Goal: Transaction & Acquisition: Purchase product/service

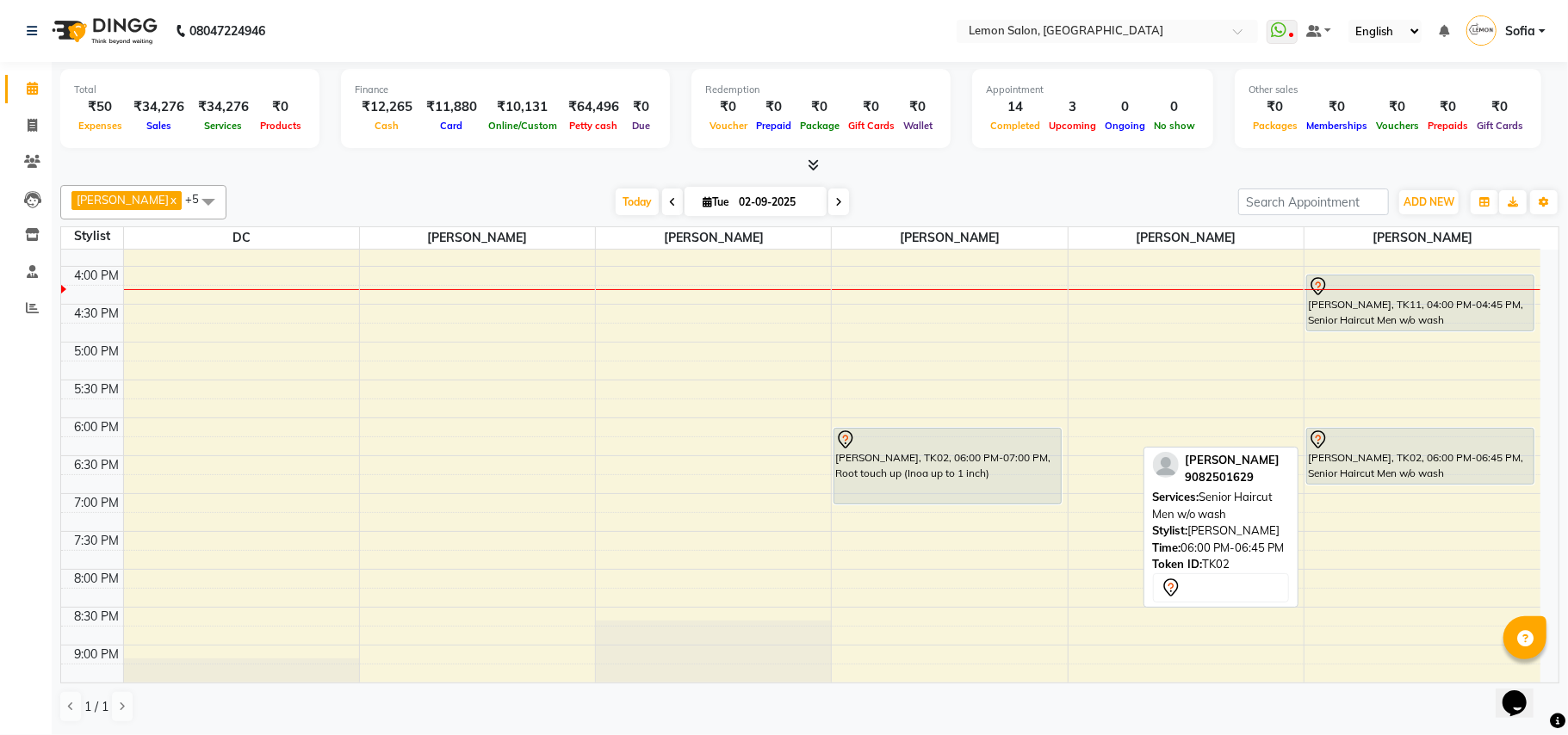
scroll to position [459, 0]
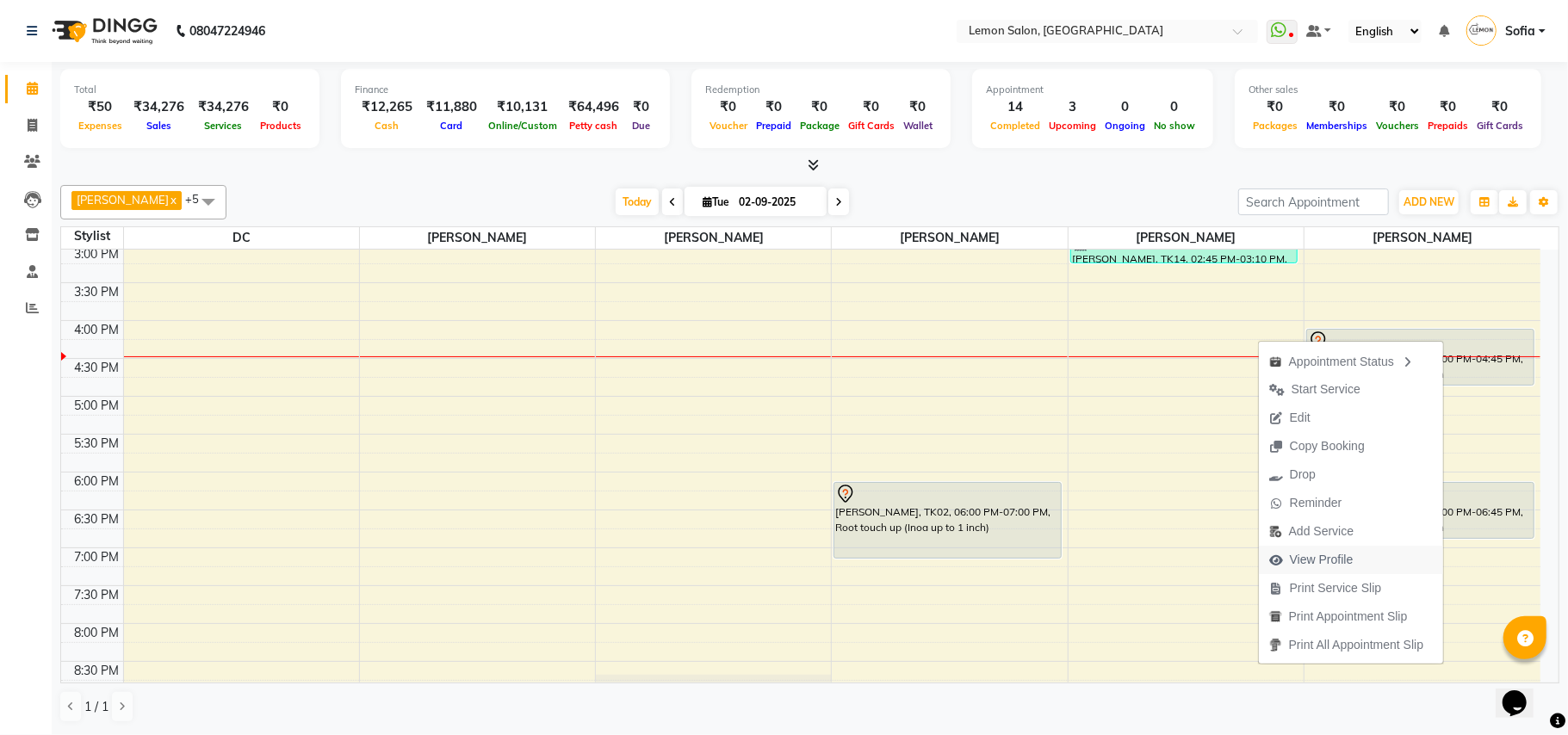
click at [1319, 555] on span "View Profile" at bounding box center [1322, 560] width 64 height 18
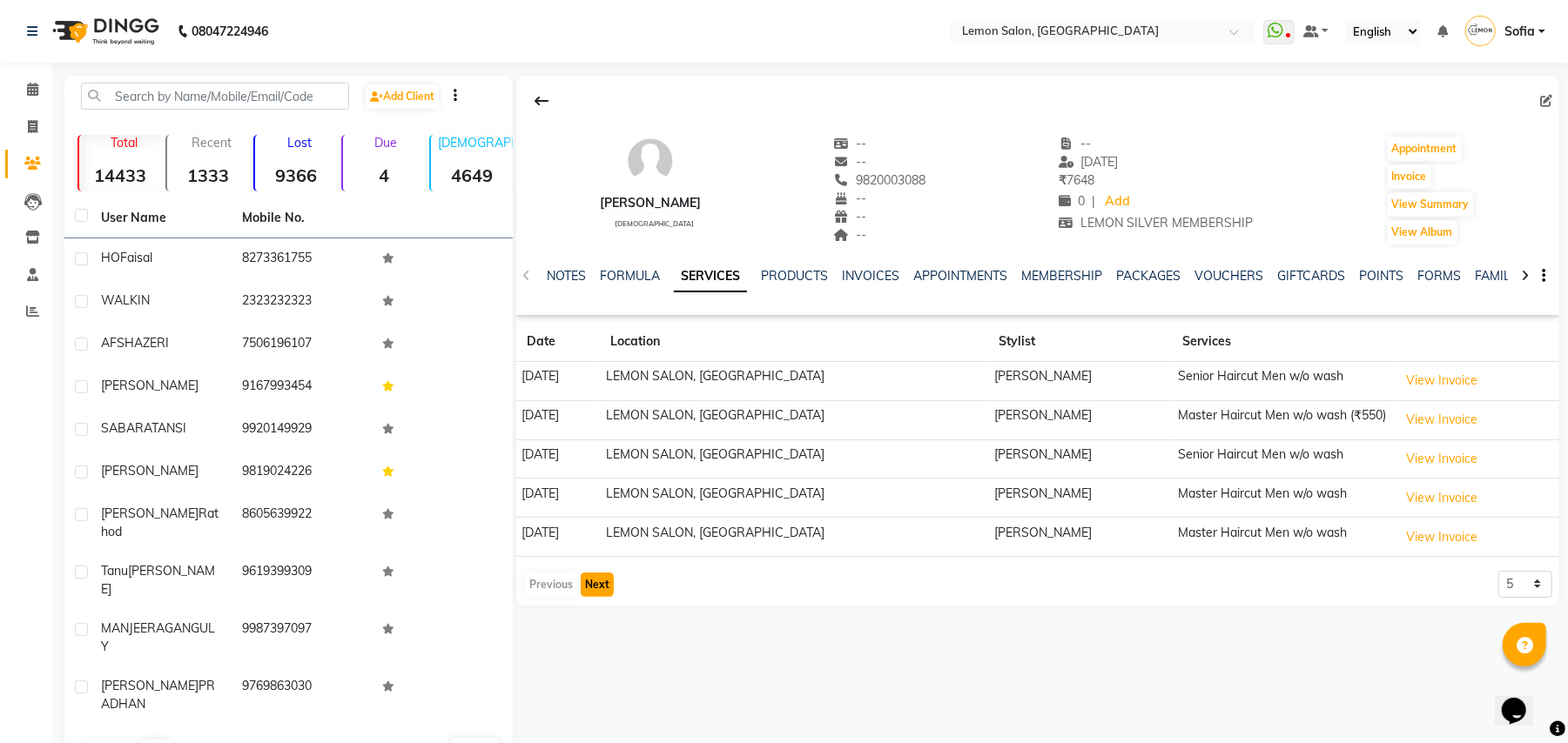
click at [593, 584] on button "Next" at bounding box center [598, 585] width 33 height 24
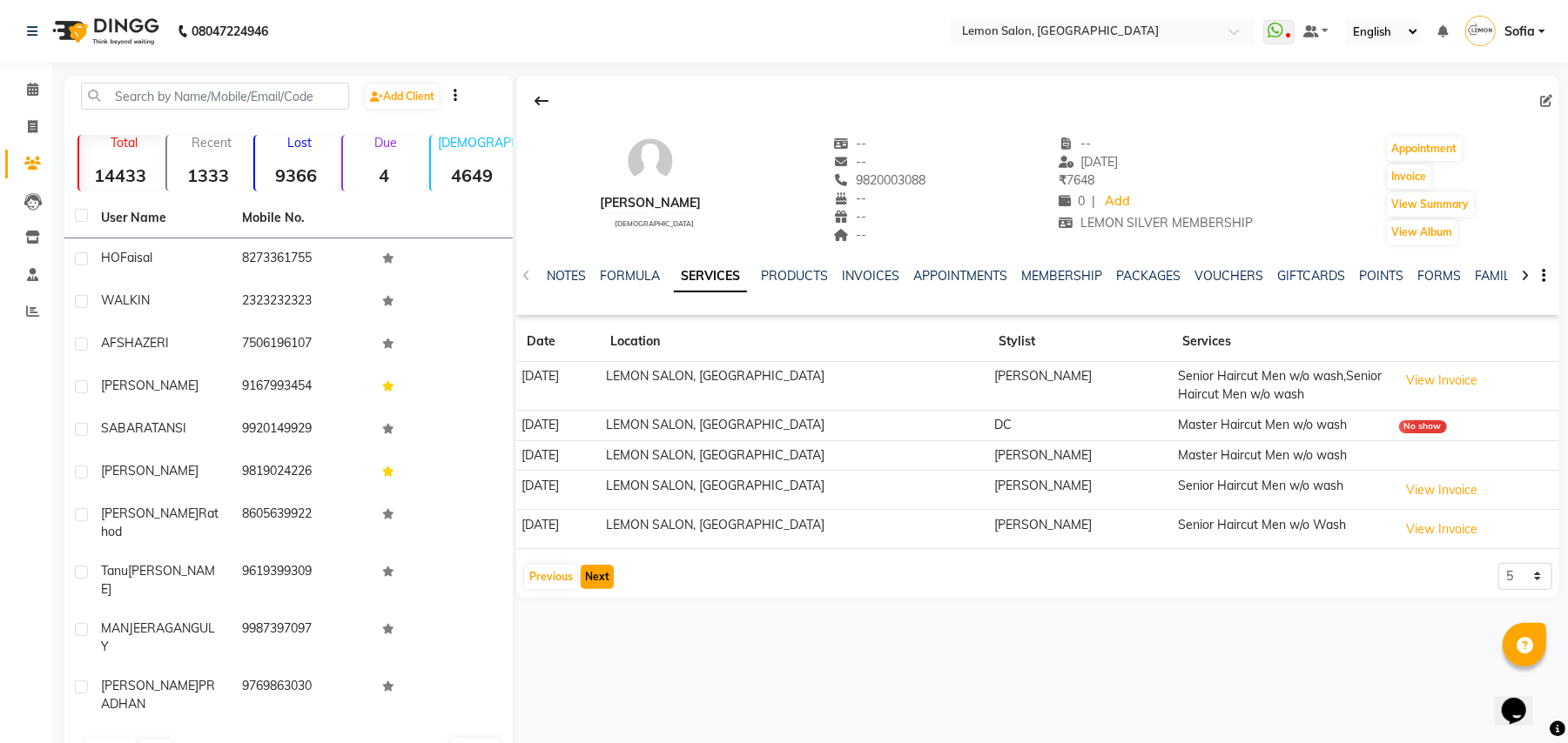
click at [589, 577] on button "Next" at bounding box center [598, 578] width 33 height 24
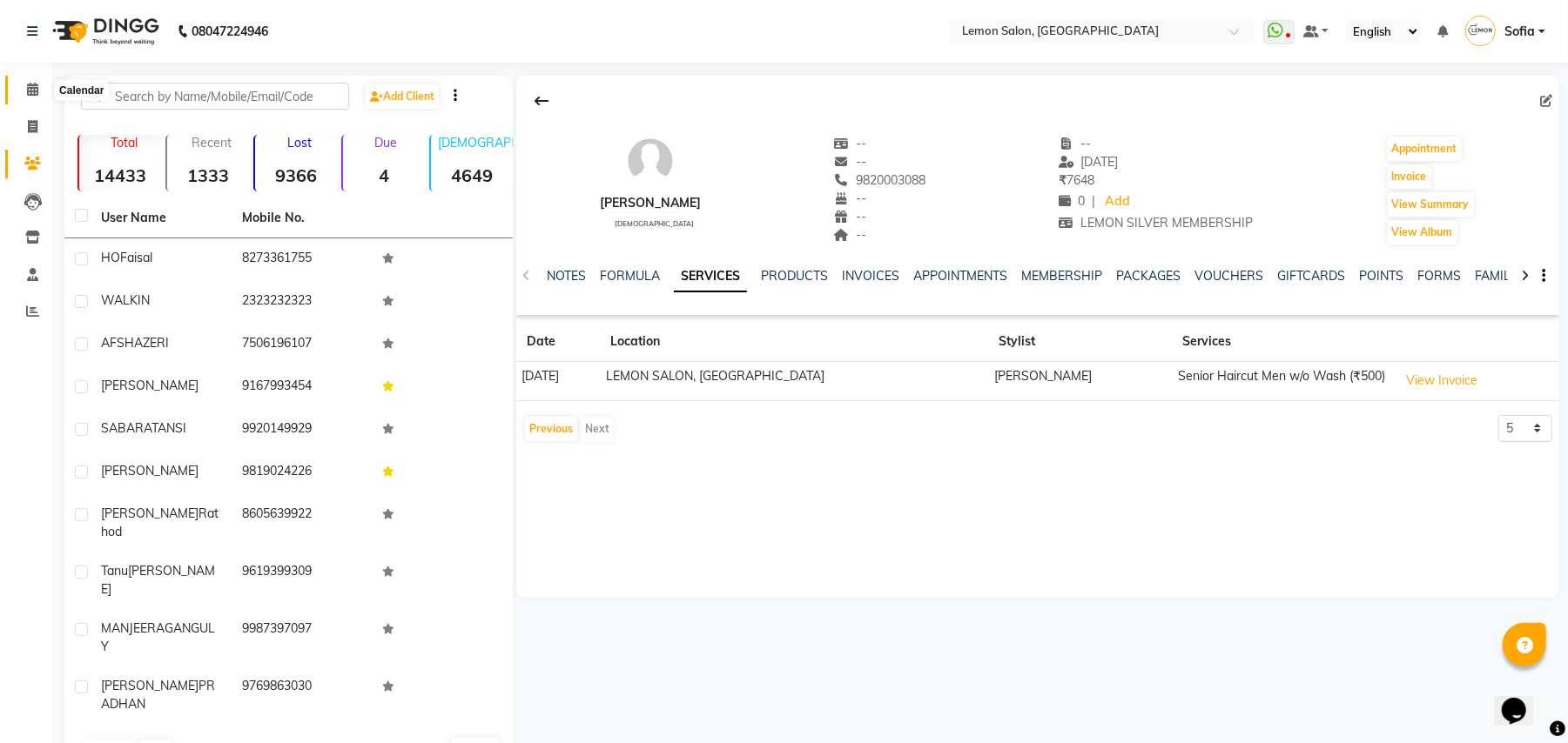
click at [31, 83] on icon at bounding box center [32, 89] width 11 height 13
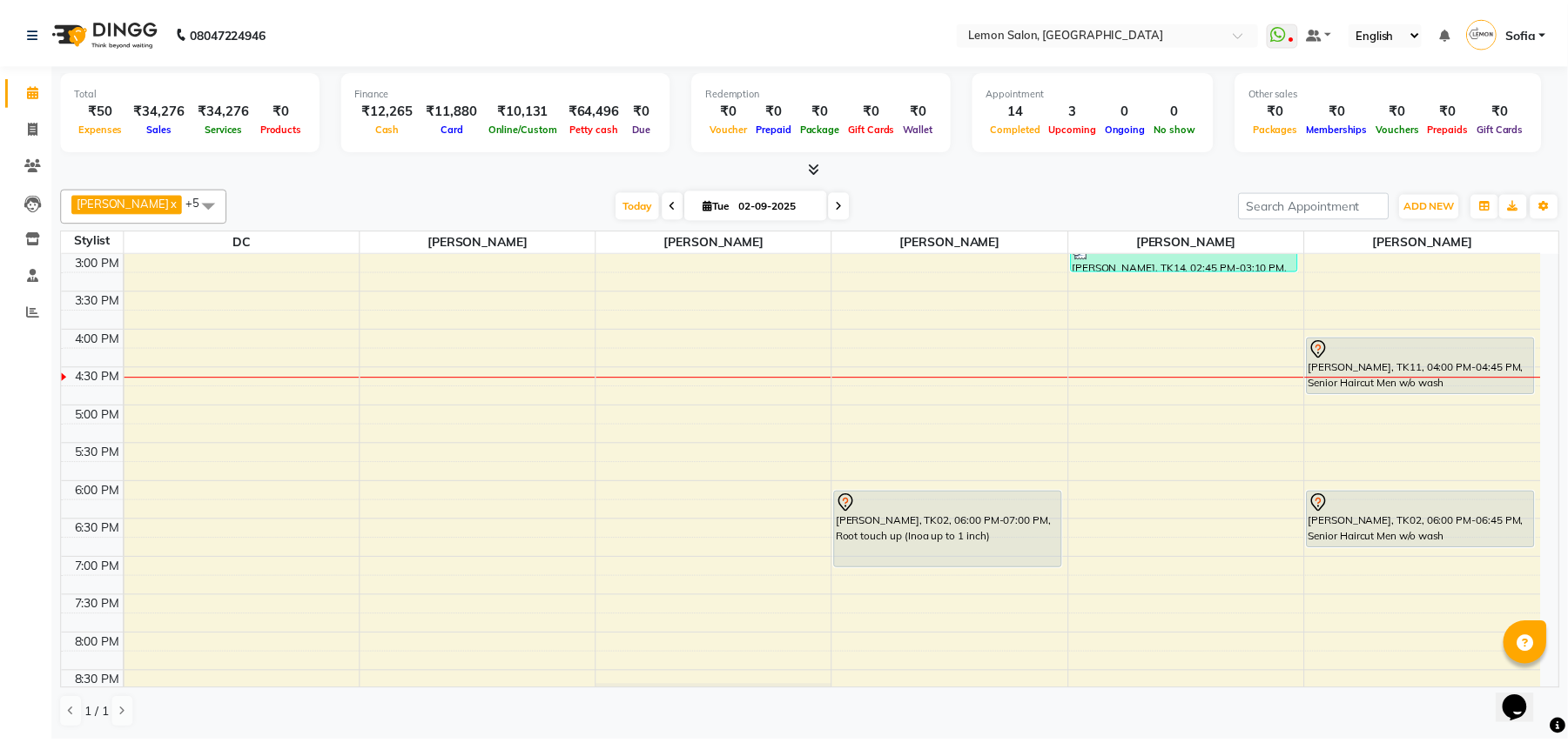
scroll to position [418, 0]
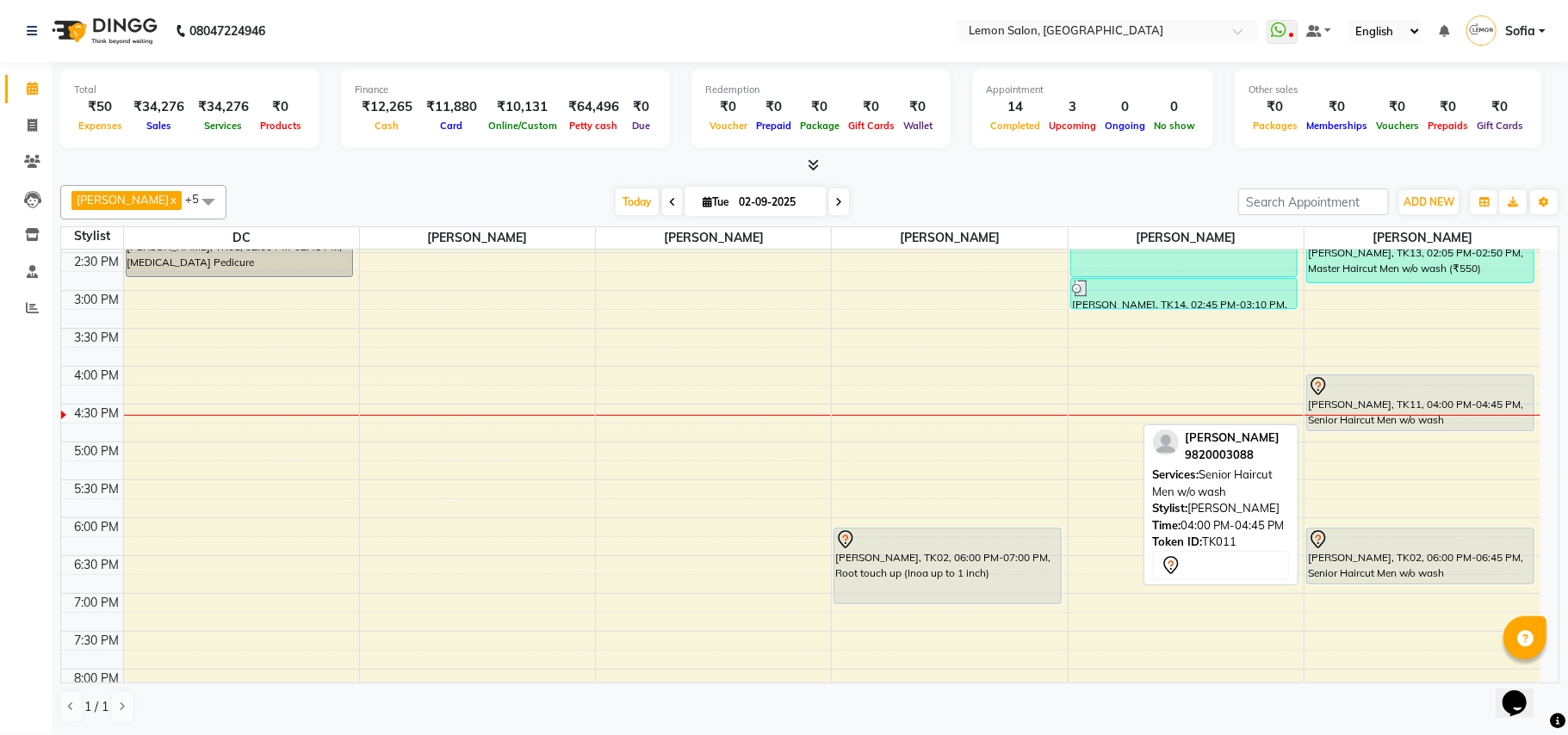
click at [1437, 401] on div "[PERSON_NAME], TK11, 04:00 PM-04:45 PM, Senior Haircut Men w/o wash" at bounding box center [1420, 403] width 227 height 55
select select "7"
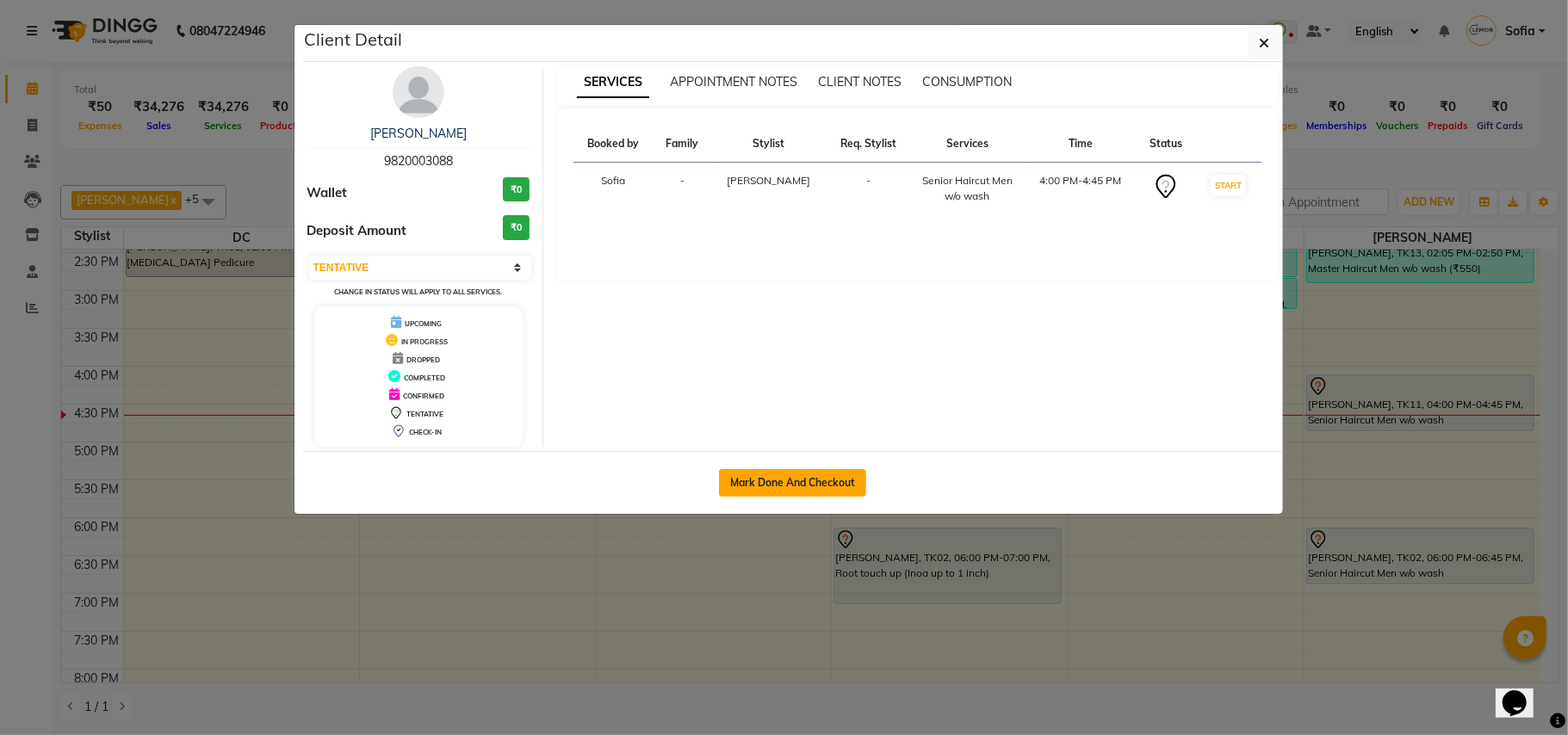
click at [795, 483] on button "Mark Done And Checkout" at bounding box center [792, 483] width 147 height 28
select select "551"
select select "service"
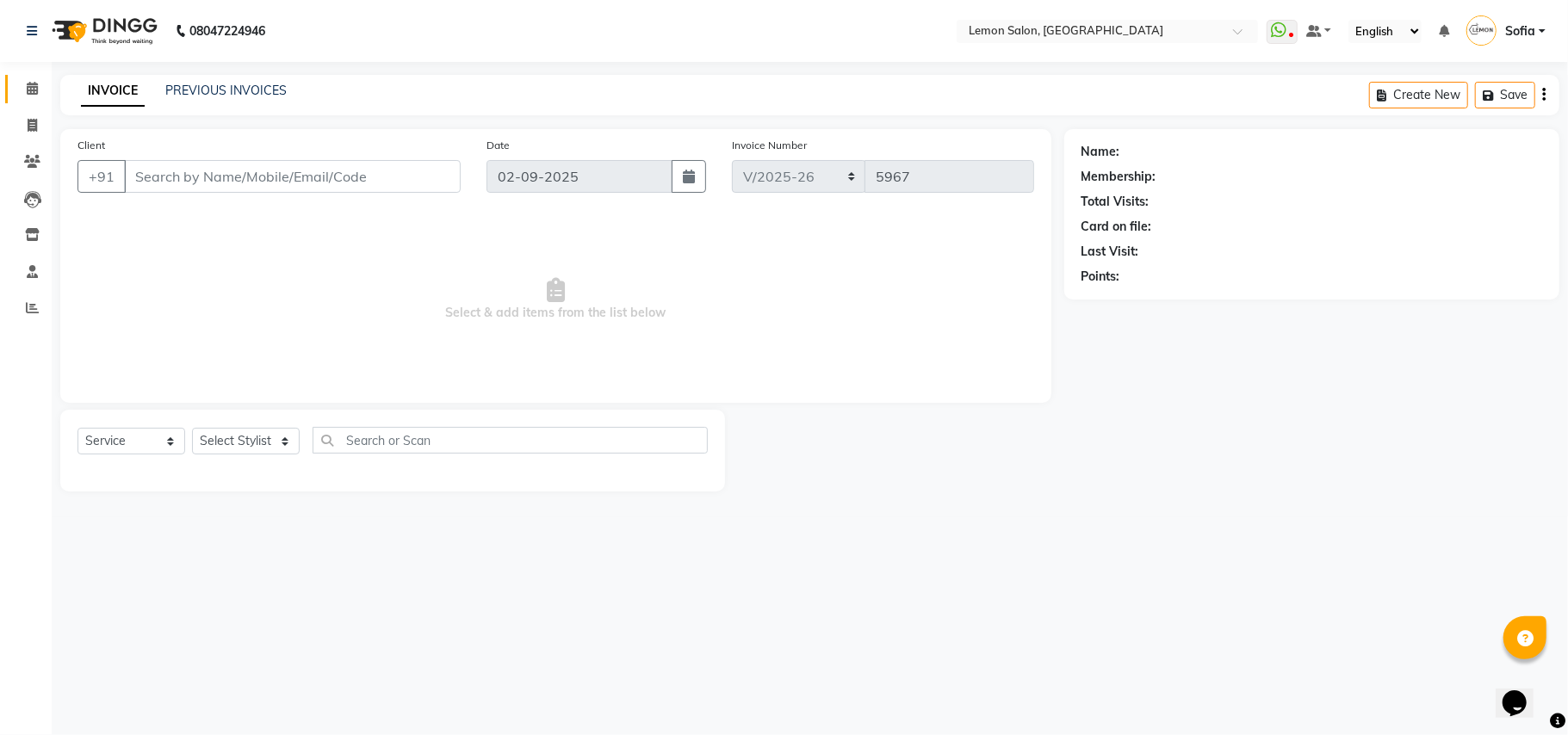
type input "9820003088"
select select "58017"
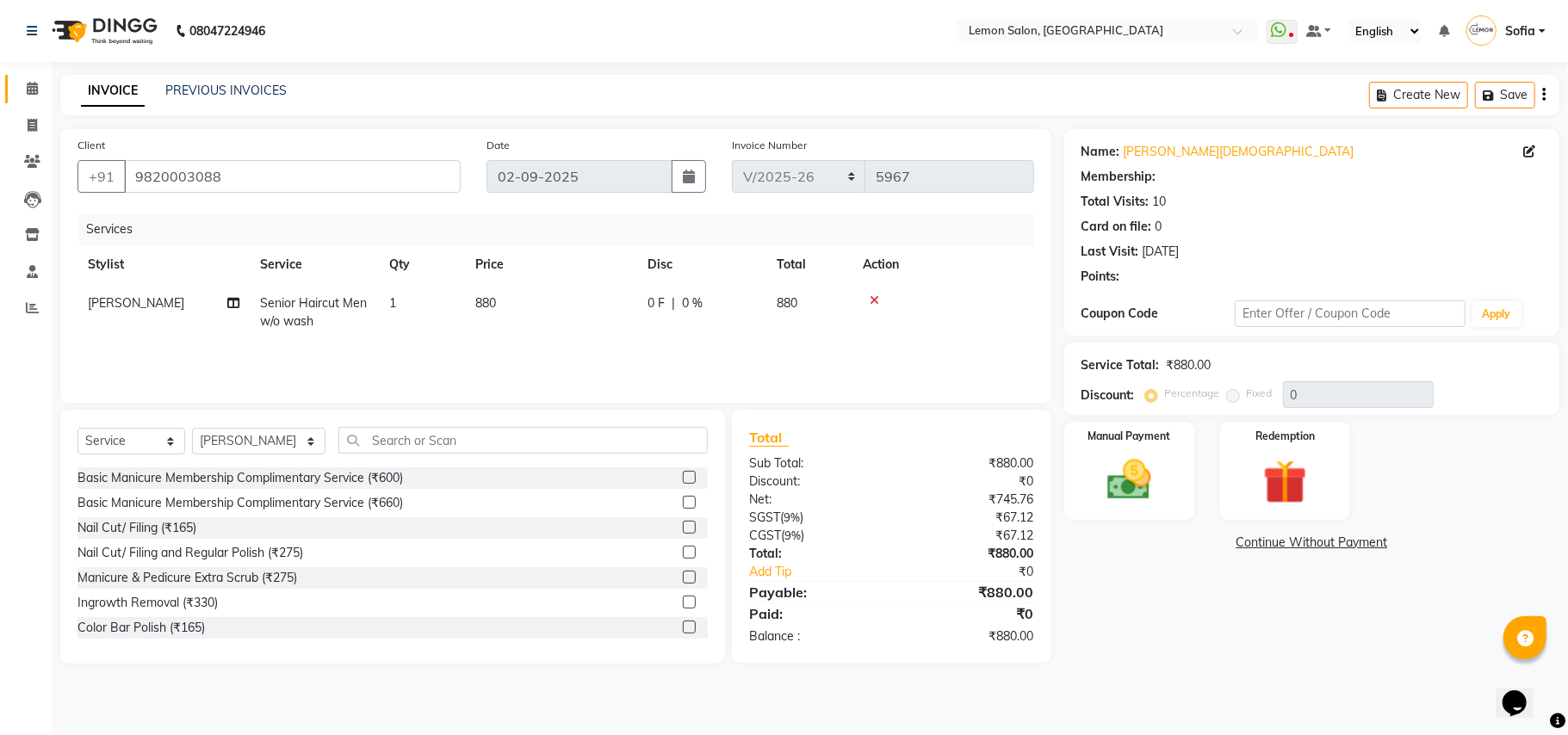
select select "1: Object"
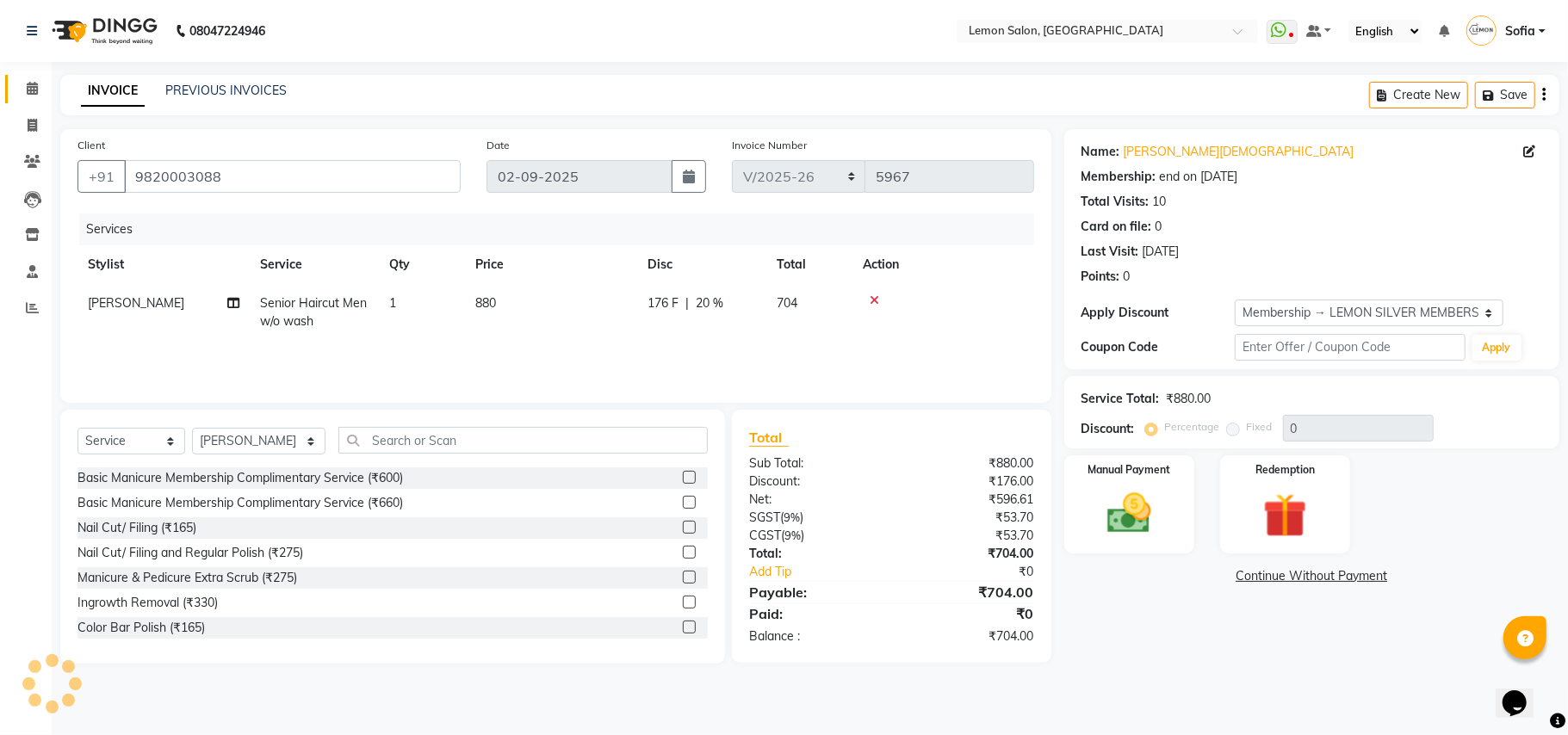
type input "20"
click at [1110, 500] on img at bounding box center [1129, 514] width 75 height 53
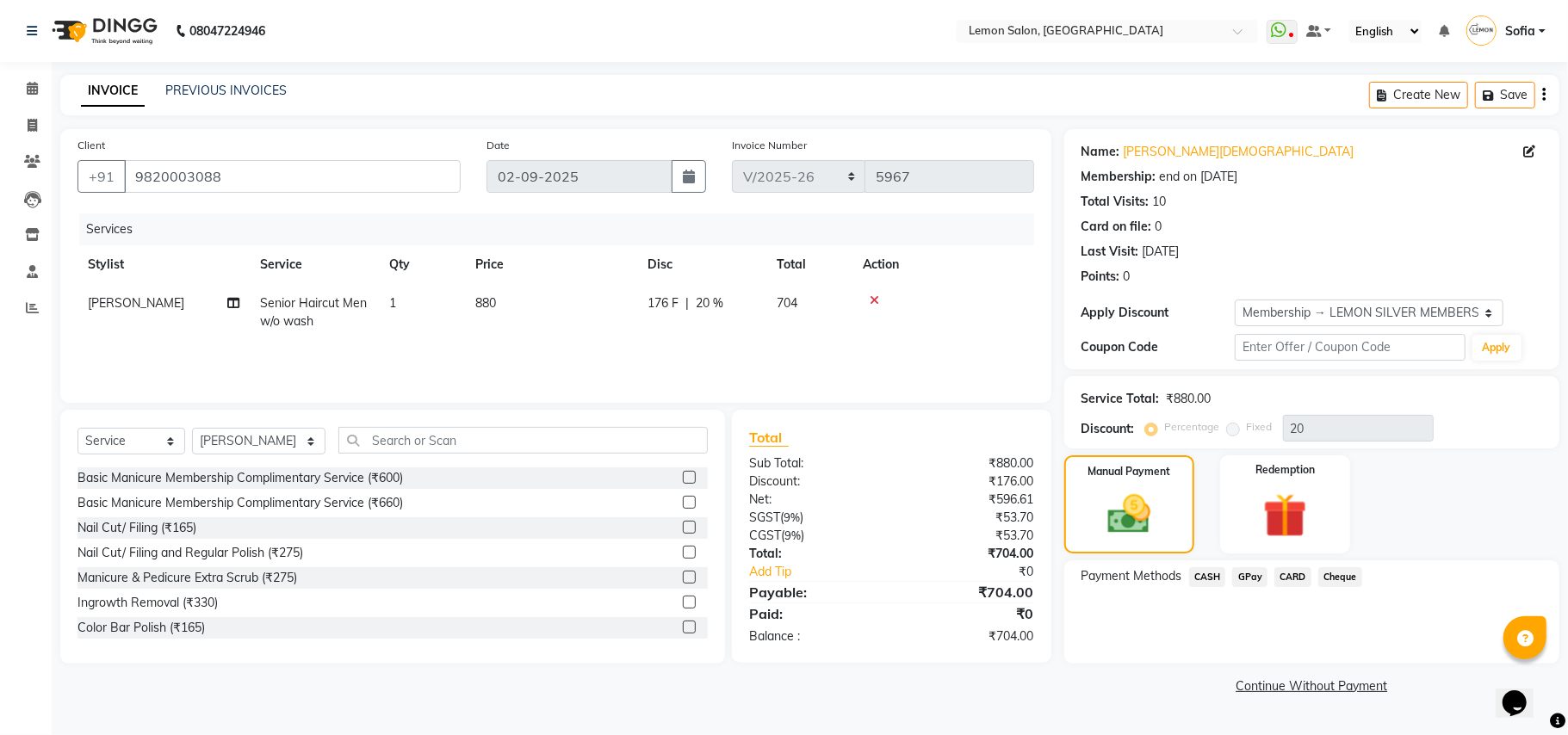
click at [1248, 577] on span "GPay" at bounding box center [1249, 577] width 35 height 20
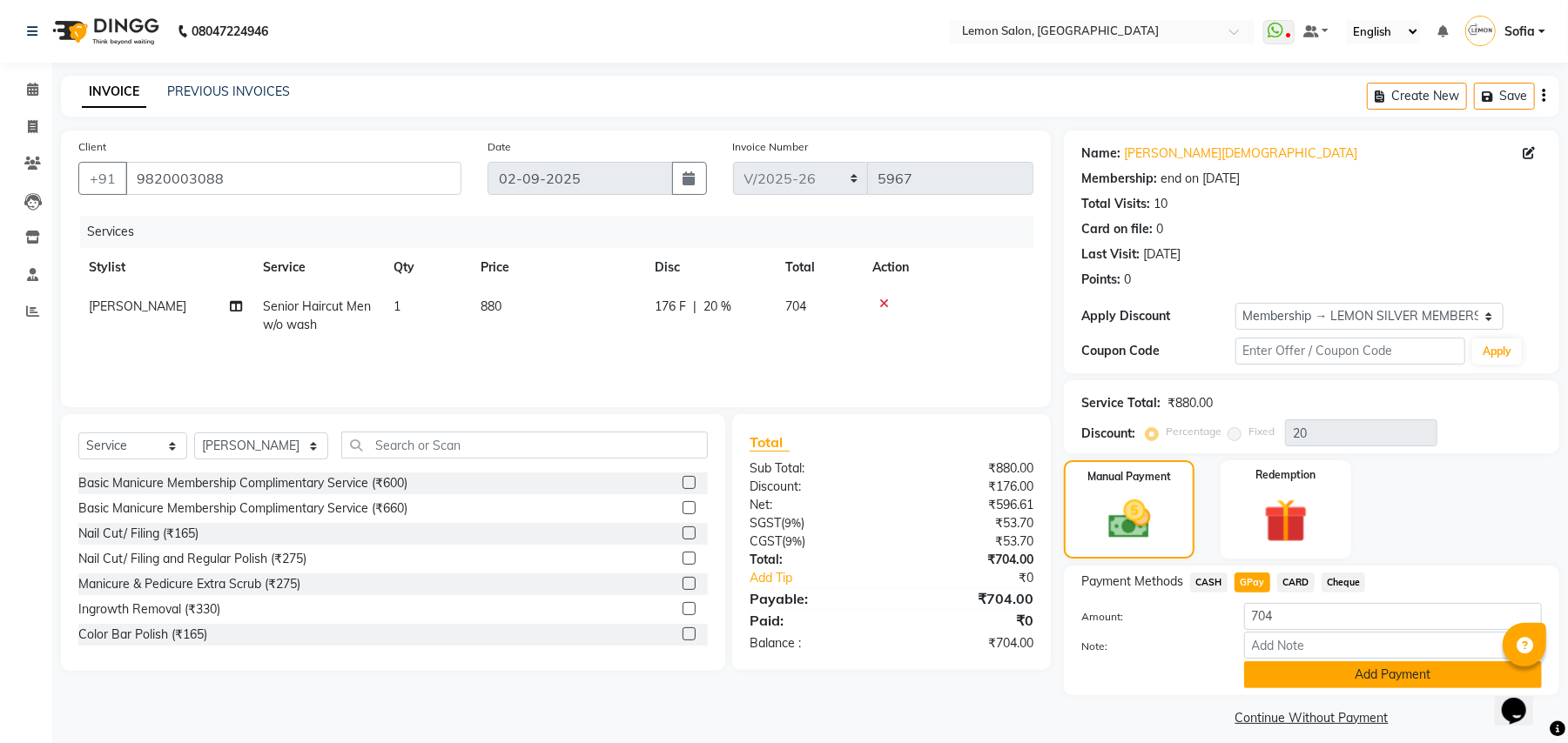
click at [1314, 684] on button "Add Payment" at bounding box center [1393, 674] width 298 height 27
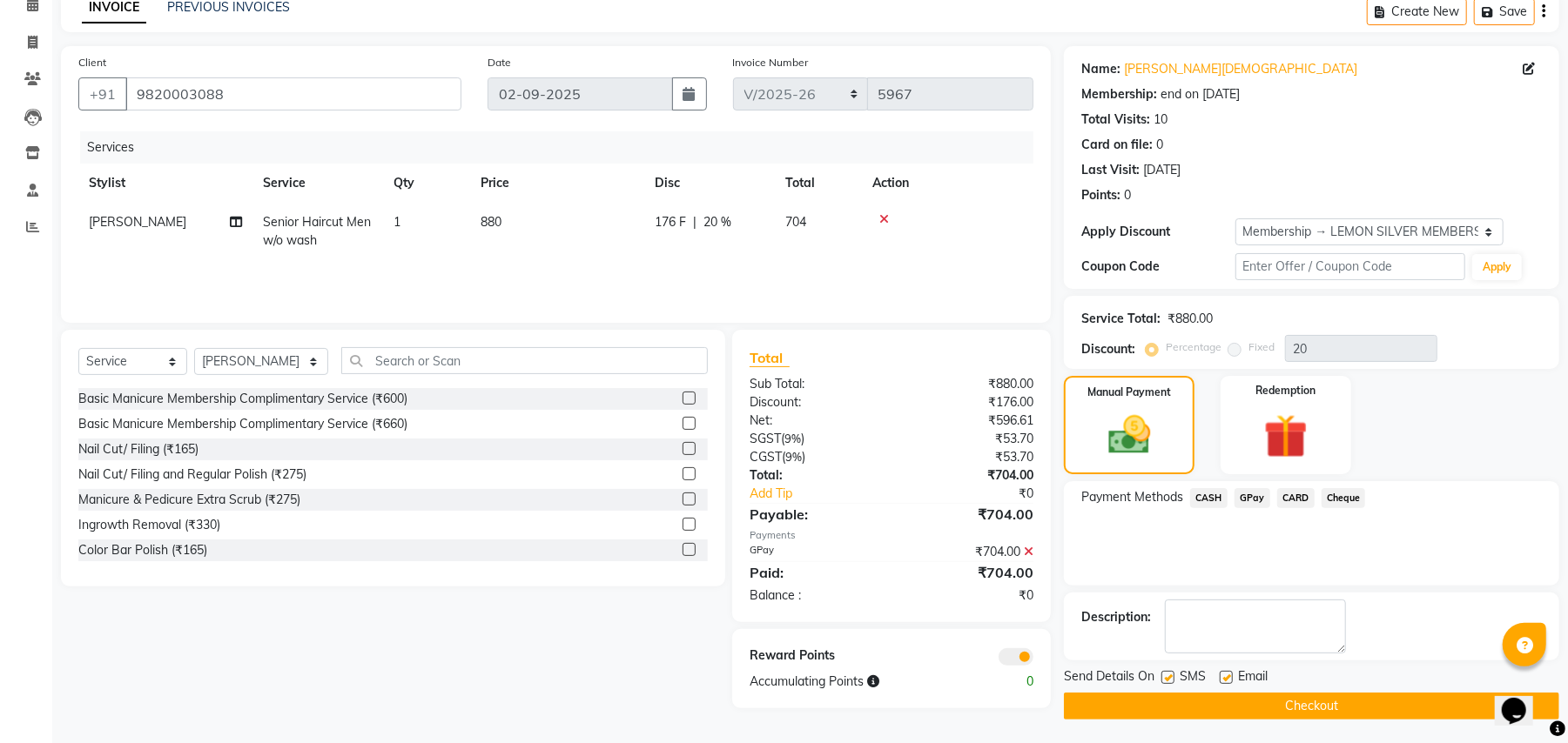
scroll to position [88, 0]
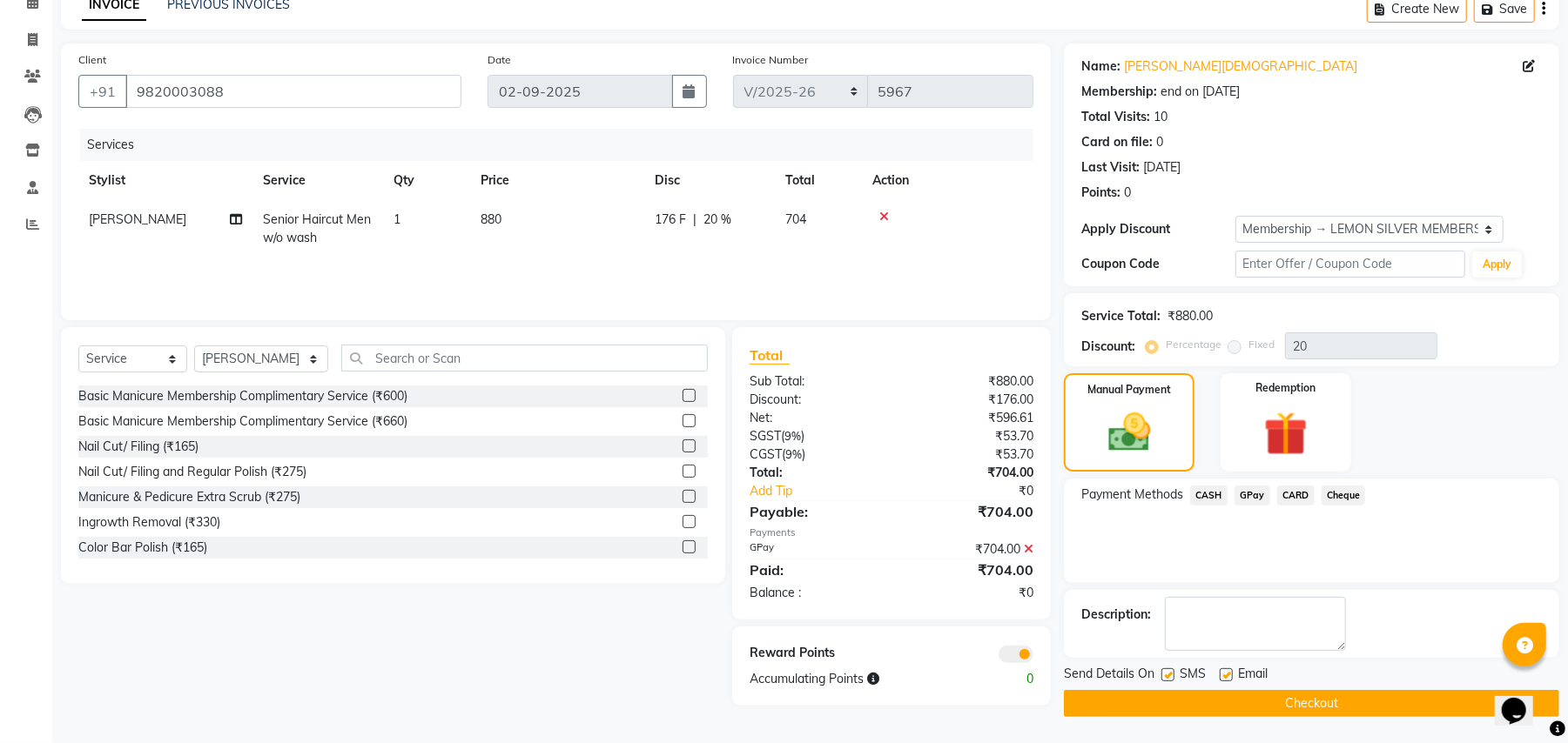
click at [1224, 675] on label at bounding box center [1226, 674] width 13 height 13
click at [1224, 675] on input "checkbox" at bounding box center [1225, 675] width 11 height 11
checkbox input "false"
click at [1170, 672] on label at bounding box center [1167, 674] width 13 height 13
click at [1170, 672] on input "checkbox" at bounding box center [1166, 675] width 11 height 11
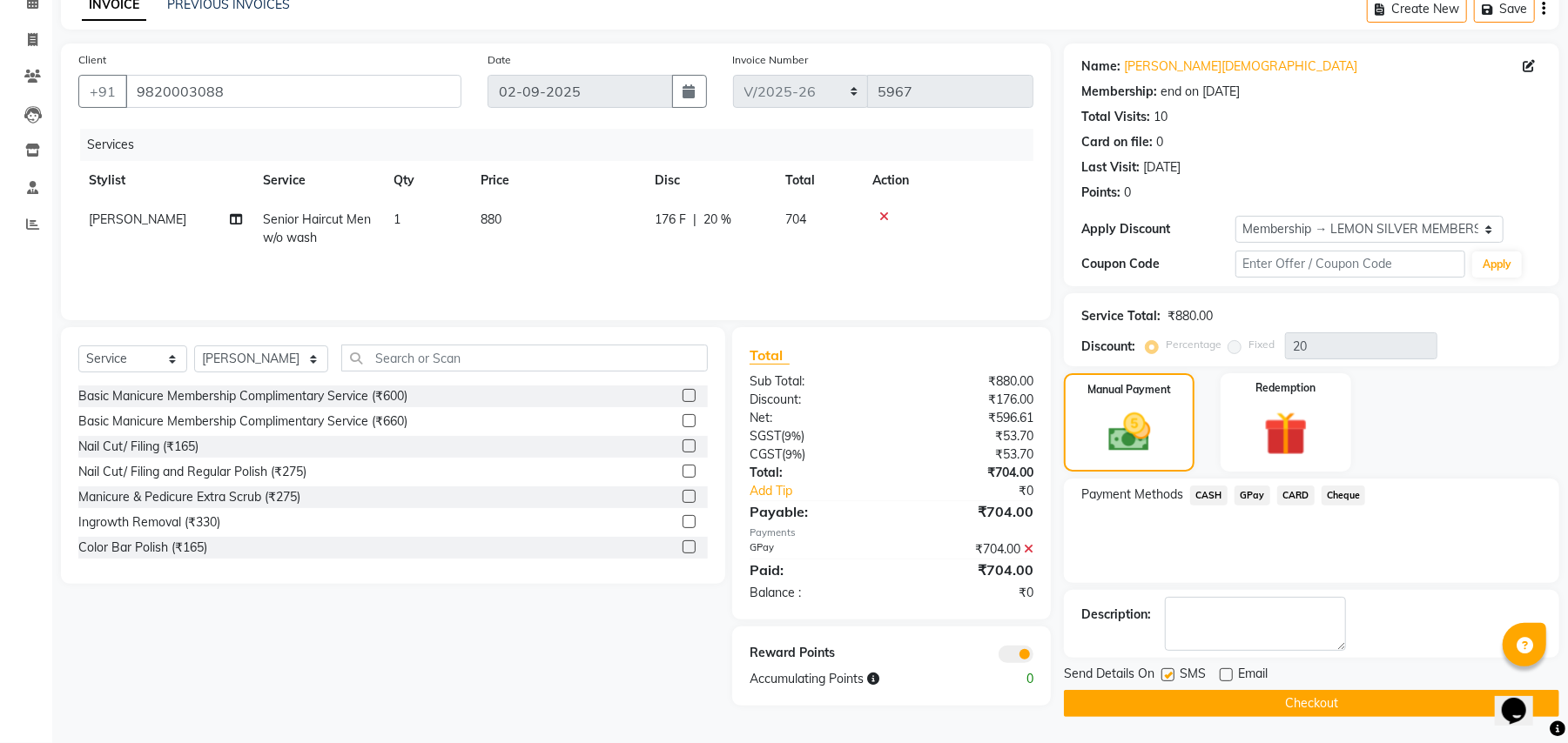
checkbox input "false"
click at [1171, 711] on button "Checkout" at bounding box center [1311, 703] width 496 height 27
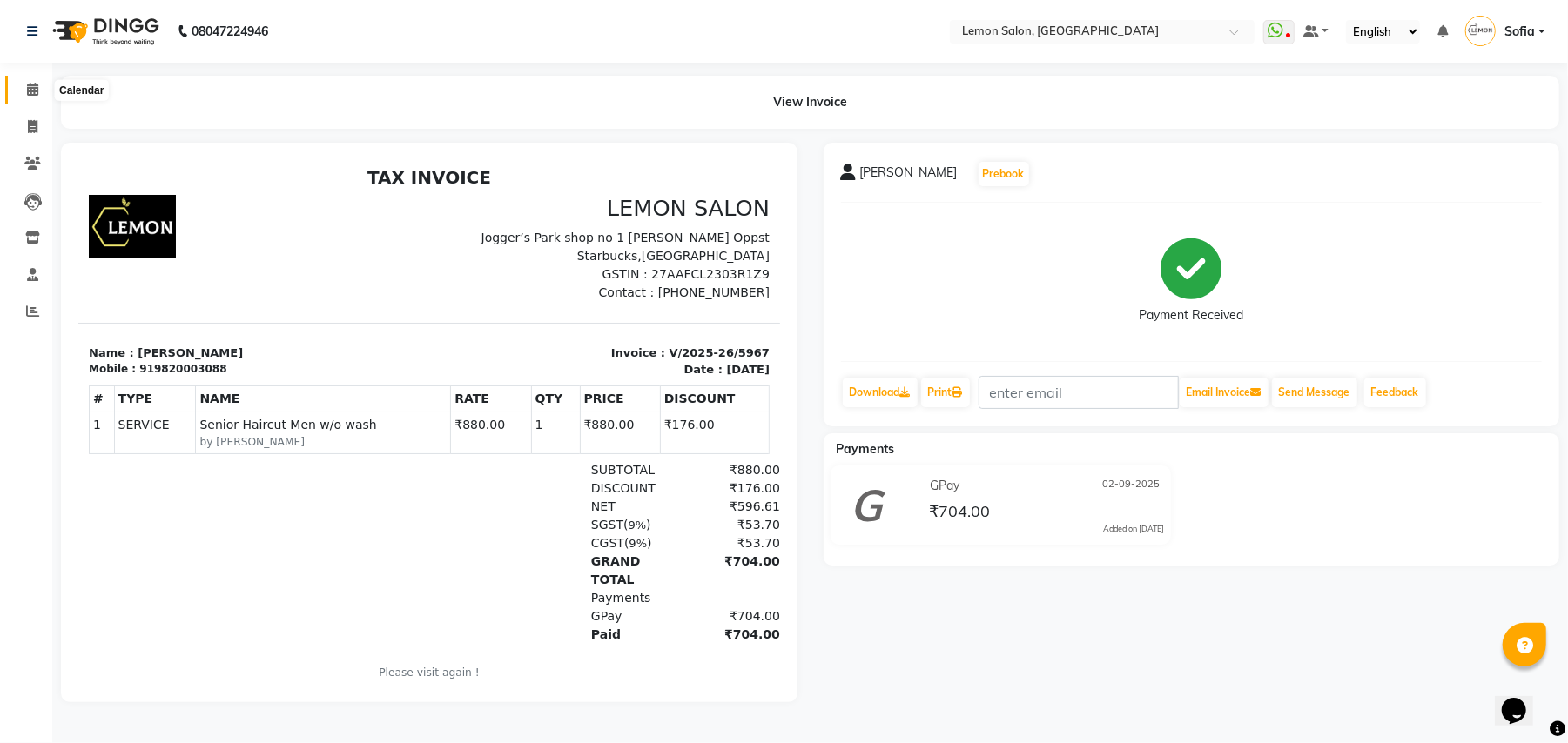
click at [36, 83] on icon at bounding box center [32, 89] width 11 height 13
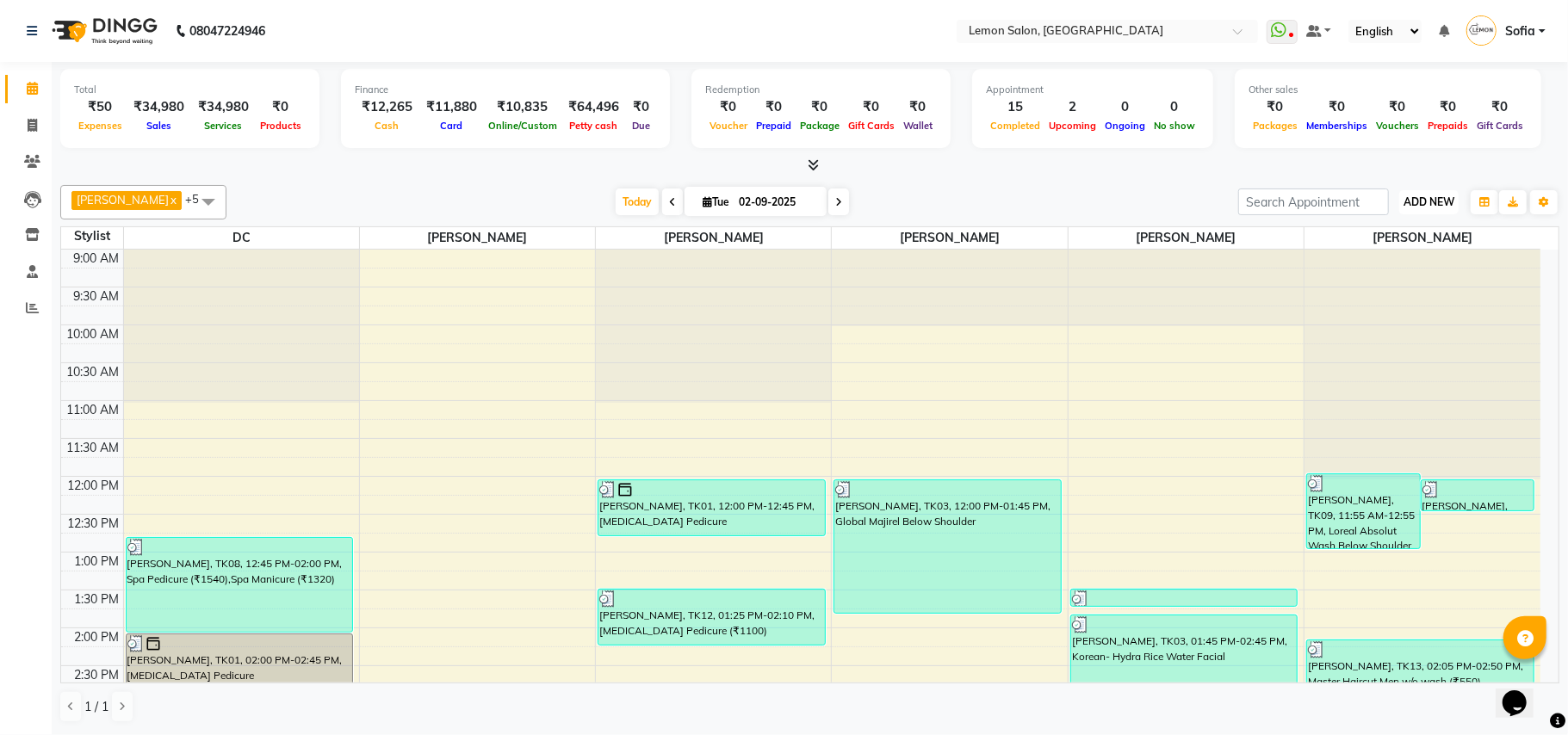
click at [1420, 205] on span "ADD NEW" at bounding box center [1428, 202] width 51 height 13
click at [1388, 283] on link "Add Expense" at bounding box center [1390, 281] width 136 height 22
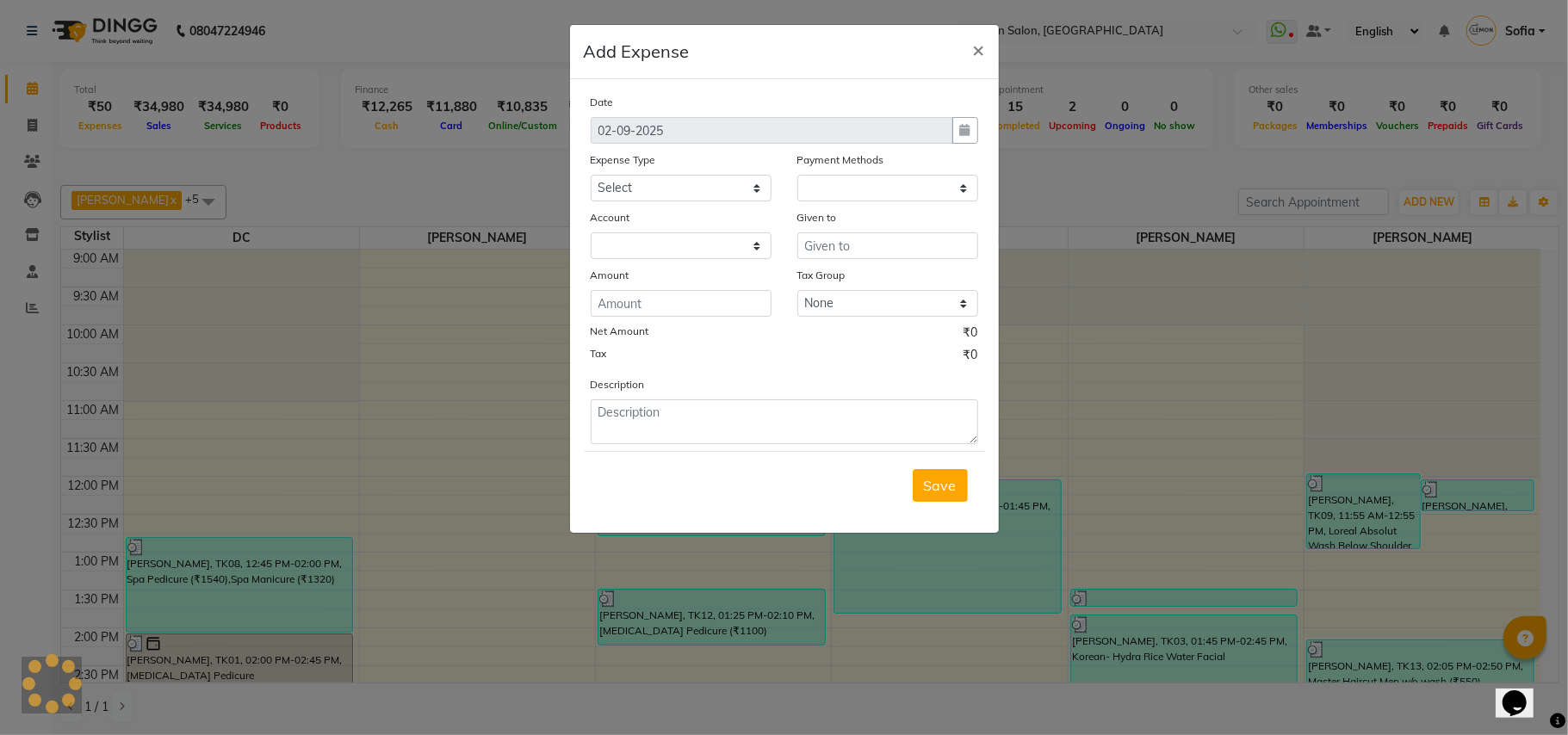
click at [1391, 194] on ngb-modal-window "Add Expense × Date 02-09-2025 Expense Type Select Advance Cash transfer to hub …" at bounding box center [784, 367] width 1568 height 735
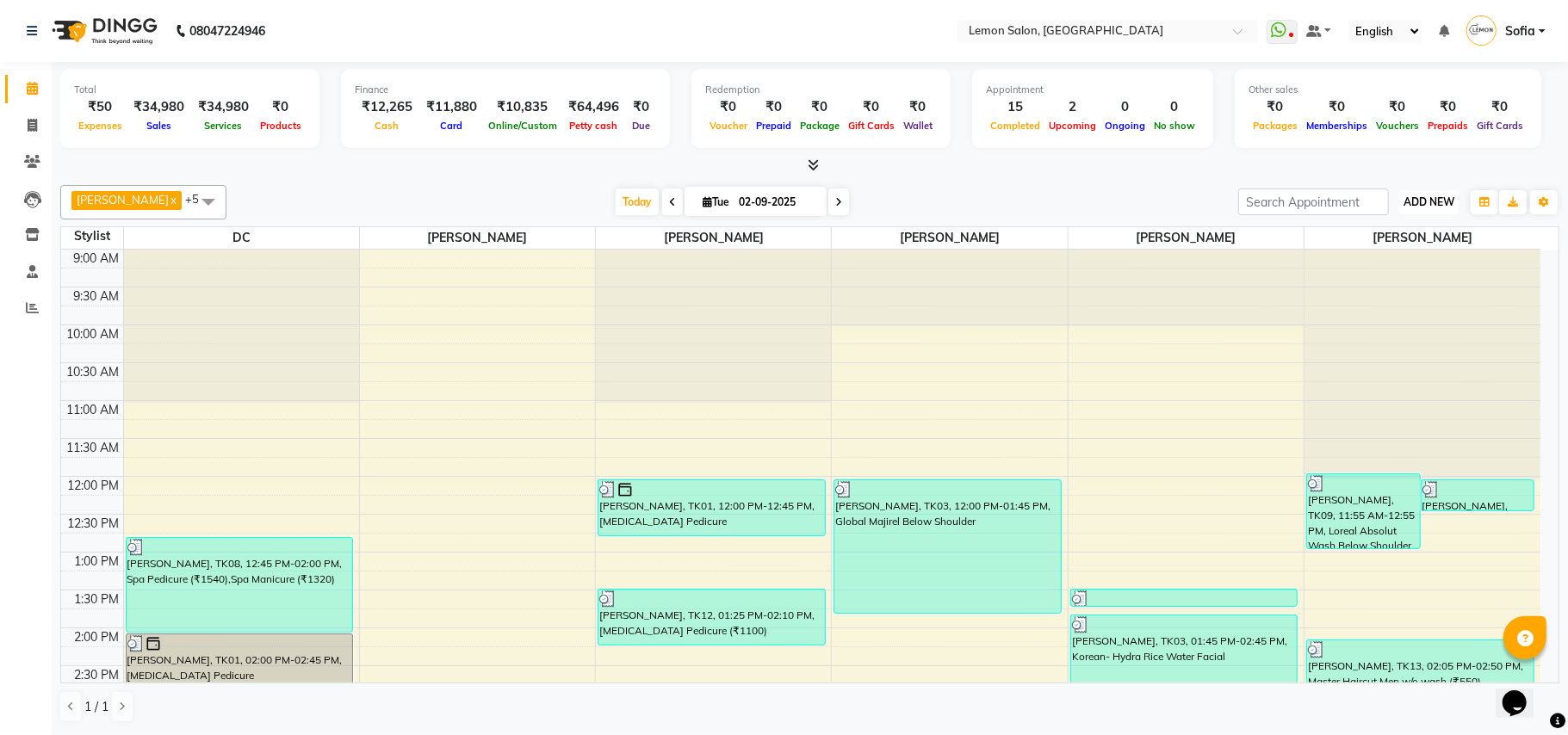
click at [1407, 201] on span "ADD NEW" at bounding box center [1428, 202] width 51 height 13
drag, startPoint x: 1440, startPoint y: 197, endPoint x: 1434, endPoint y: 208, distance: 12.5
click at [1440, 197] on span "ADD NEW" at bounding box center [1428, 202] width 51 height 13
click at [1429, 208] on span "ADD NEW" at bounding box center [1428, 202] width 51 height 13
click at [1392, 303] on link "Add Attendance" at bounding box center [1390, 303] width 136 height 22
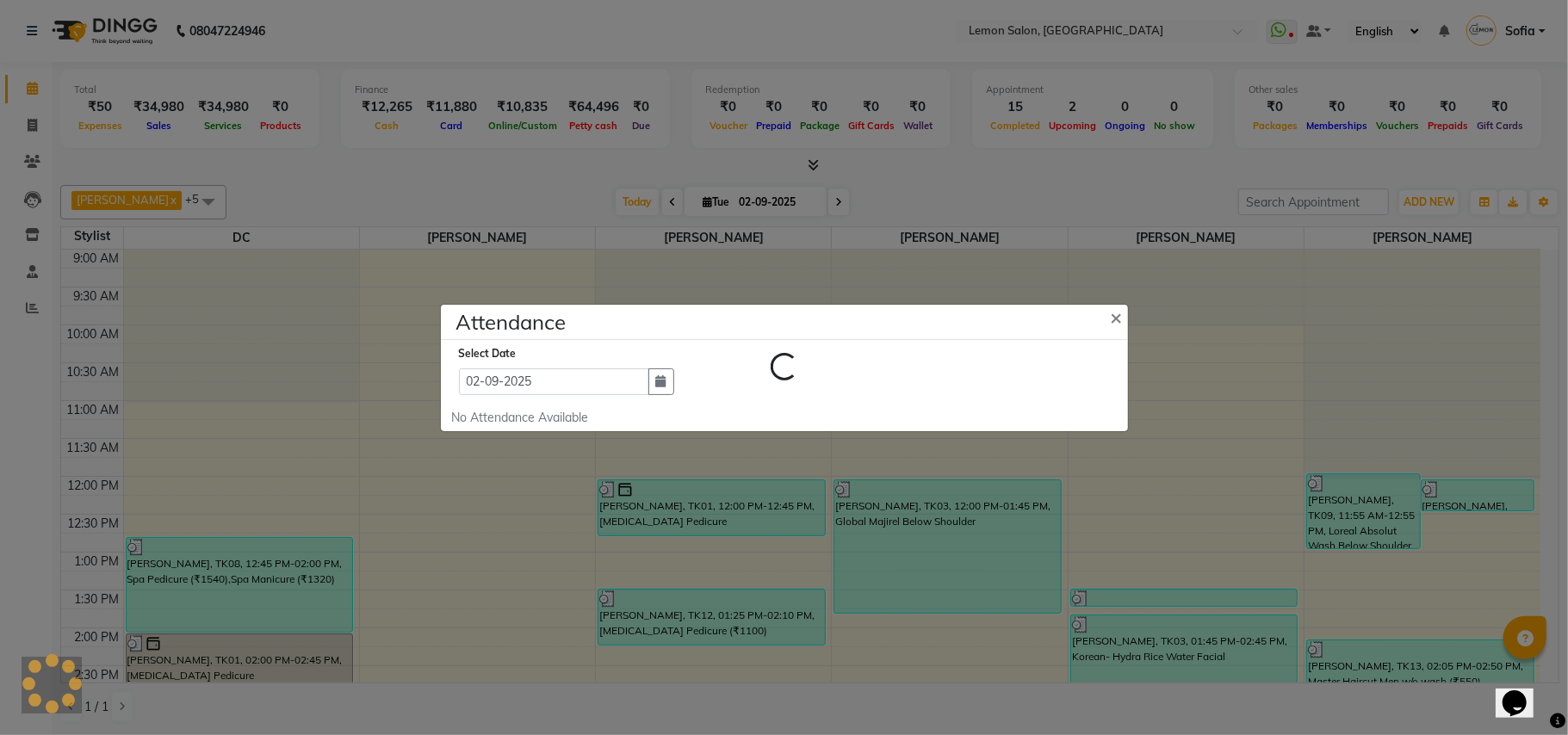
select select "W"
select select "A"
select select "W"
select select "H"
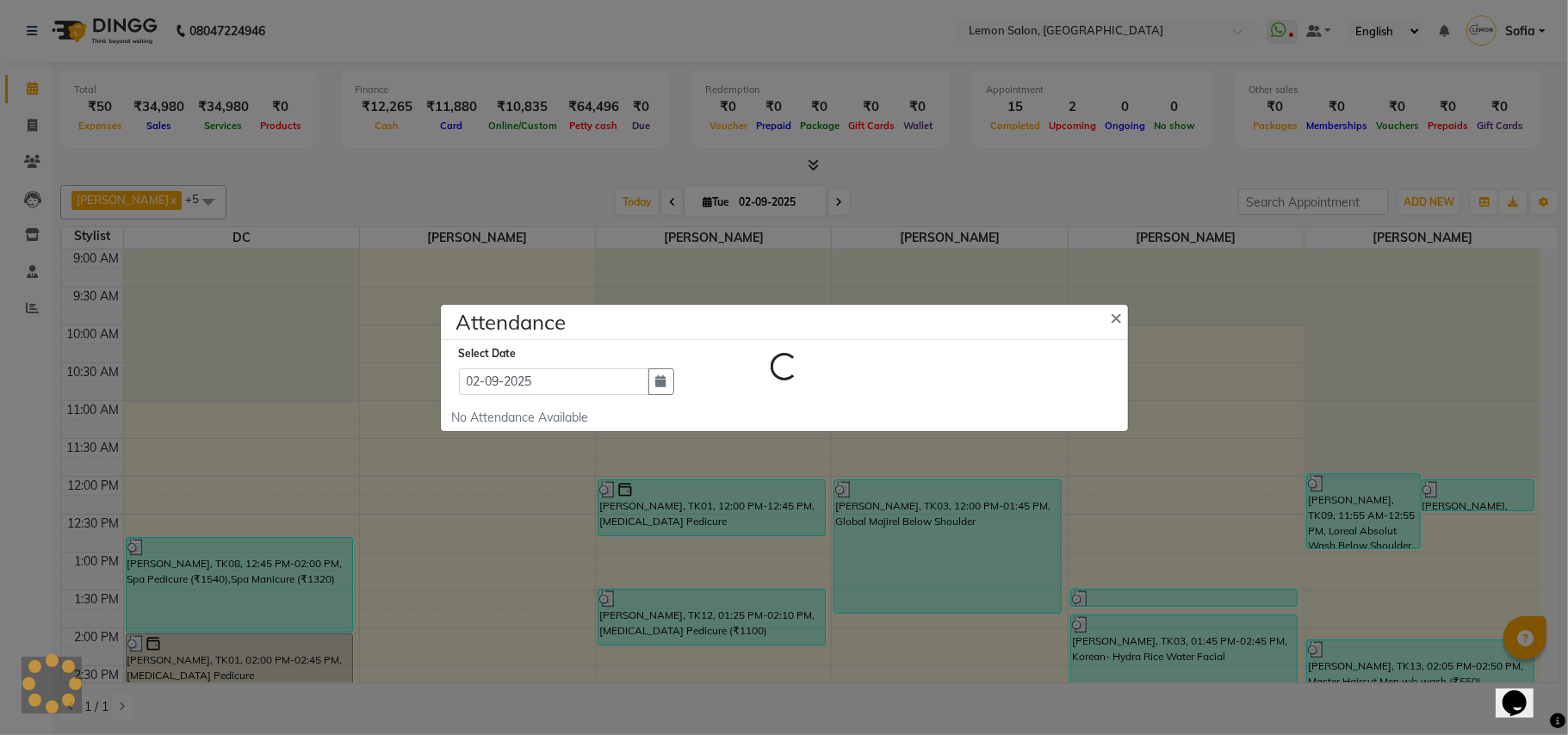
select select "W"
select select "A"
select select "W"
select select "A"
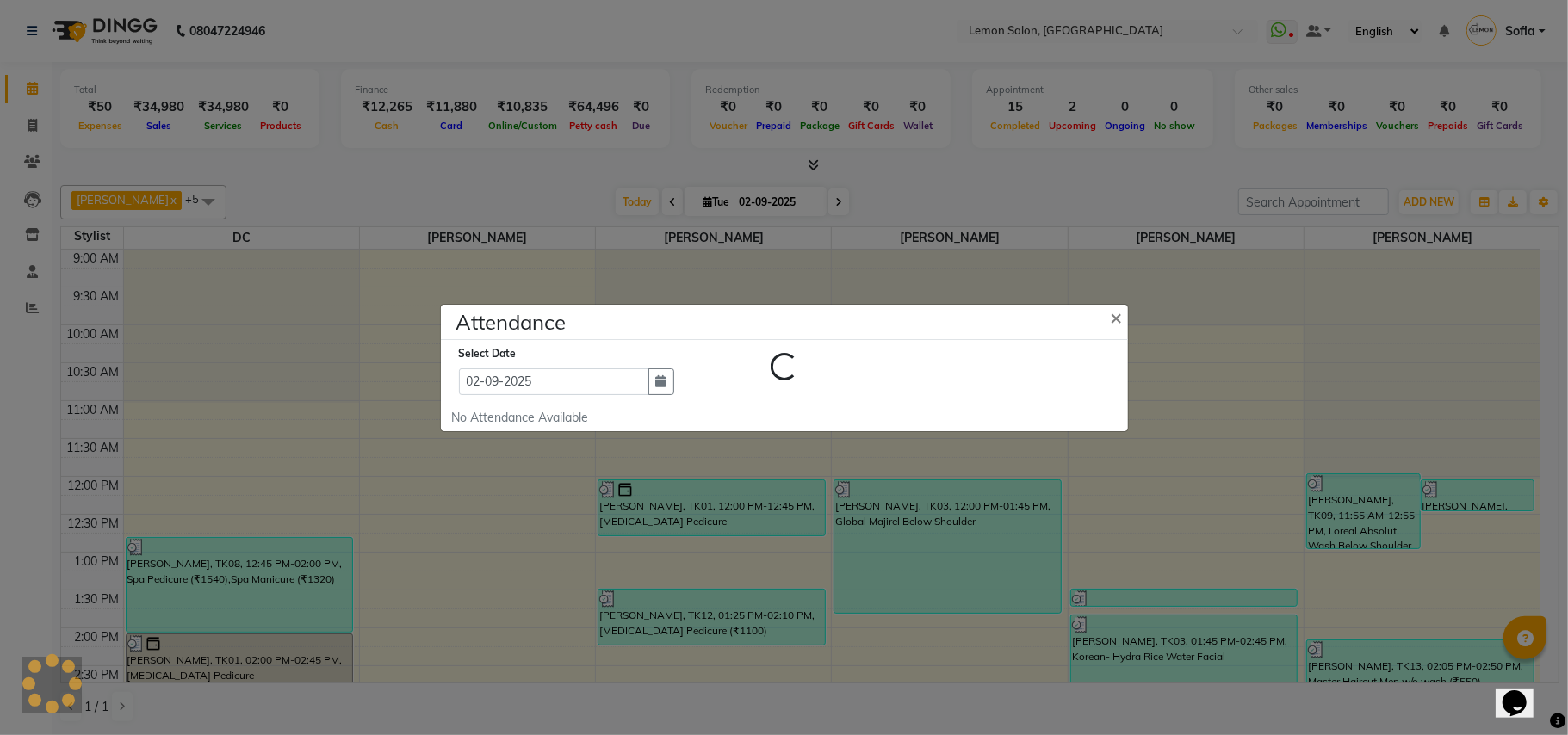
select select "A"
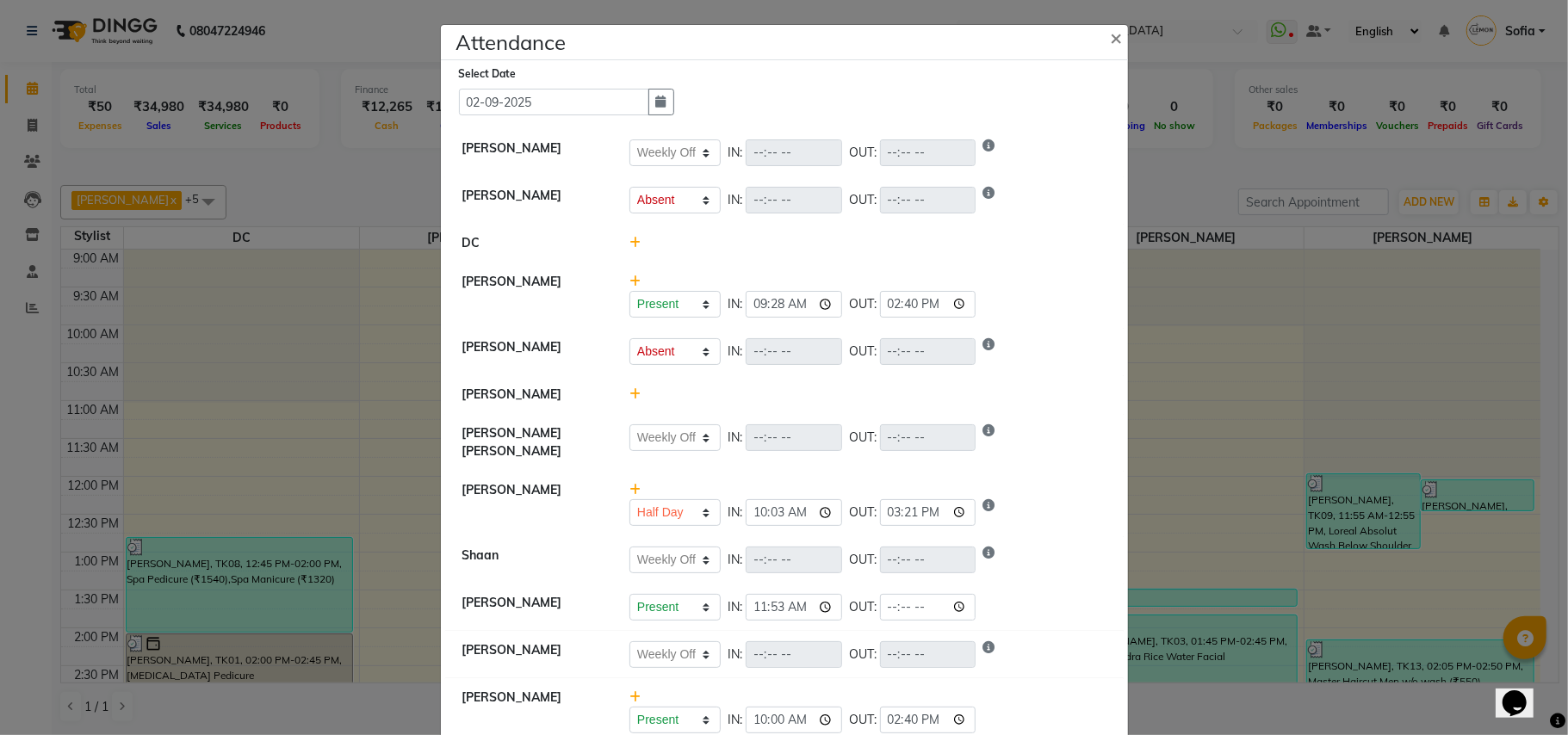
click at [630, 398] on icon at bounding box center [635, 395] width 11 height 12
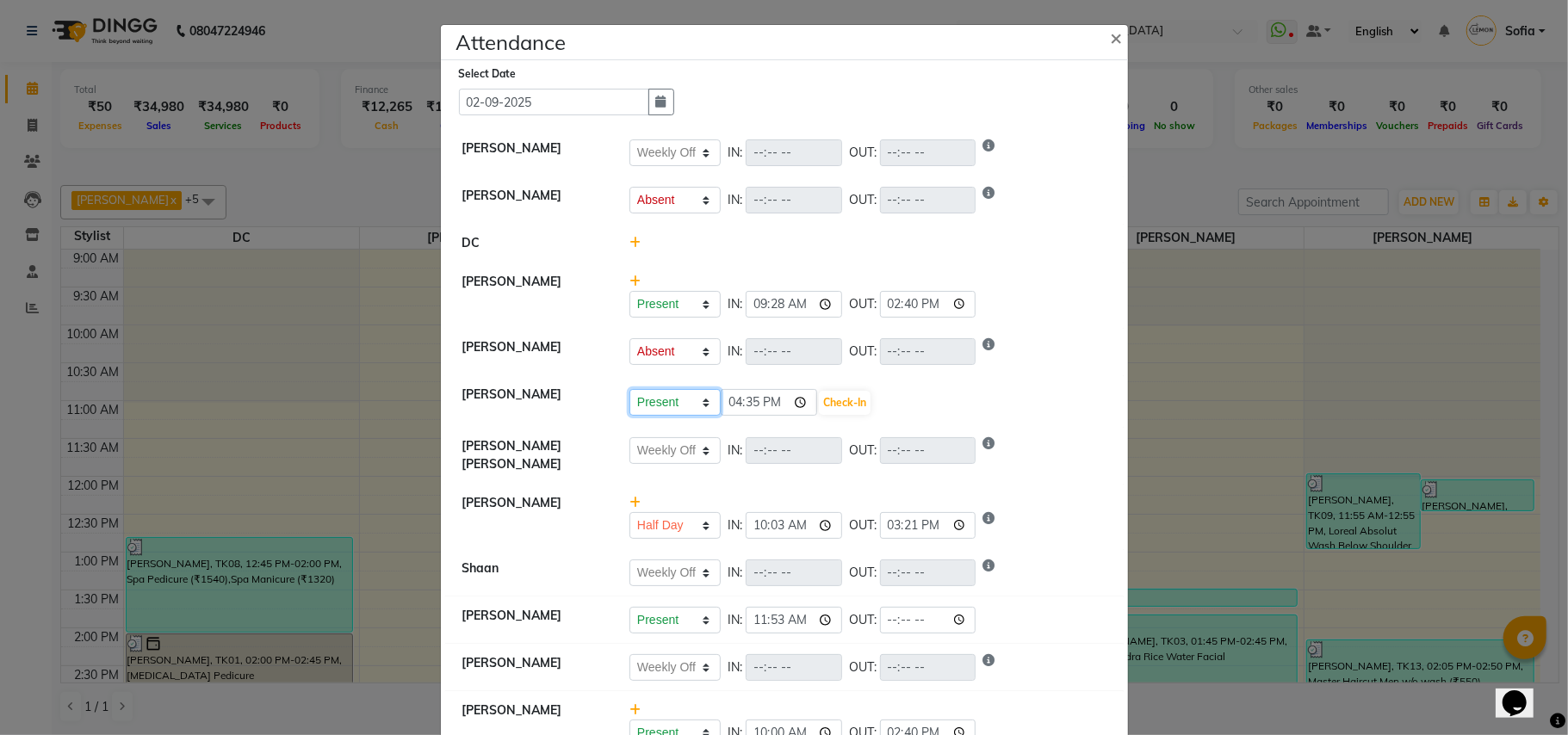
click at [642, 408] on select "Present Absent Late Half Day Weekly Off" at bounding box center [675, 402] width 91 height 27
select select "W"
click at [630, 391] on select "Present Absent Late Half Day Weekly Off" at bounding box center [675, 402] width 91 height 27
click at [725, 407] on button "Save" at bounding box center [738, 403] width 34 height 24
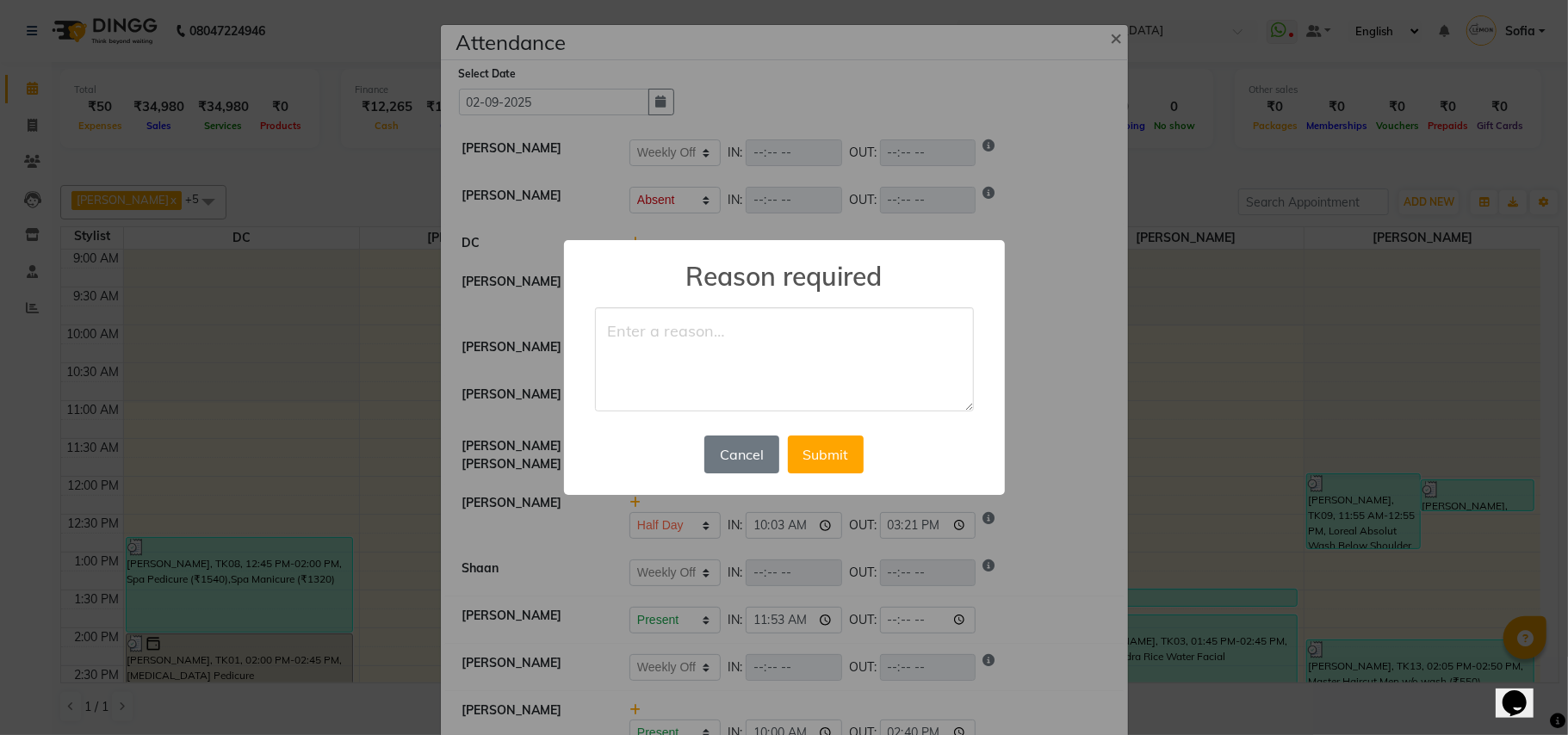
click at [695, 377] on textarea at bounding box center [785, 360] width 379 height 105
type textarea "off"
click at [823, 458] on button "Submit" at bounding box center [825, 455] width 76 height 38
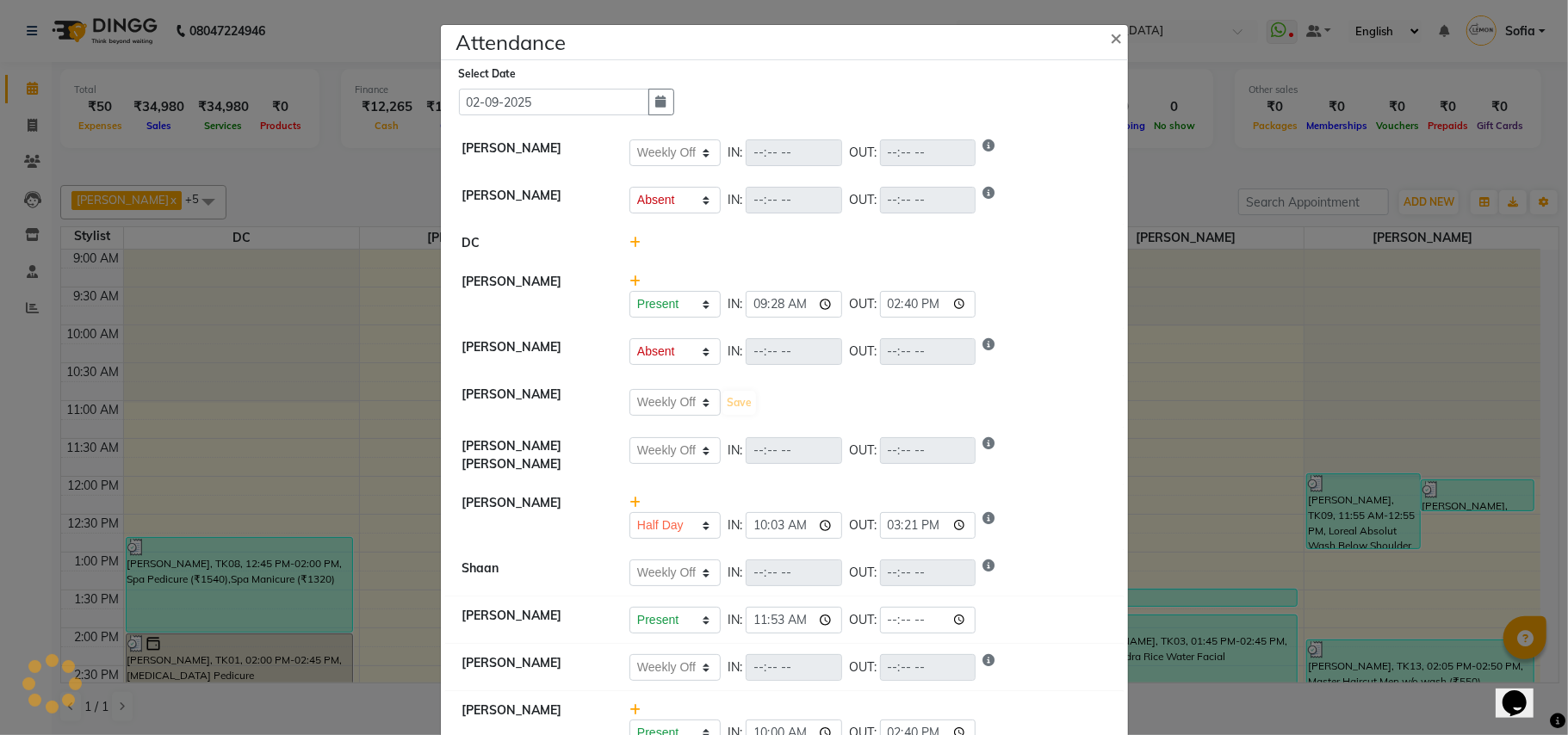
select select "W"
select select "A"
select select "W"
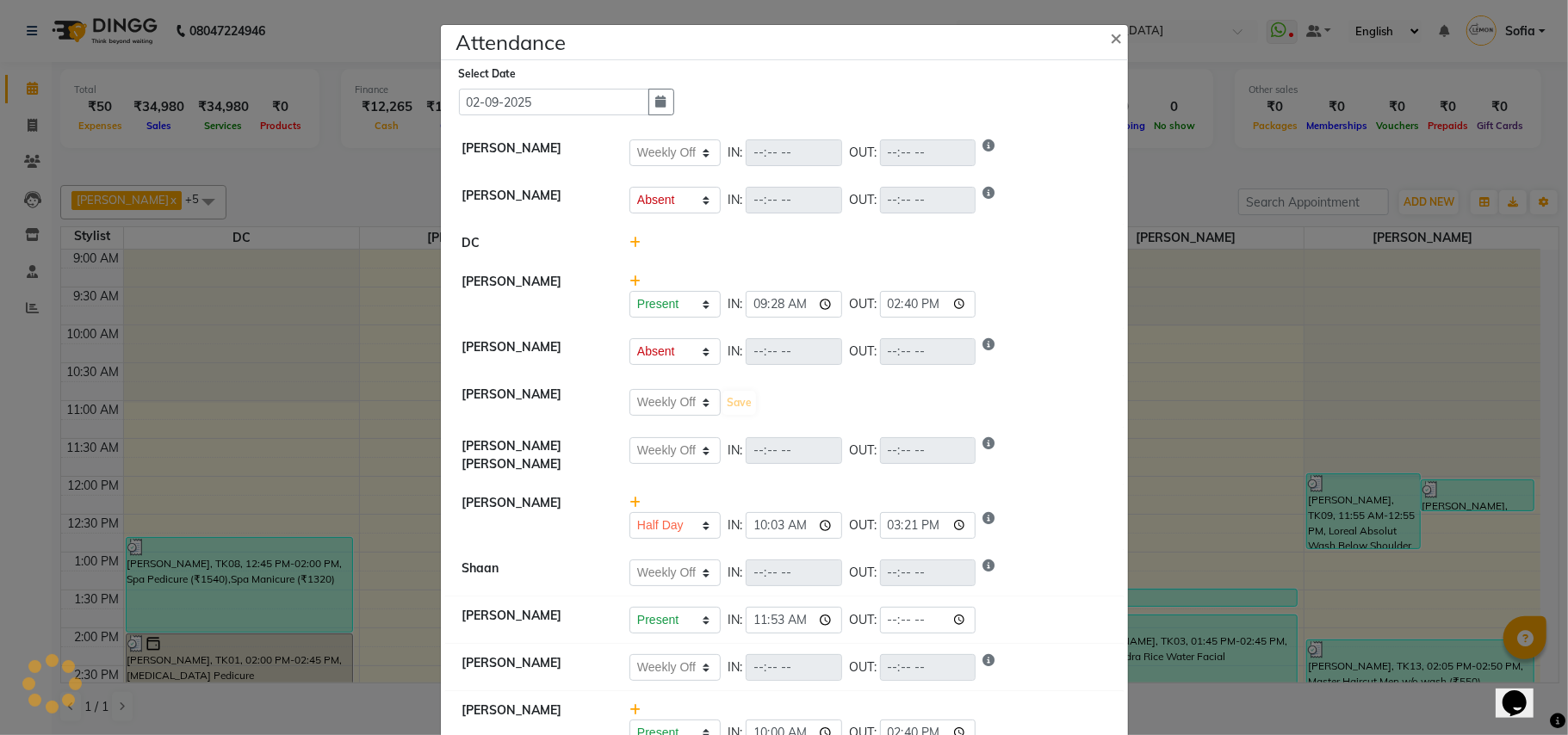
select select "H"
select select "W"
select select "A"
select select "W"
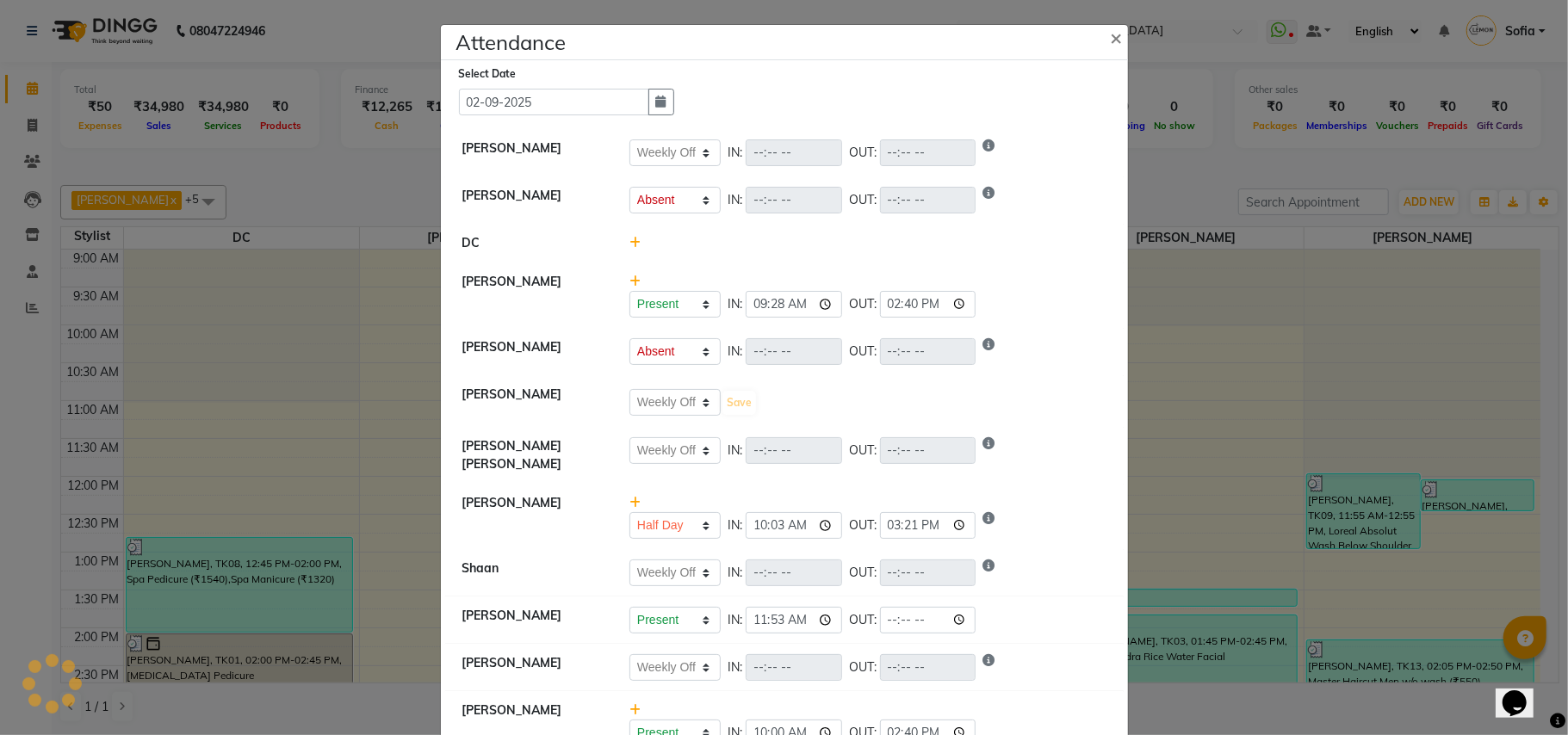
select select "A"
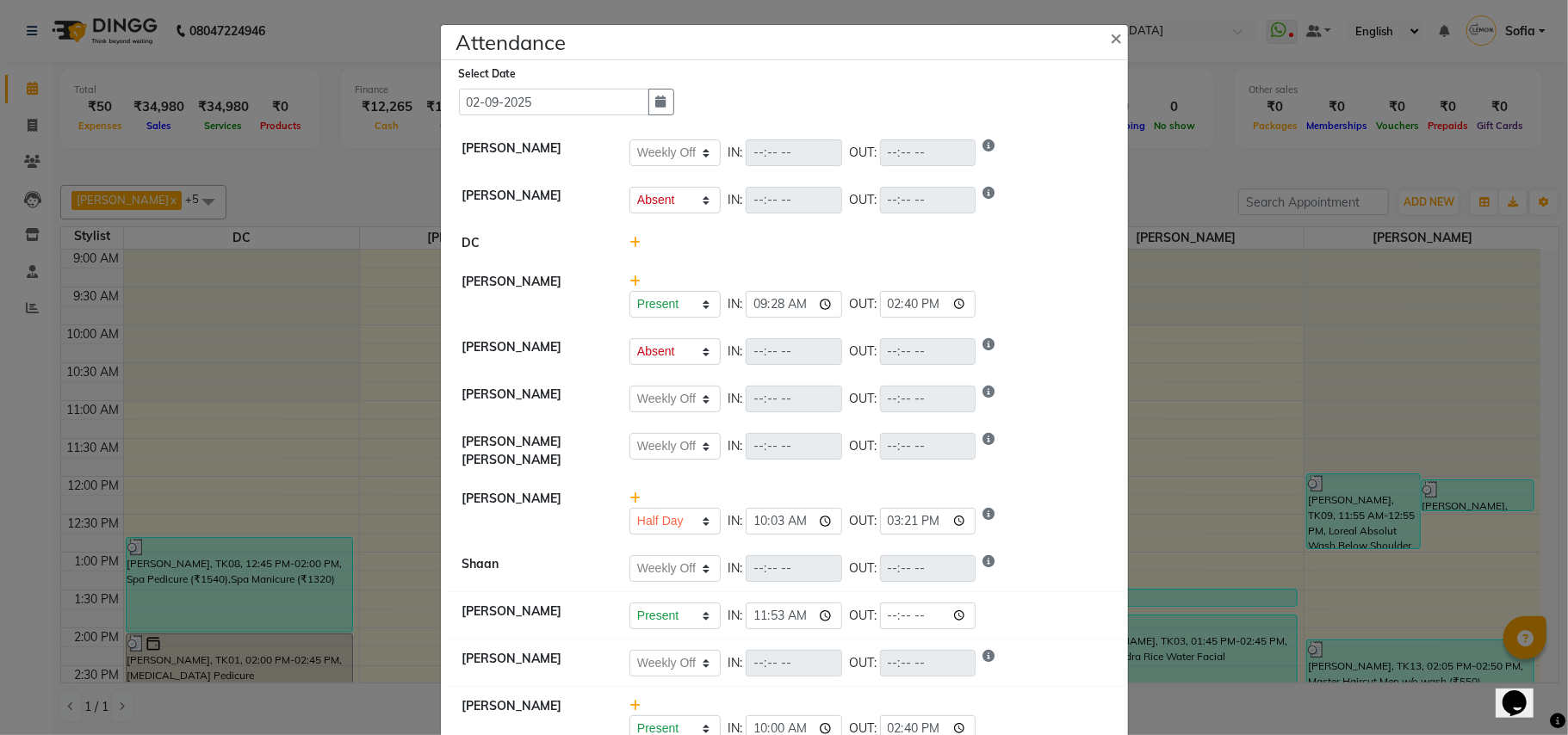
click at [364, 456] on ngb-modal-window "Attendance × Select Date 02-09-2025 Sahibaddin Shaikh Present Absent Late Half …" at bounding box center [784, 367] width 1568 height 735
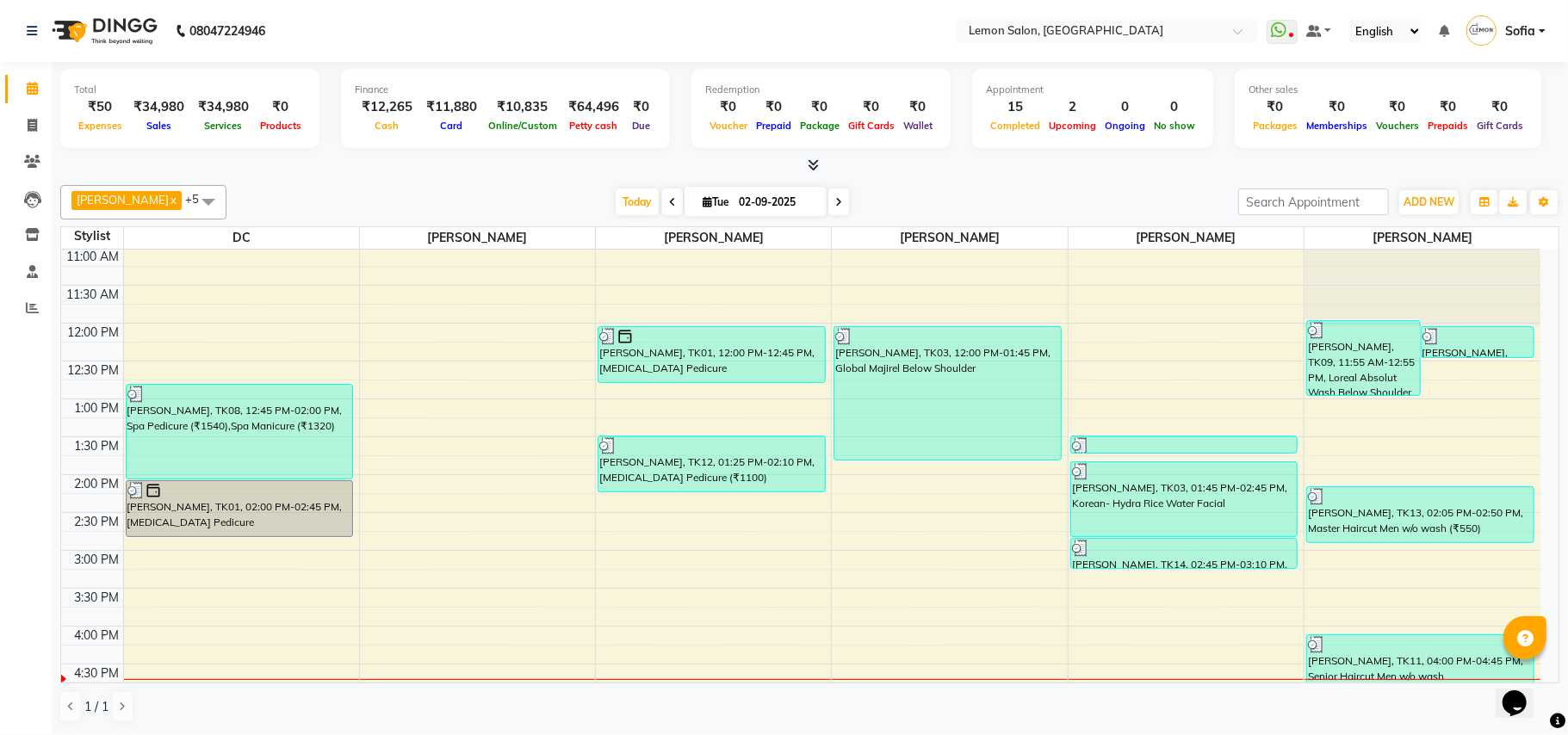
scroll to position [345, 0]
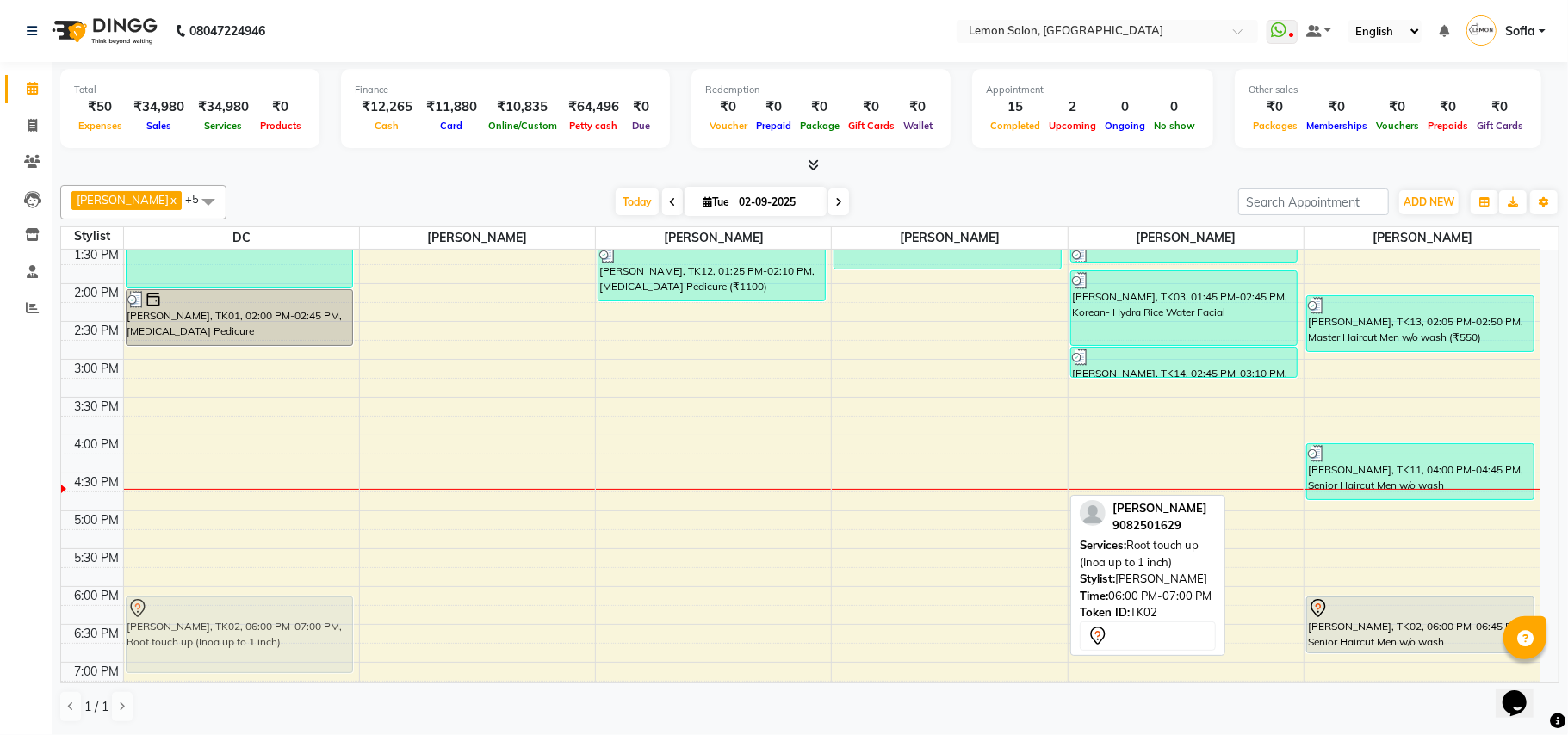
drag, startPoint x: 957, startPoint y: 638, endPoint x: 190, endPoint y: 634, distance: 767.0
click at [184, 643] on tr "Nidhi, TK08, 12:45 PM-02:00 PM, Spa Pedicure (₹1540),Spa Manicure (₹1320) Smrit…" at bounding box center [800, 435] width 1479 height 1060
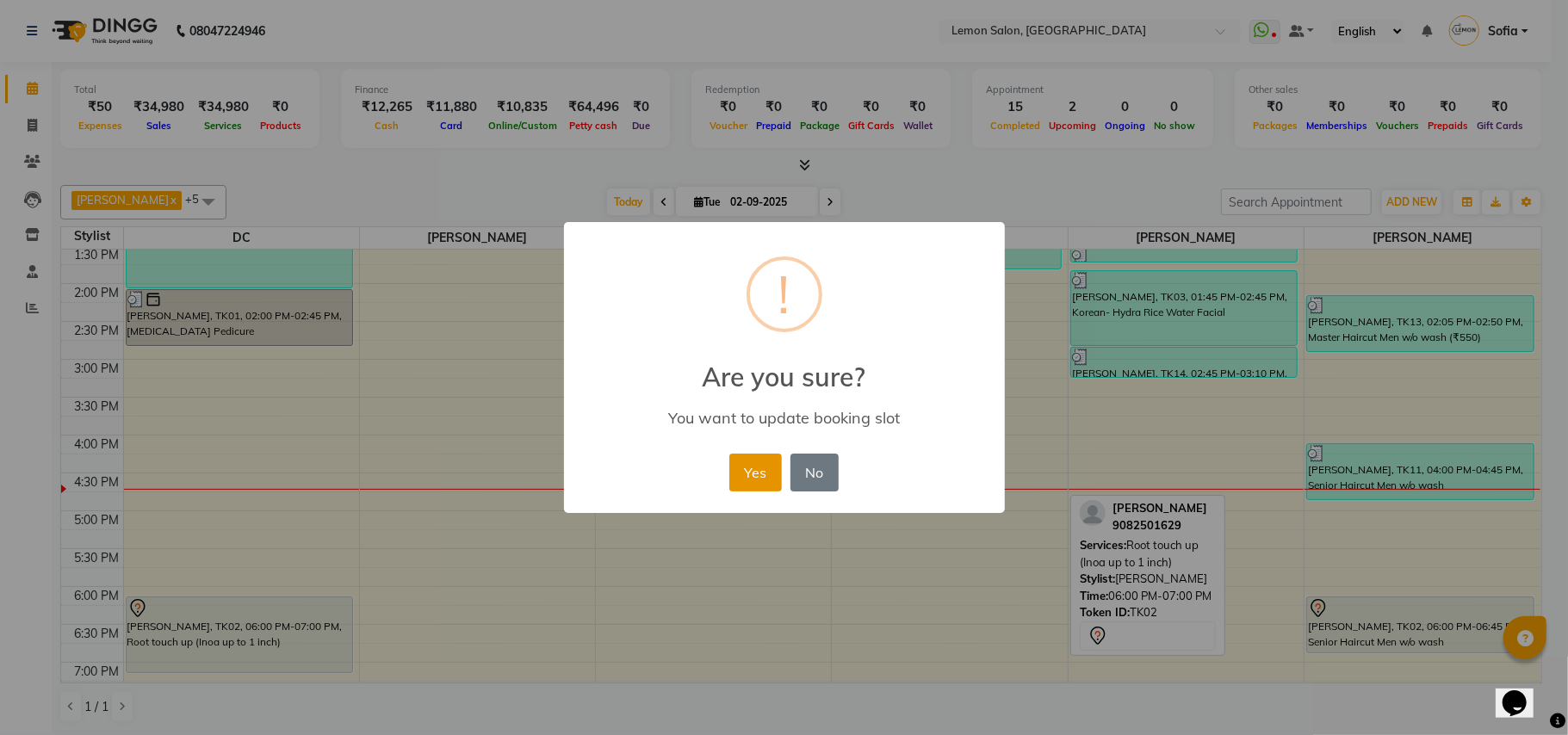
click at [764, 462] on button "Yes" at bounding box center [755, 473] width 53 height 38
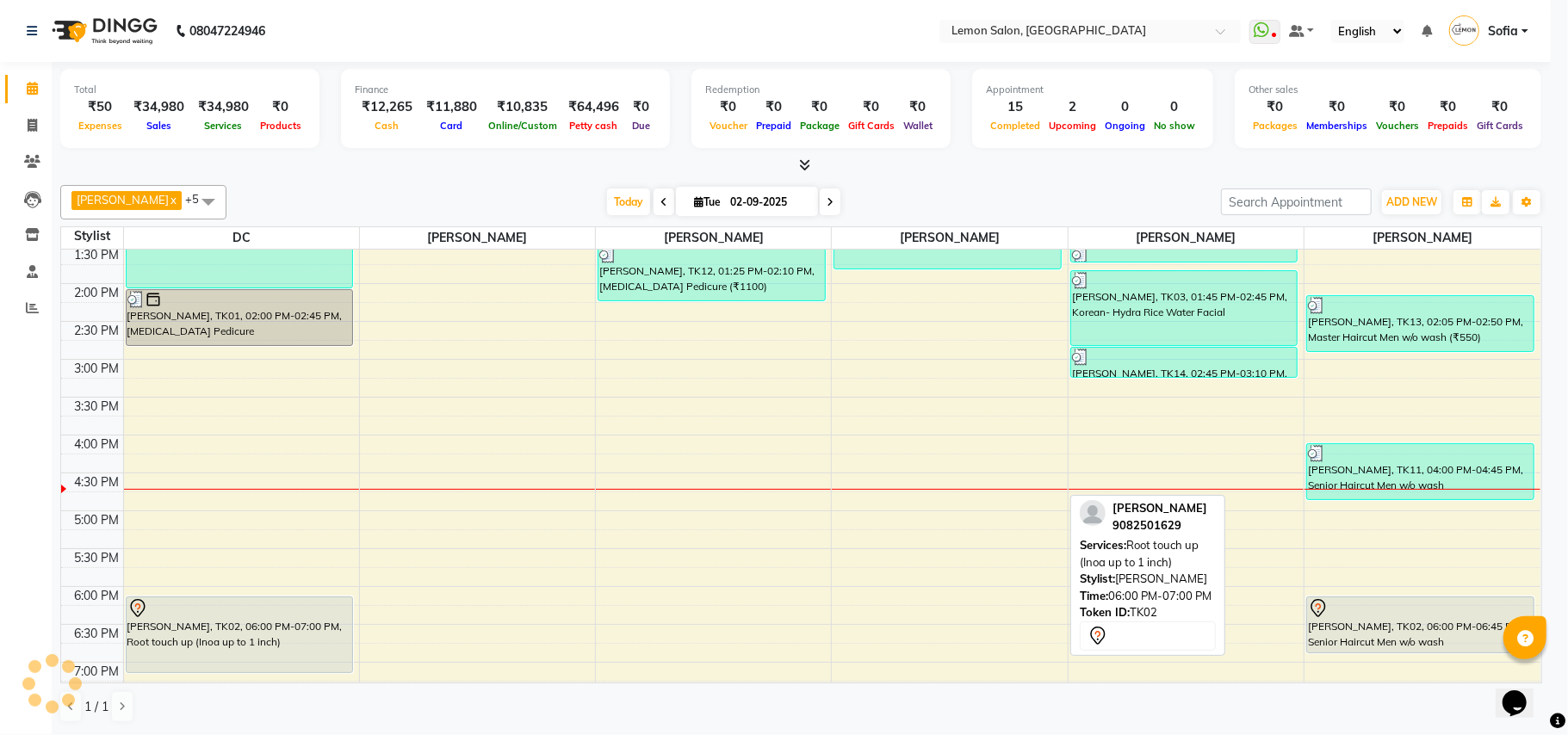
click at [764, 462] on div "9:00 AM 9:30 AM 10:00 AM 10:30 AM 11:00 AM 11:30 AM 12:00 PM 12:30 PM 1:00 PM 1…" at bounding box center [800, 435] width 1479 height 1060
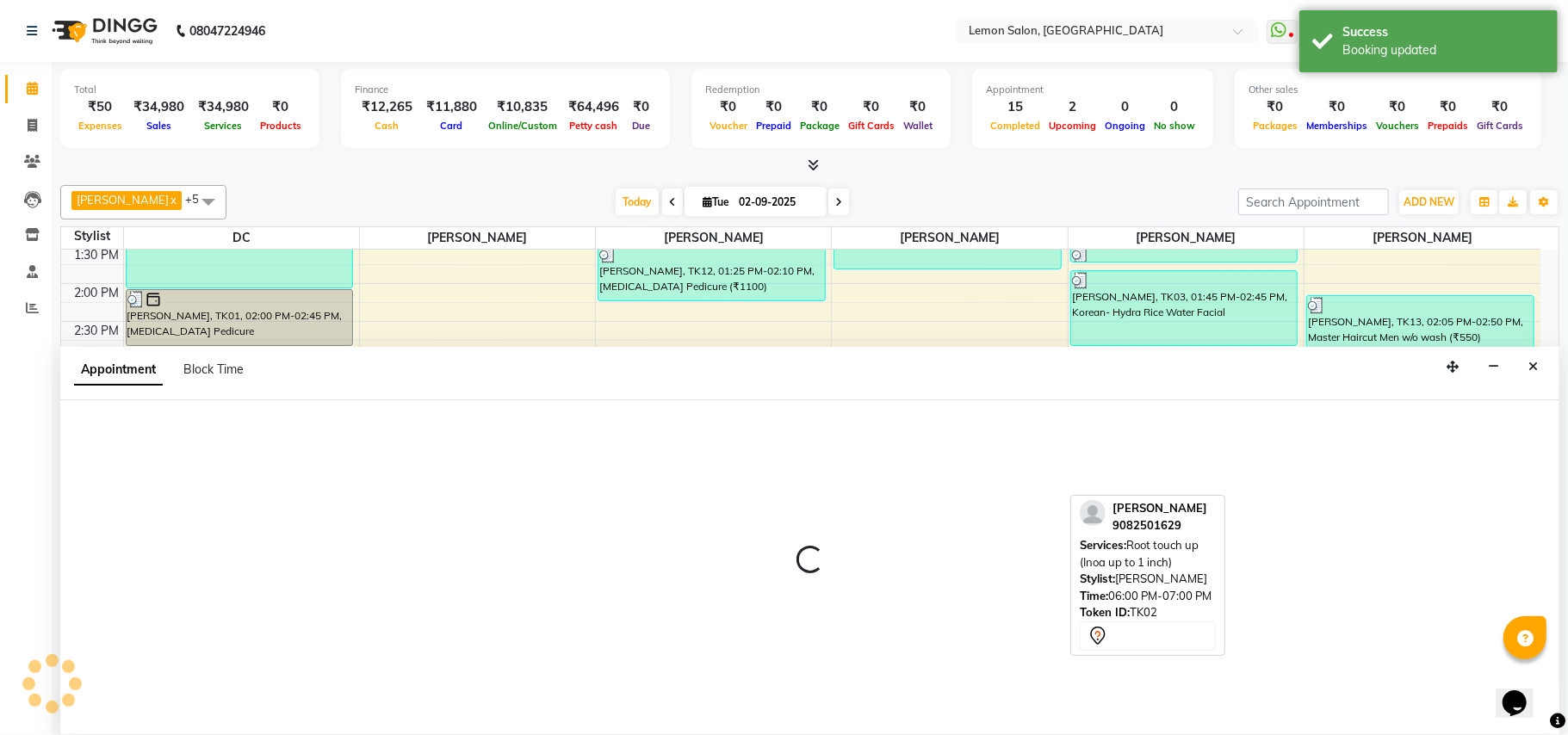
select select "35459"
select select "960"
select select "tentative"
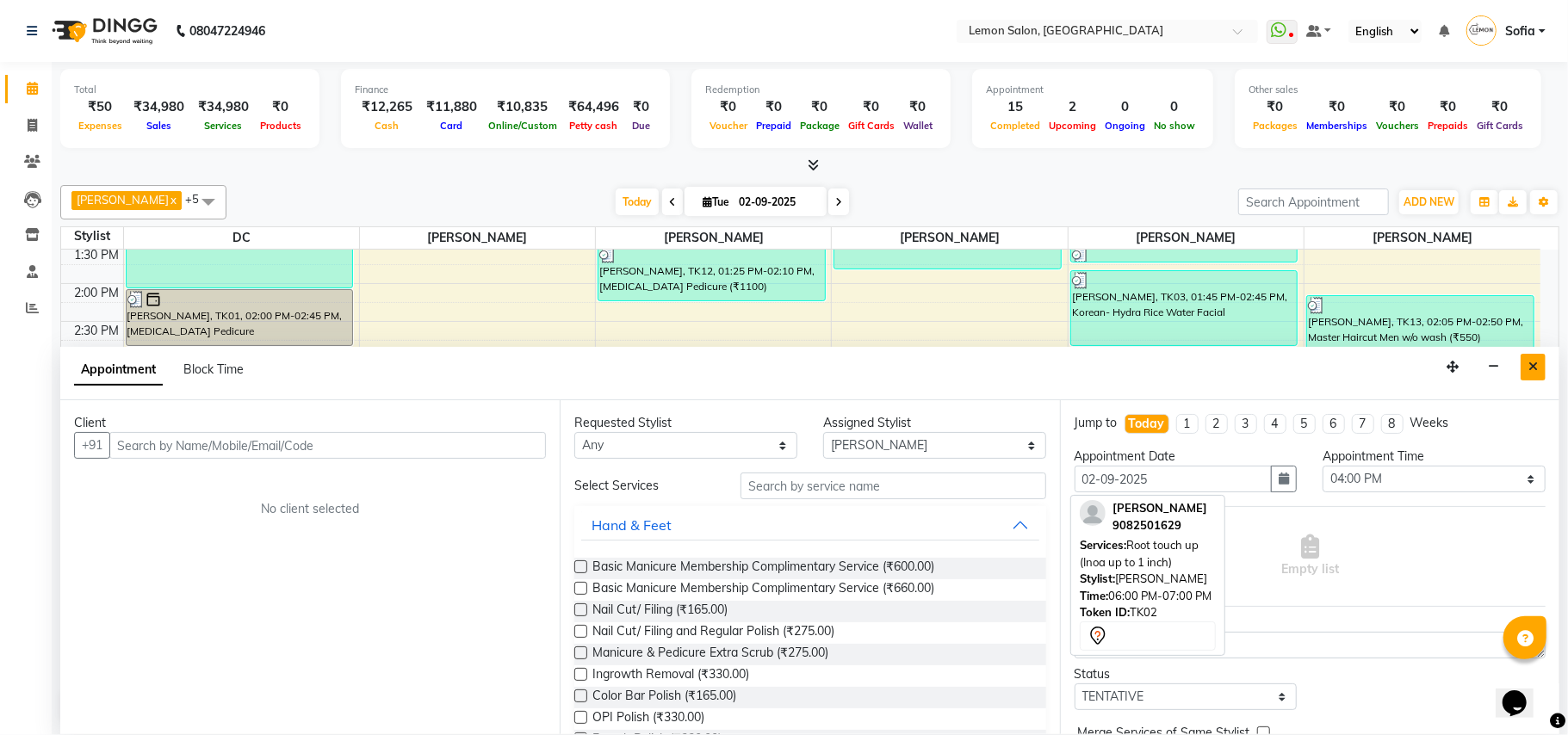
click at [1529, 372] on icon "Close" at bounding box center [1533, 367] width 9 height 12
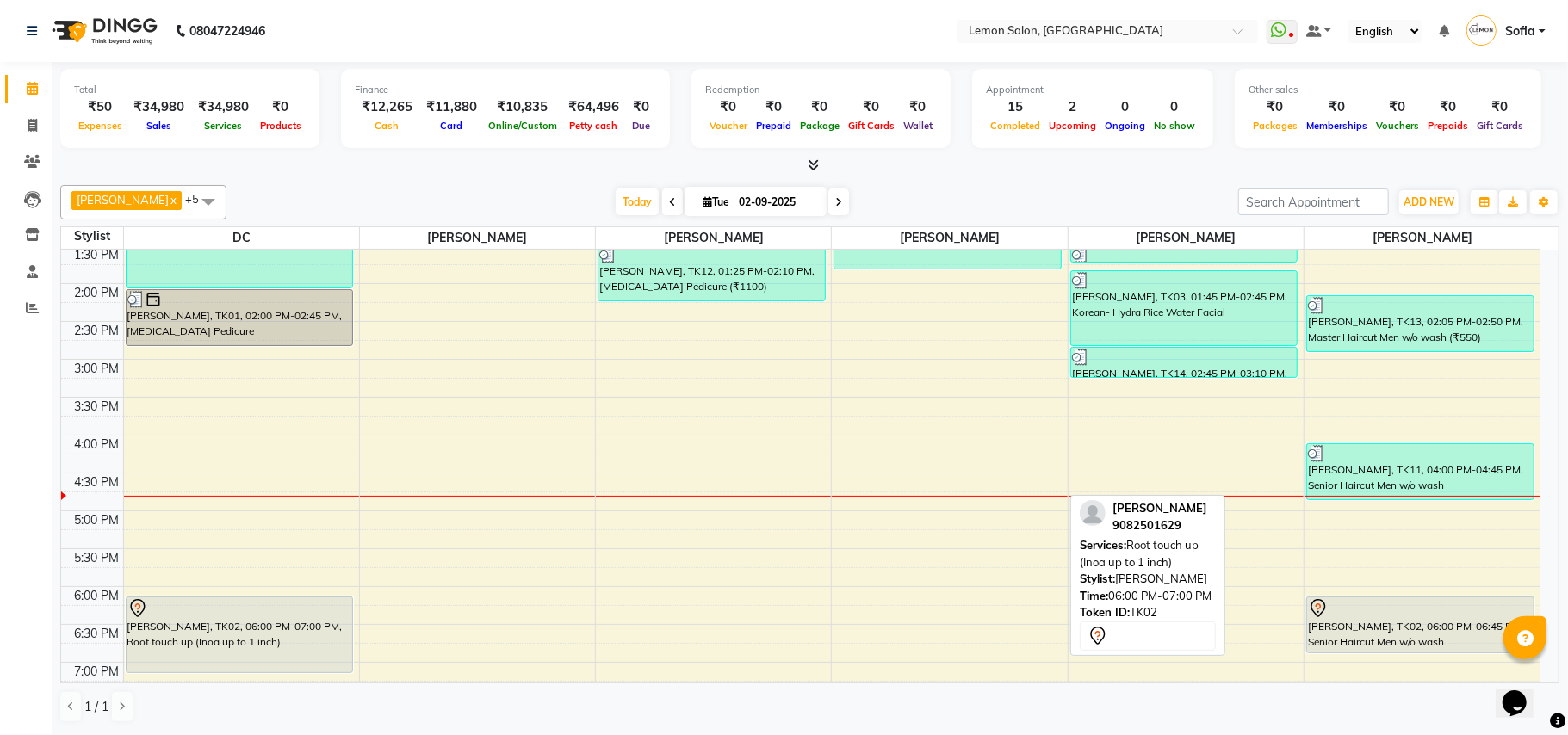
click at [0, 598] on div "Calendar Invoice Clients Leads Inventory Staff Reports Completed InProgress Upc…" at bounding box center [116, 379] width 233 height 660
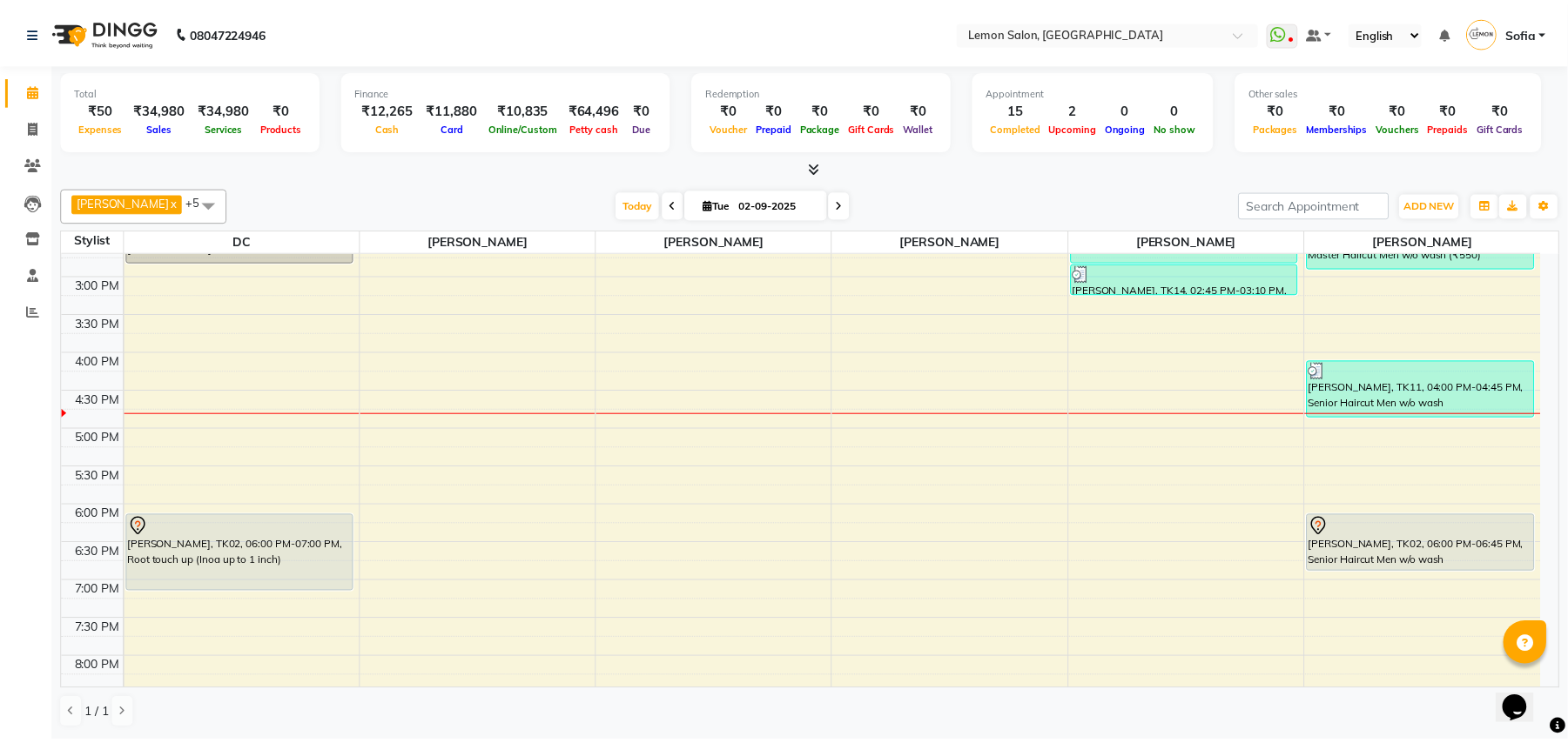
scroll to position [580, 0]
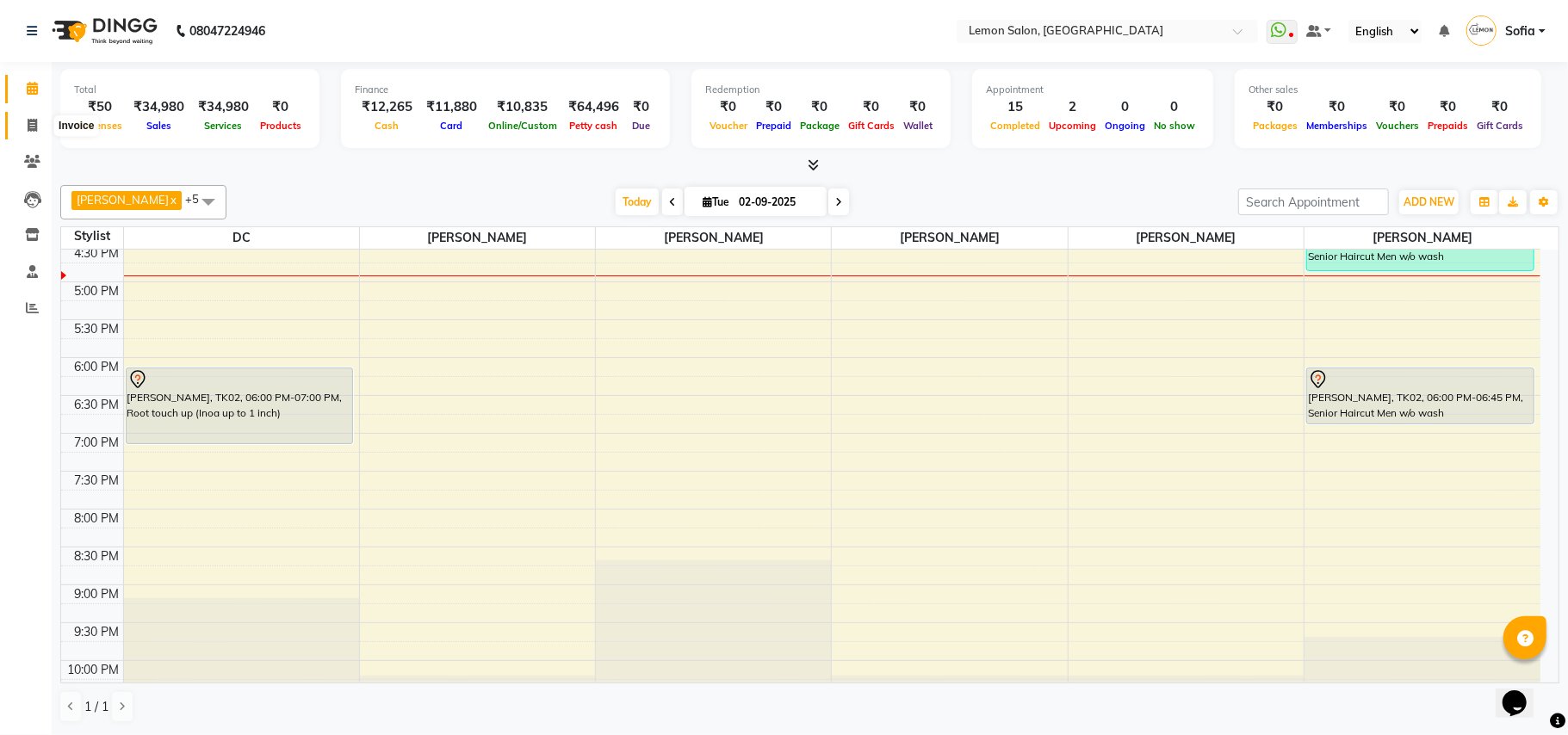
click at [33, 125] on icon at bounding box center [32, 125] width 9 height 13
select select "service"
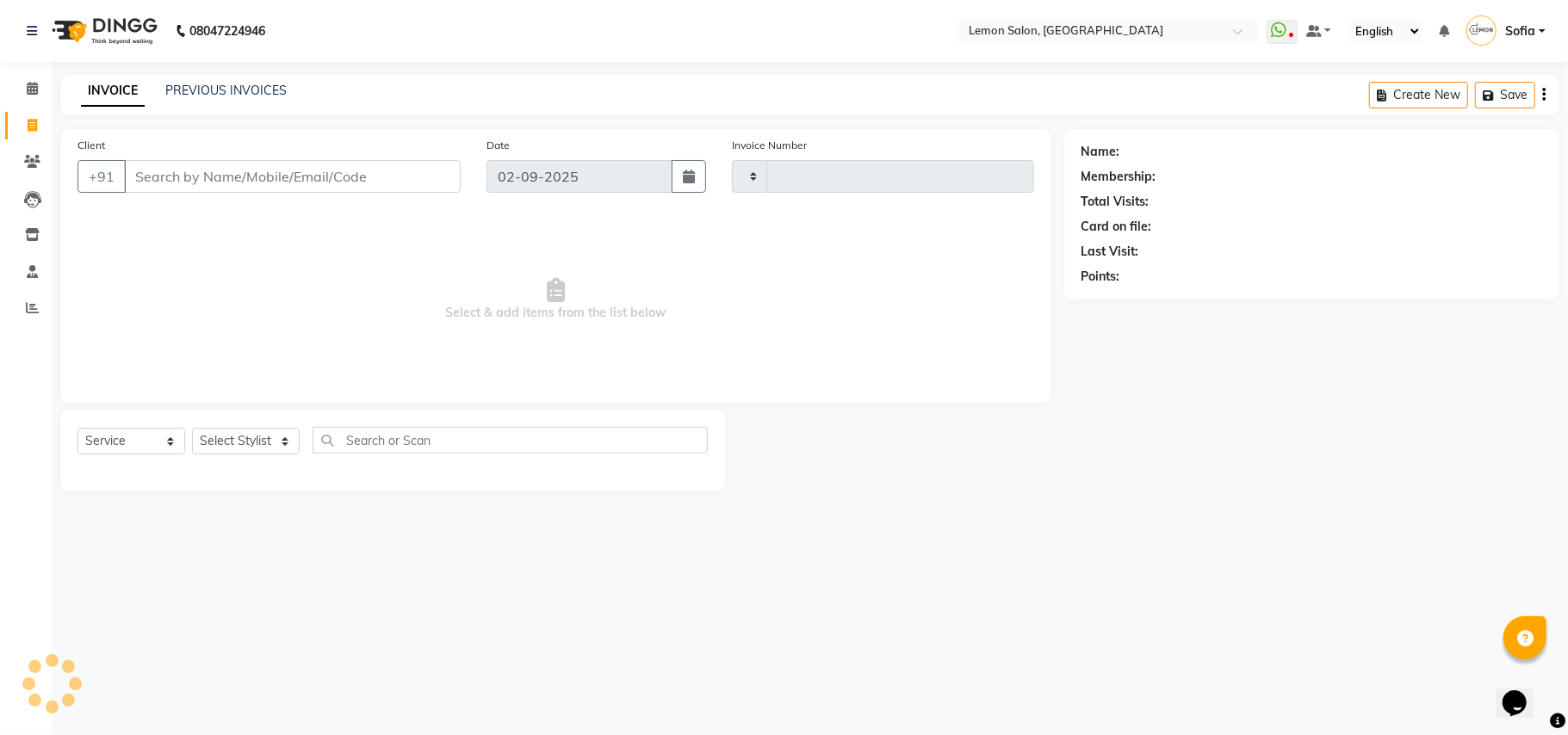
type input "5968"
select select "551"
click at [239, 436] on select "Select Stylist" at bounding box center [246, 441] width 108 height 27
select select "7889"
click at [192, 428] on select "Select Stylist Aalam Saifi Abhishek Shelar Ansar Ahmed Archana Muke Archana Raj…" at bounding box center [258, 441] width 134 height 27
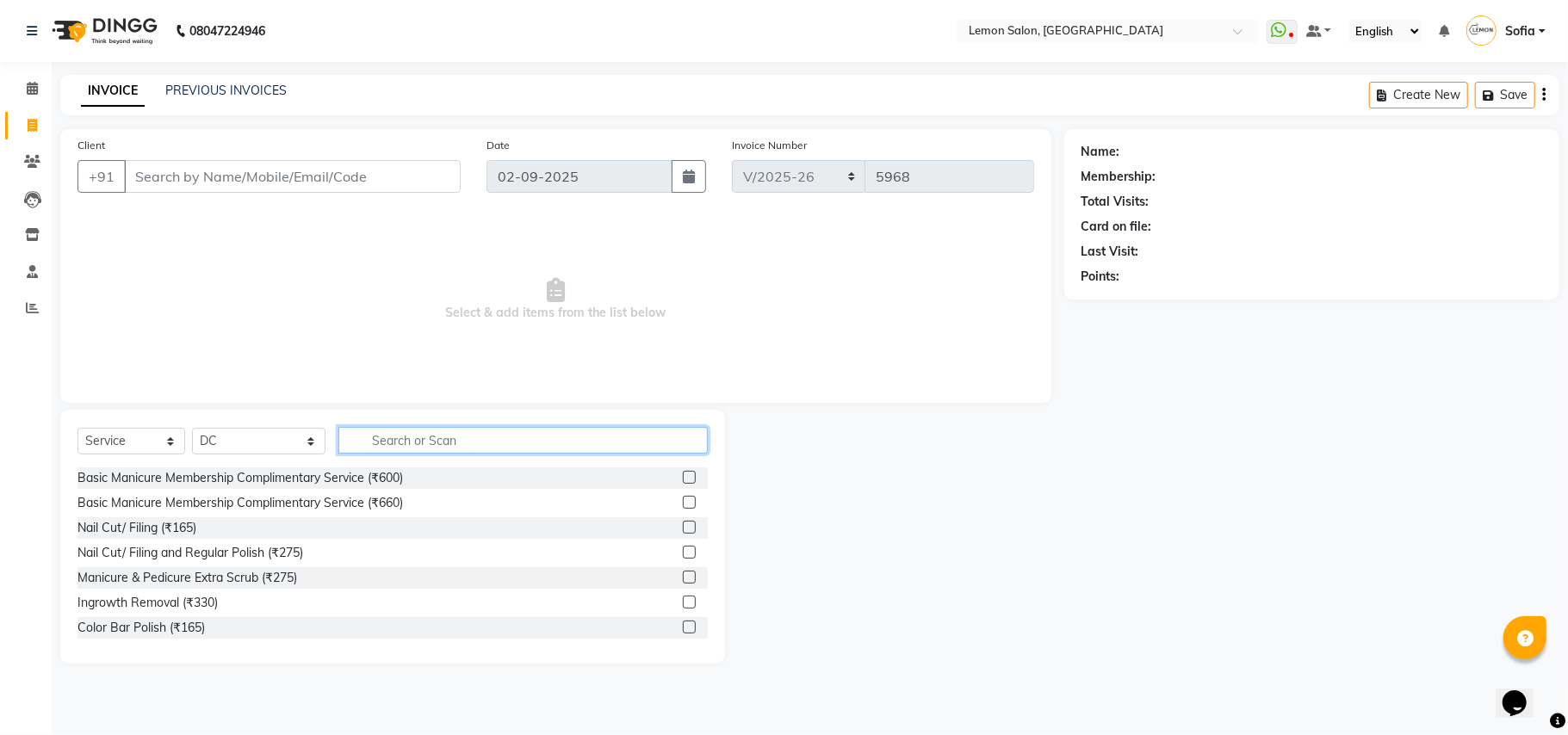
drag, startPoint x: 412, startPoint y: 448, endPoint x: 431, endPoint y: 439, distance: 21.0
click at [422, 442] on input "text" at bounding box center [523, 440] width 370 height 27
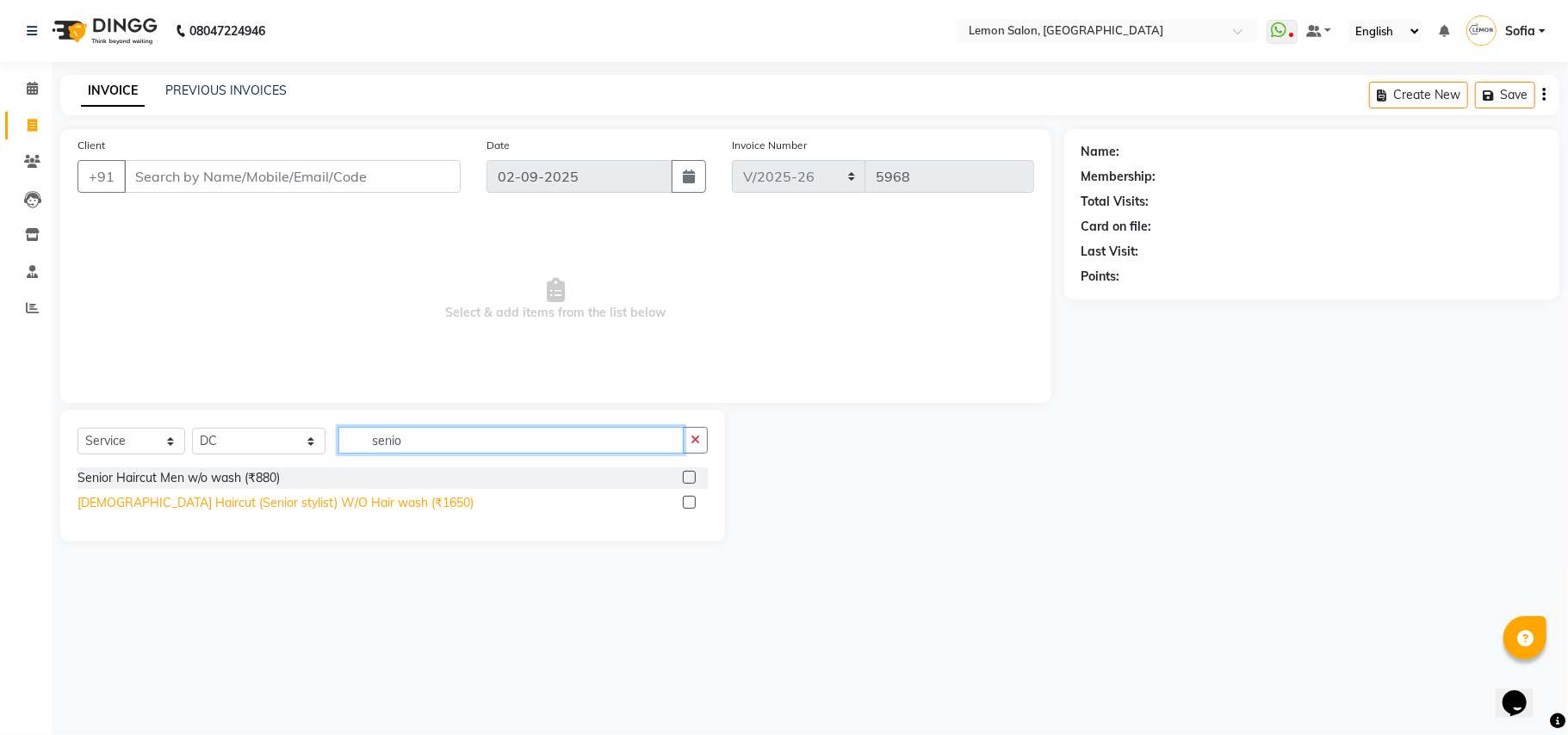
type input "senio"
click at [269, 498] on div "Female Haircut (Senior stylist) W/O Hair wash (₹1650)" at bounding box center [276, 503] width 396 height 18
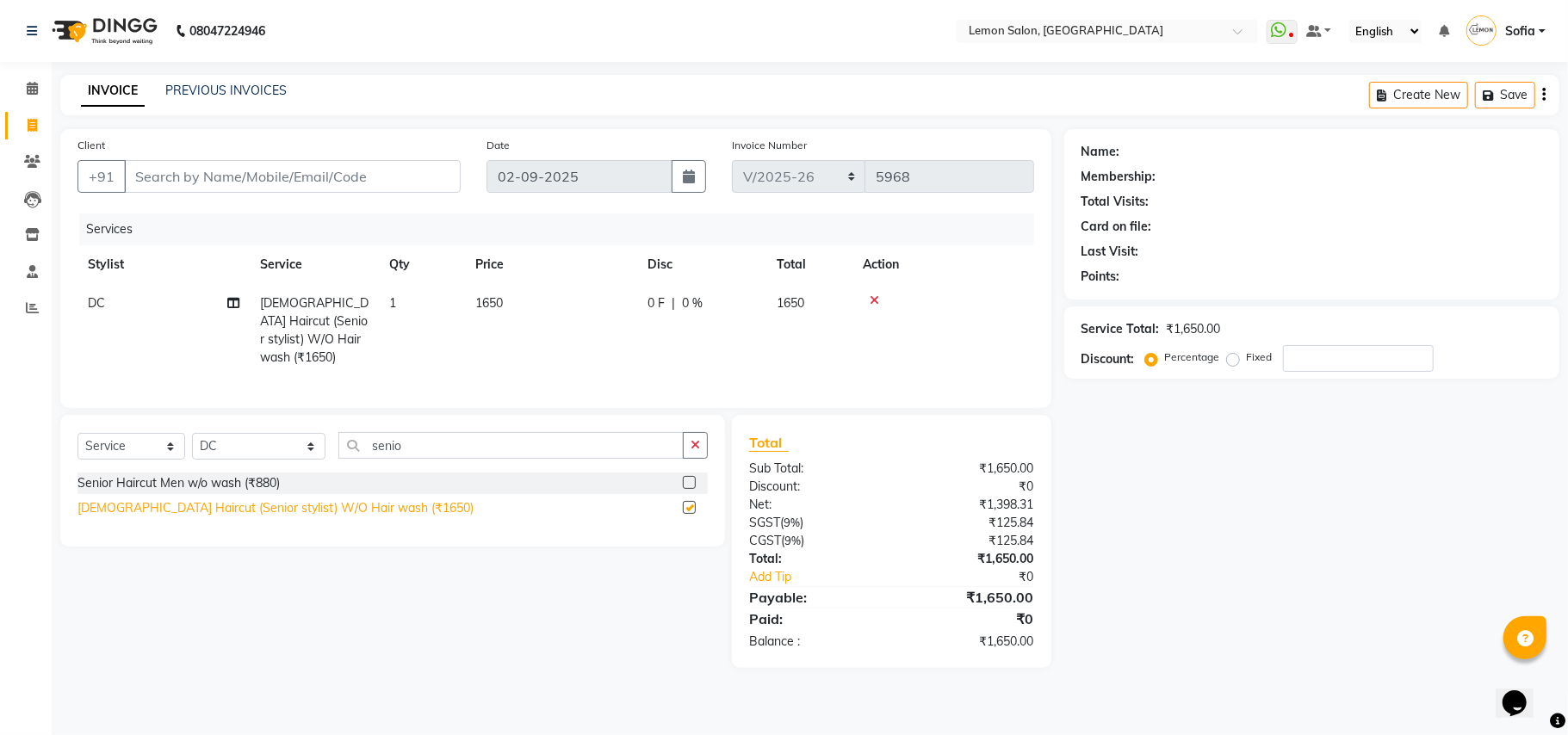
checkbox input "false"
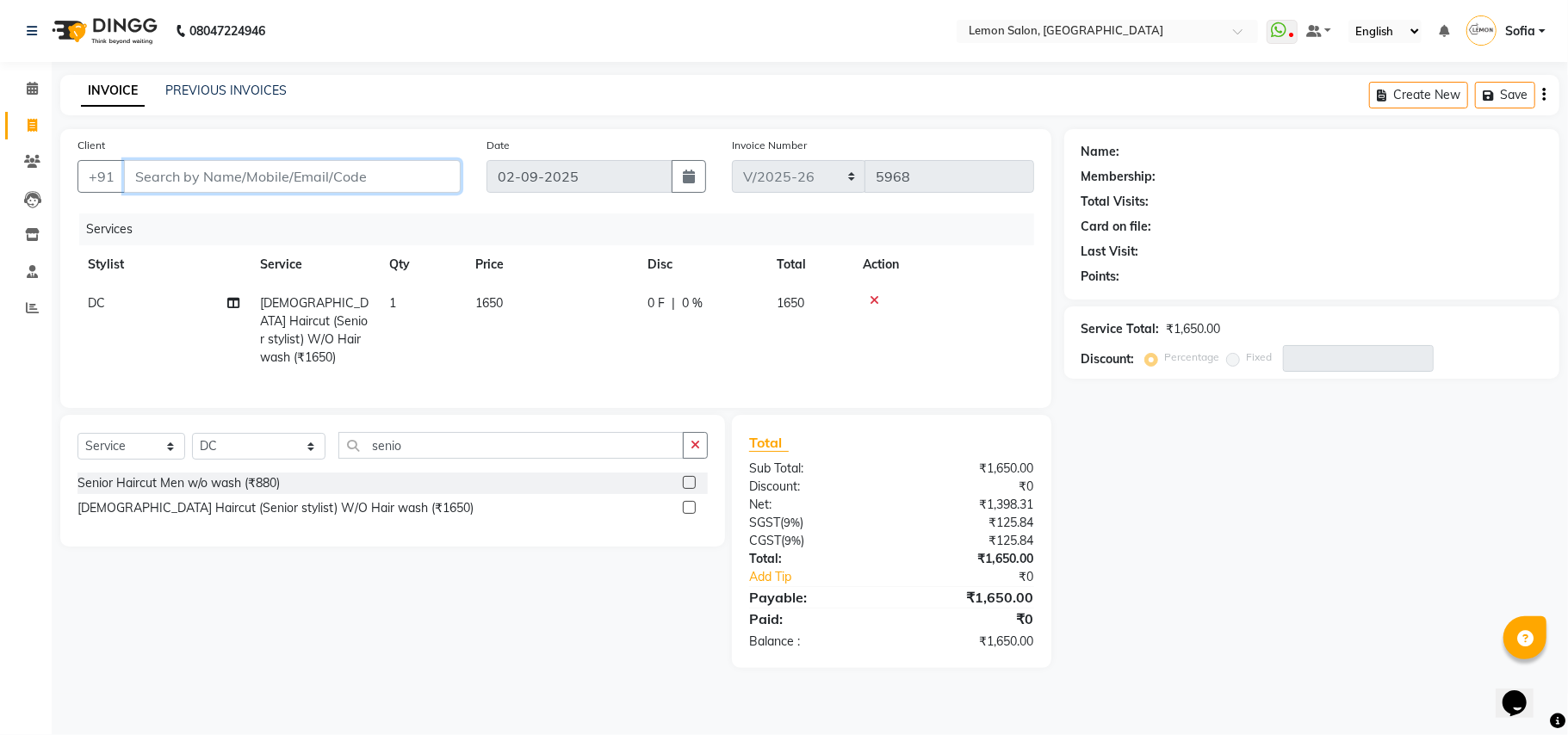
click at [305, 174] on input "Client" at bounding box center [292, 177] width 337 height 33
type input "7"
type input "0"
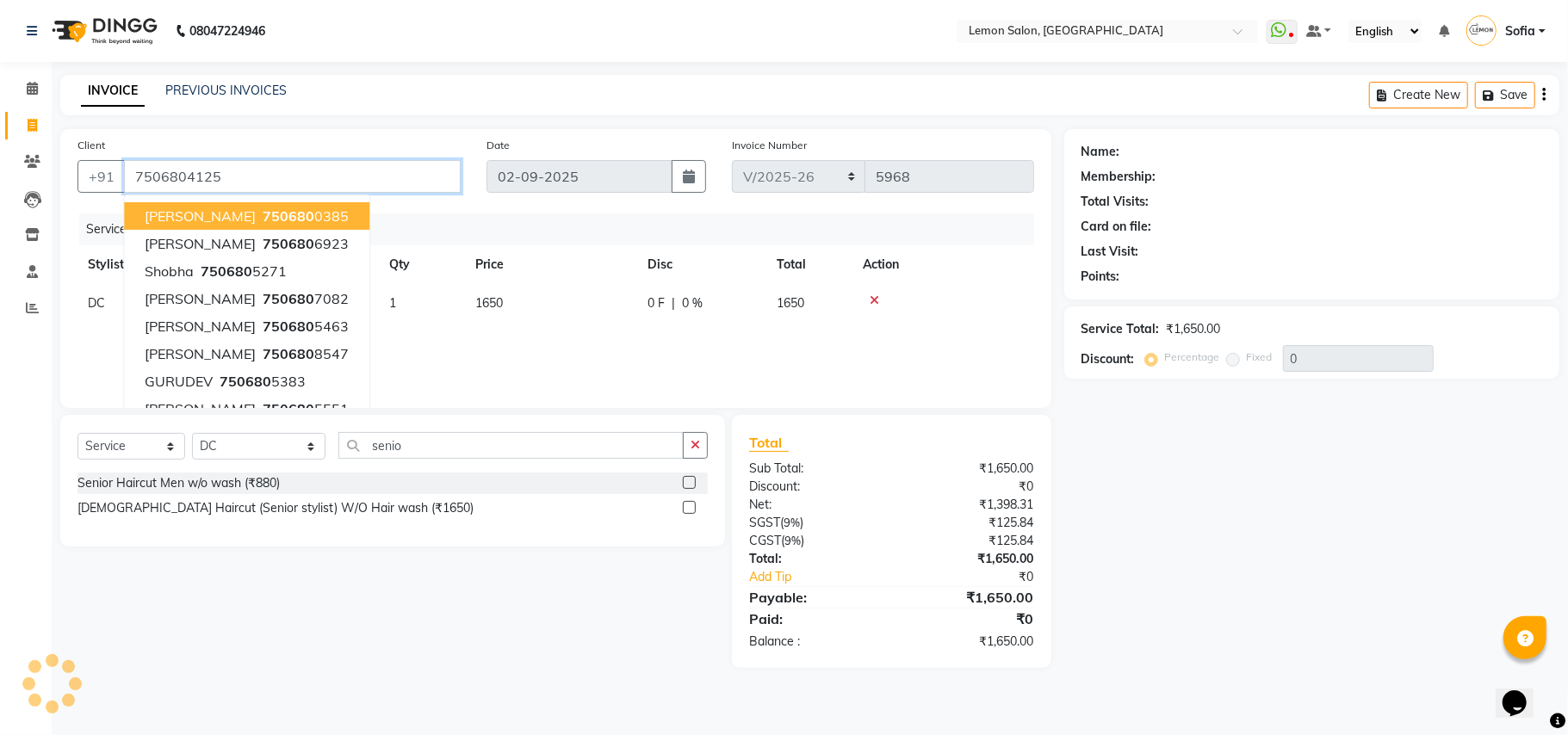
type input "7506804125"
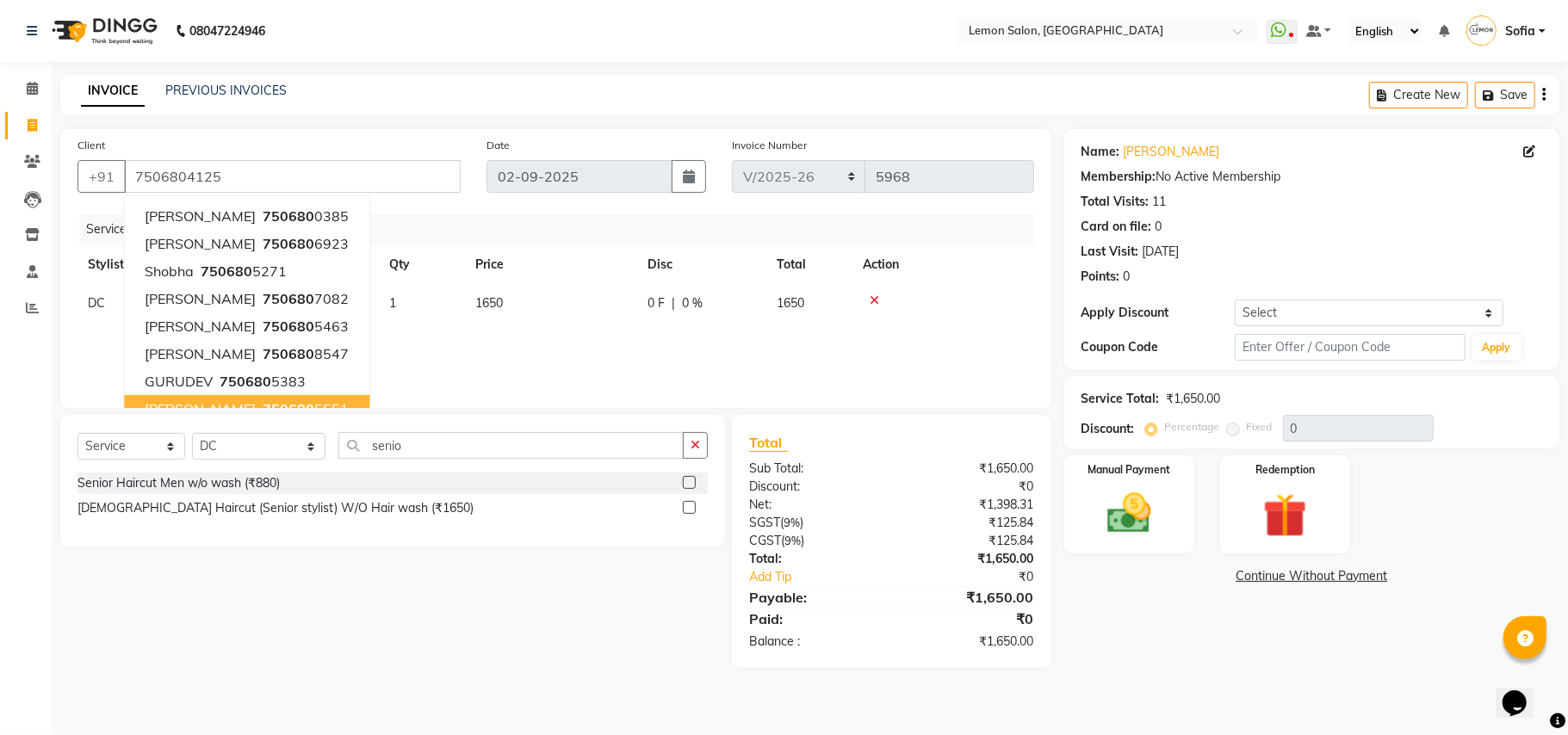
click at [5, 521] on div "Calendar Invoice Clients Leads Inventory Staff Reports Completed InProgress Upc…" at bounding box center [116, 379] width 233 height 660
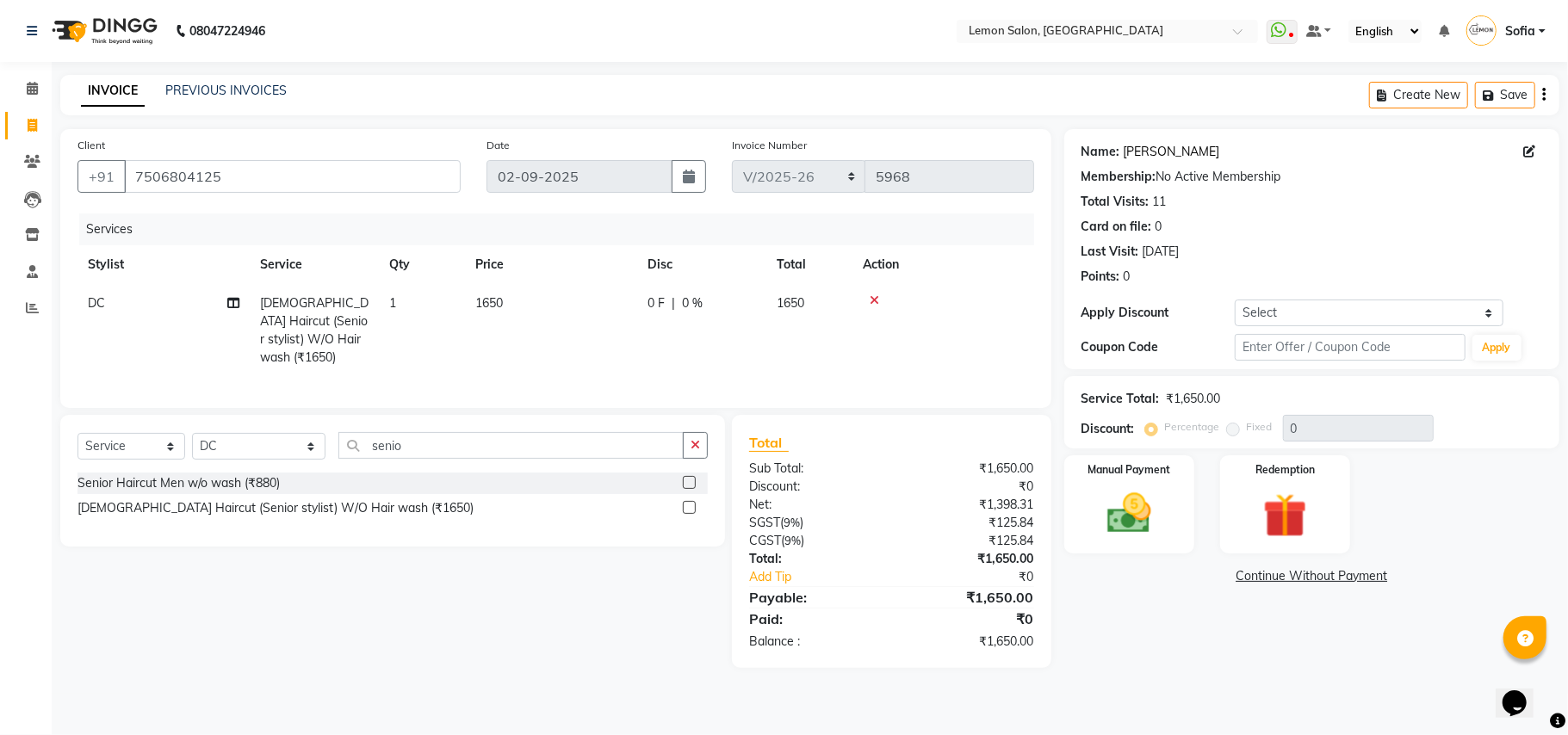
click at [1178, 155] on link "Shaheen Warsi" at bounding box center [1172, 152] width 96 height 18
click at [108, 448] on select "Select Service Product Membership Package Voucher Prepaid Gift Card" at bounding box center [131, 446] width 108 height 27
select select "product"
click at [78, 433] on select "Select Service Product Membership Package Voucher Prepaid Gift Card" at bounding box center [131, 446] width 108 height 27
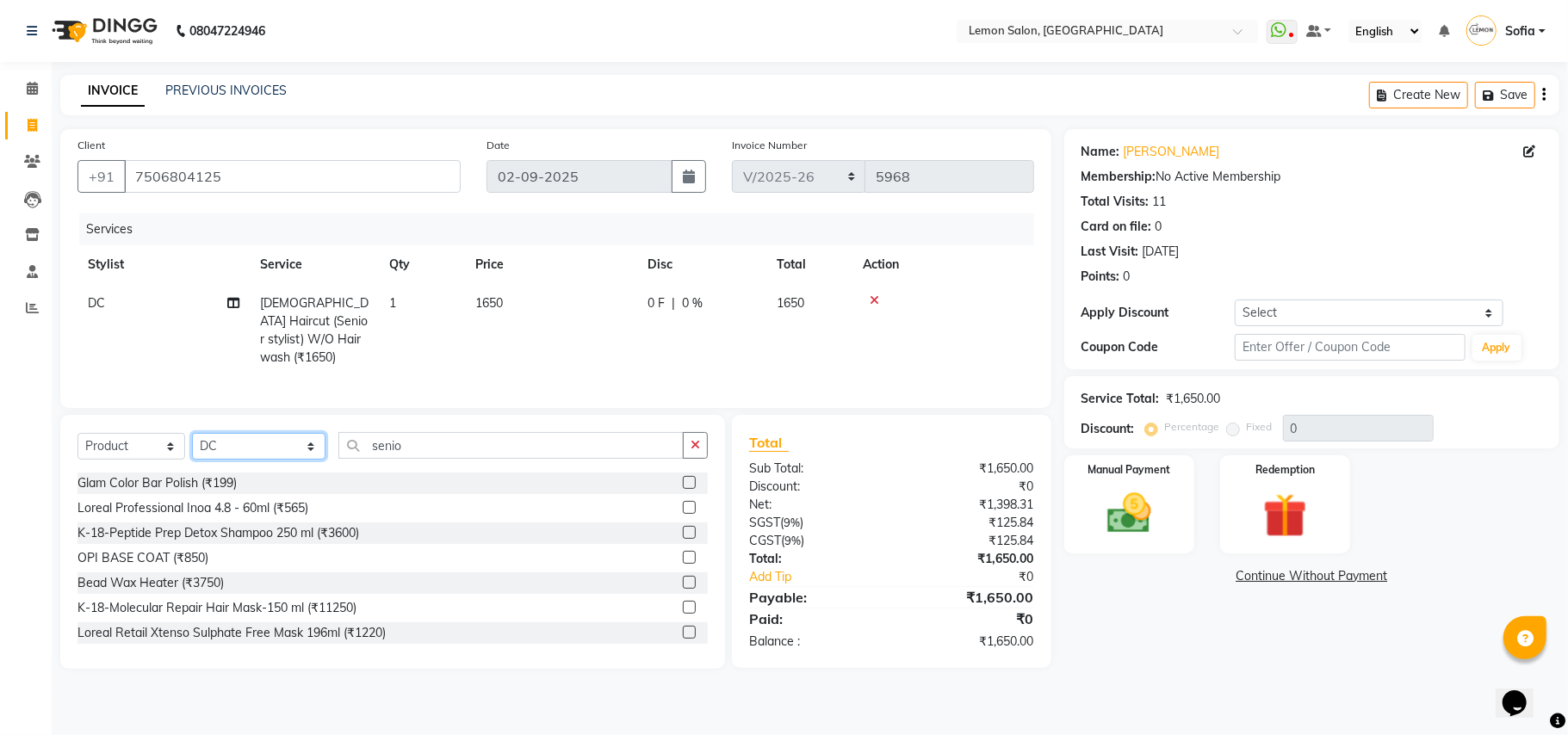
click at [255, 445] on select "Select Stylist Aalam Saifi Abhishek Shelar Ansar Ahmed Archana Muke Archana Raj…" at bounding box center [258, 446] width 134 height 27
select select "70227"
click at [192, 433] on select "Select Stylist Aalam Saifi Abhishek Shelar Ansar Ahmed Archana Muke Archana Raj…" at bounding box center [258, 446] width 134 height 27
click at [146, 438] on select "Select Service Product Membership Package Voucher Prepaid Gift Card" at bounding box center [131, 446] width 108 height 27
click at [78, 433] on select "Select Service Product Membership Package Voucher Prepaid Gift Card" at bounding box center [131, 446] width 108 height 27
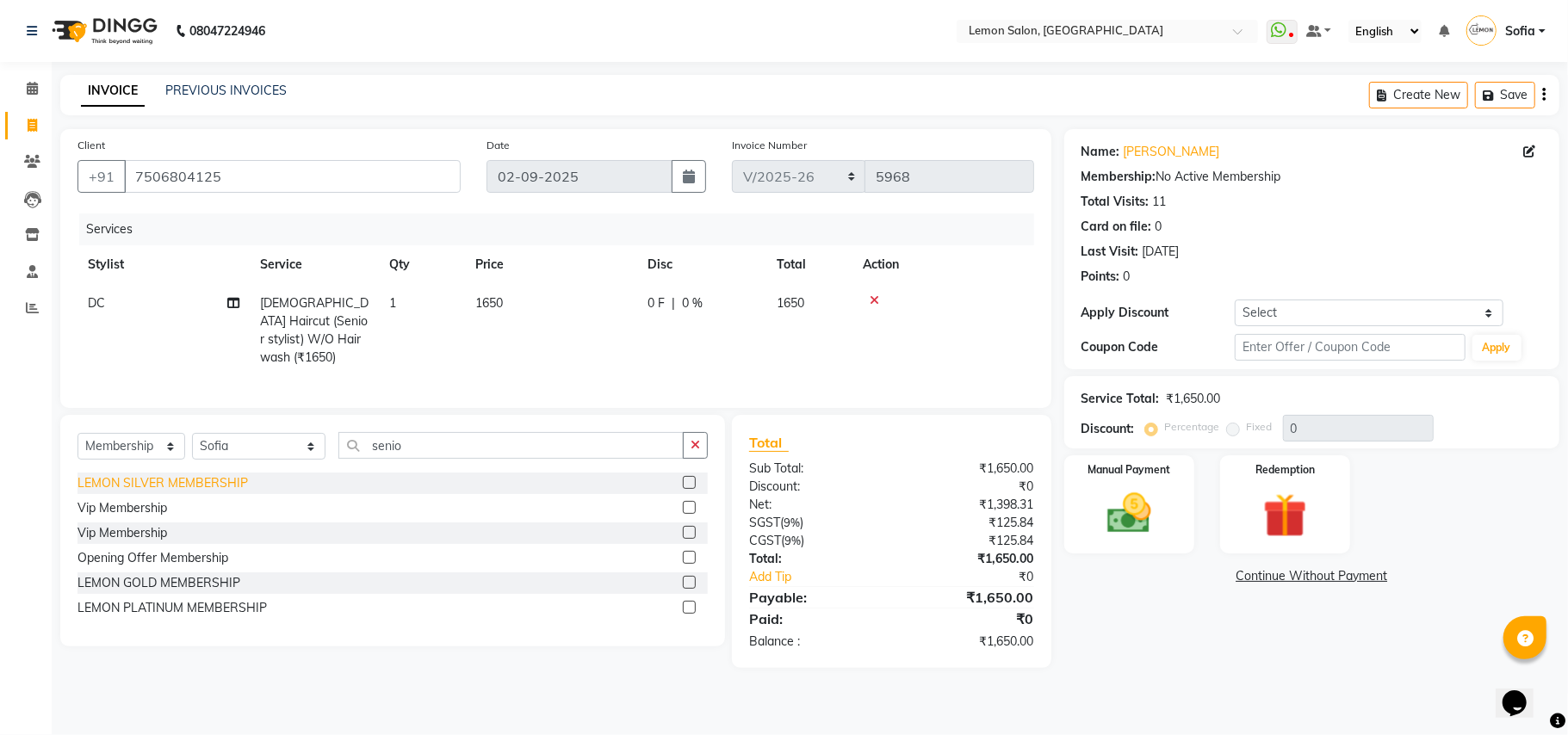
click at [183, 484] on div "LEMON SILVER MEMBERSHIP" at bounding box center [163, 483] width 171 height 18
select select "select"
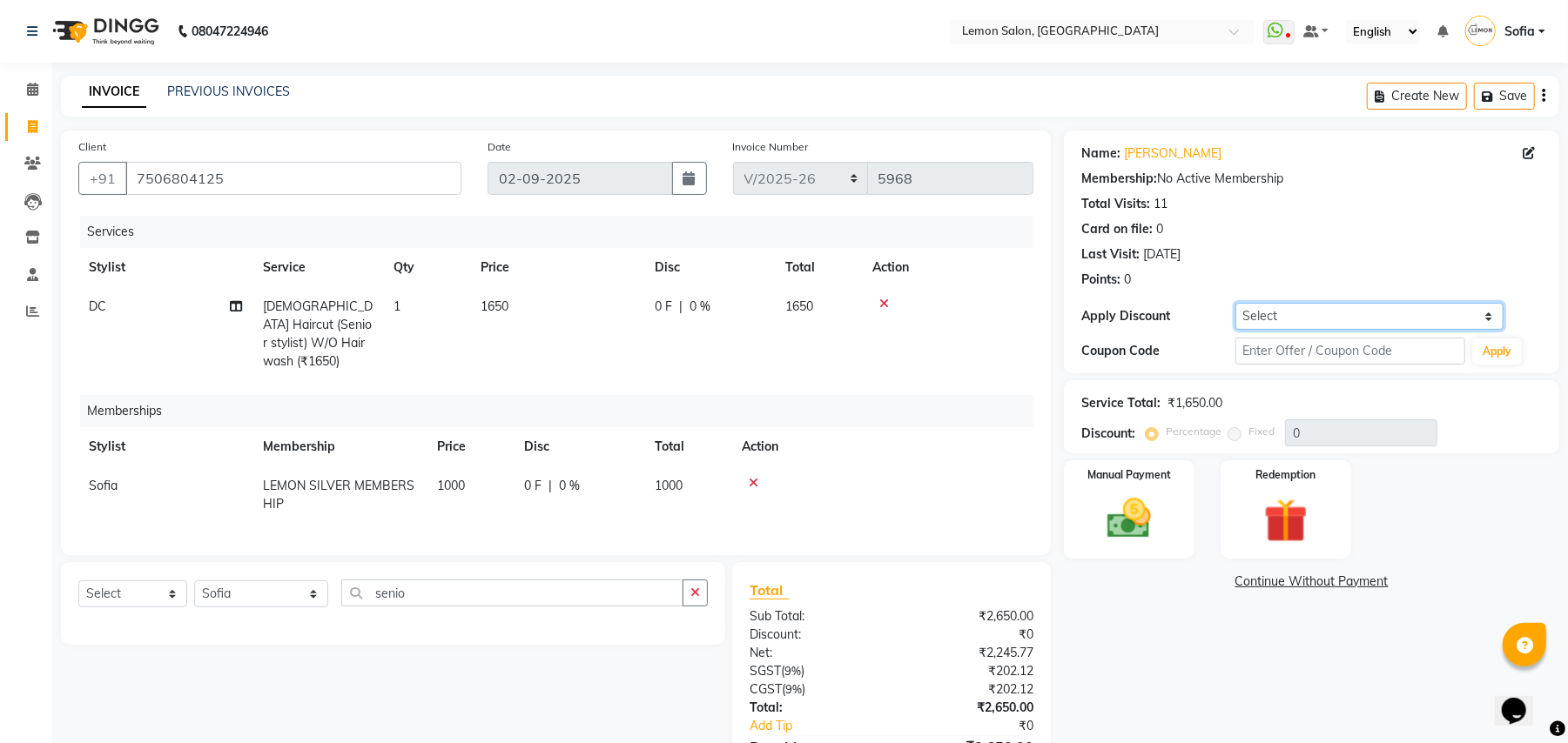
click at [1356, 321] on select "Select Coupon → Abc" at bounding box center [1369, 316] width 268 height 27
select select "1: Object"
click at [1235, 303] on select "Select Coupon → Abc" at bounding box center [1369, 316] width 268 height 27
type input "20"
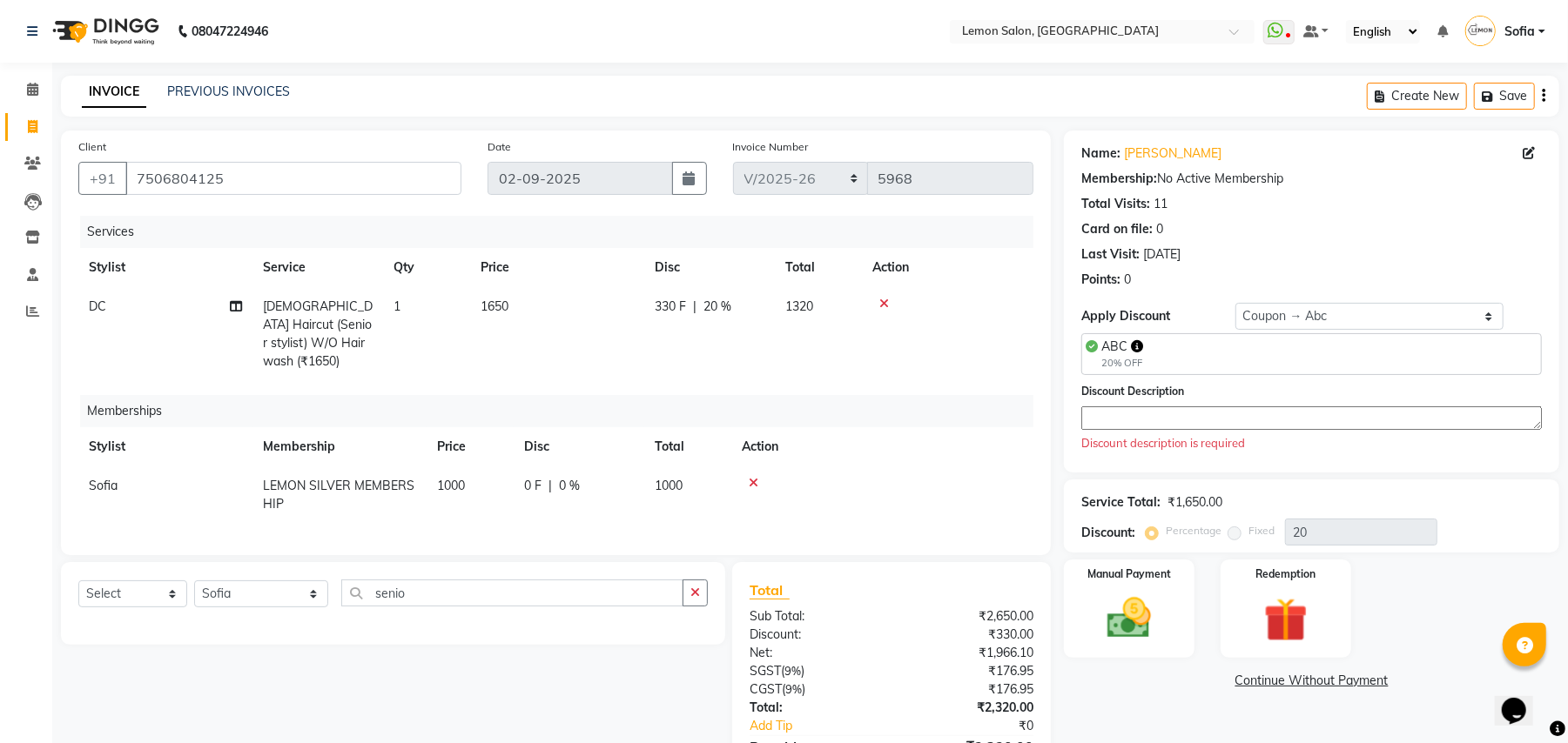
click at [1299, 422] on textarea at bounding box center [1311, 418] width 461 height 24
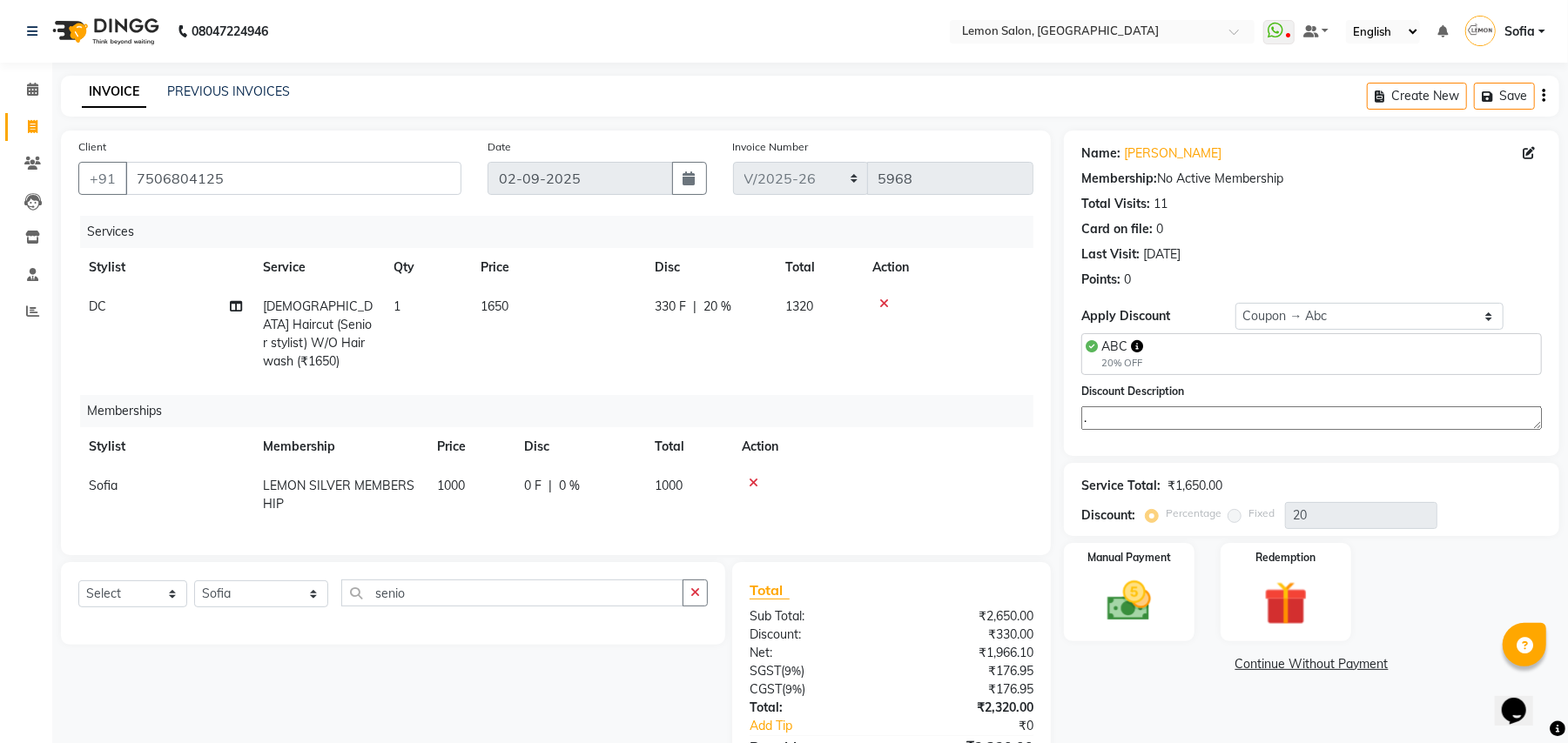
type textarea "."
click at [1132, 734] on div "Name: Shaheen Warsi Membership: No Active Membership Total Visits: 11 Card on f…" at bounding box center [1318, 474] width 509 height 687
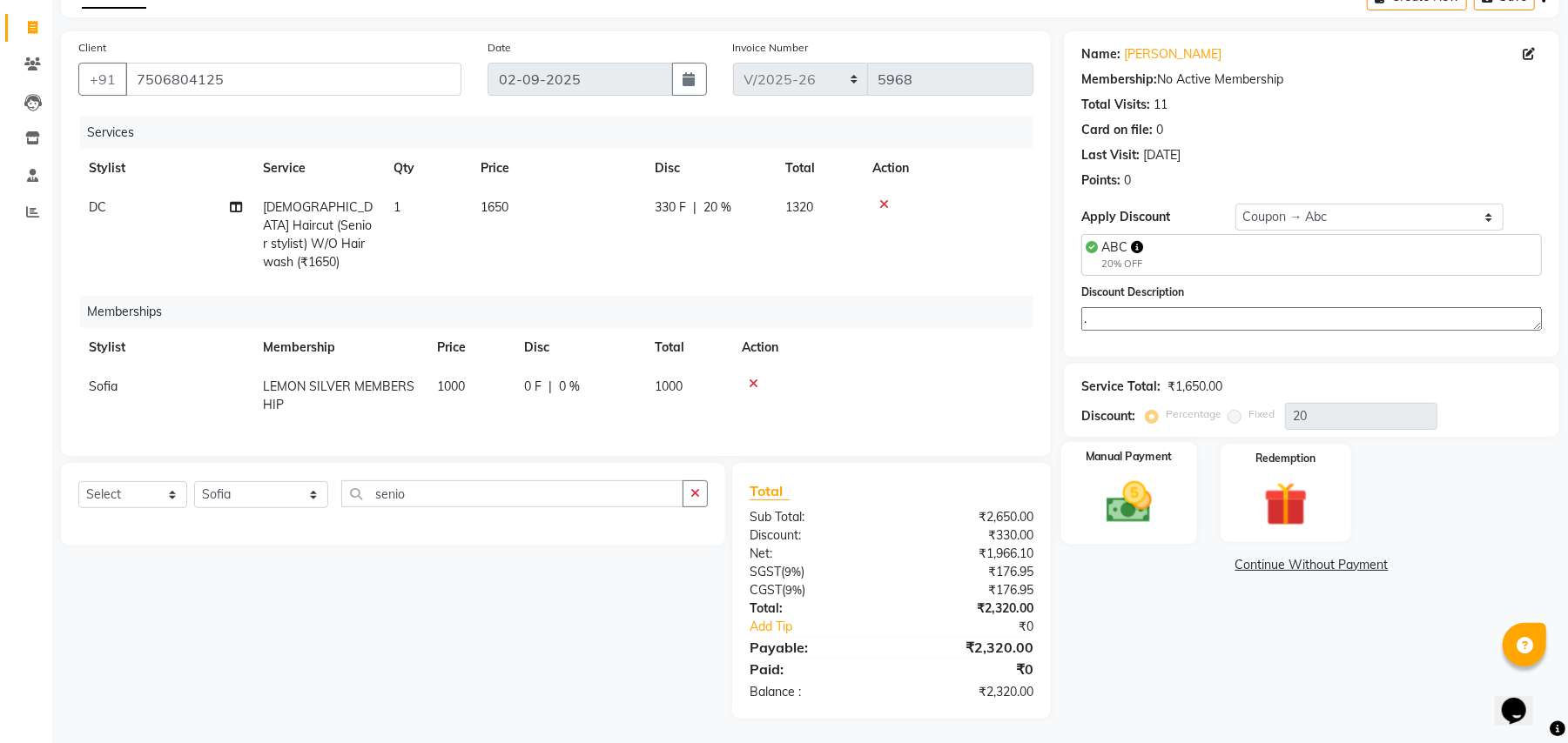
click at [1146, 499] on img at bounding box center [1129, 503] width 75 height 53
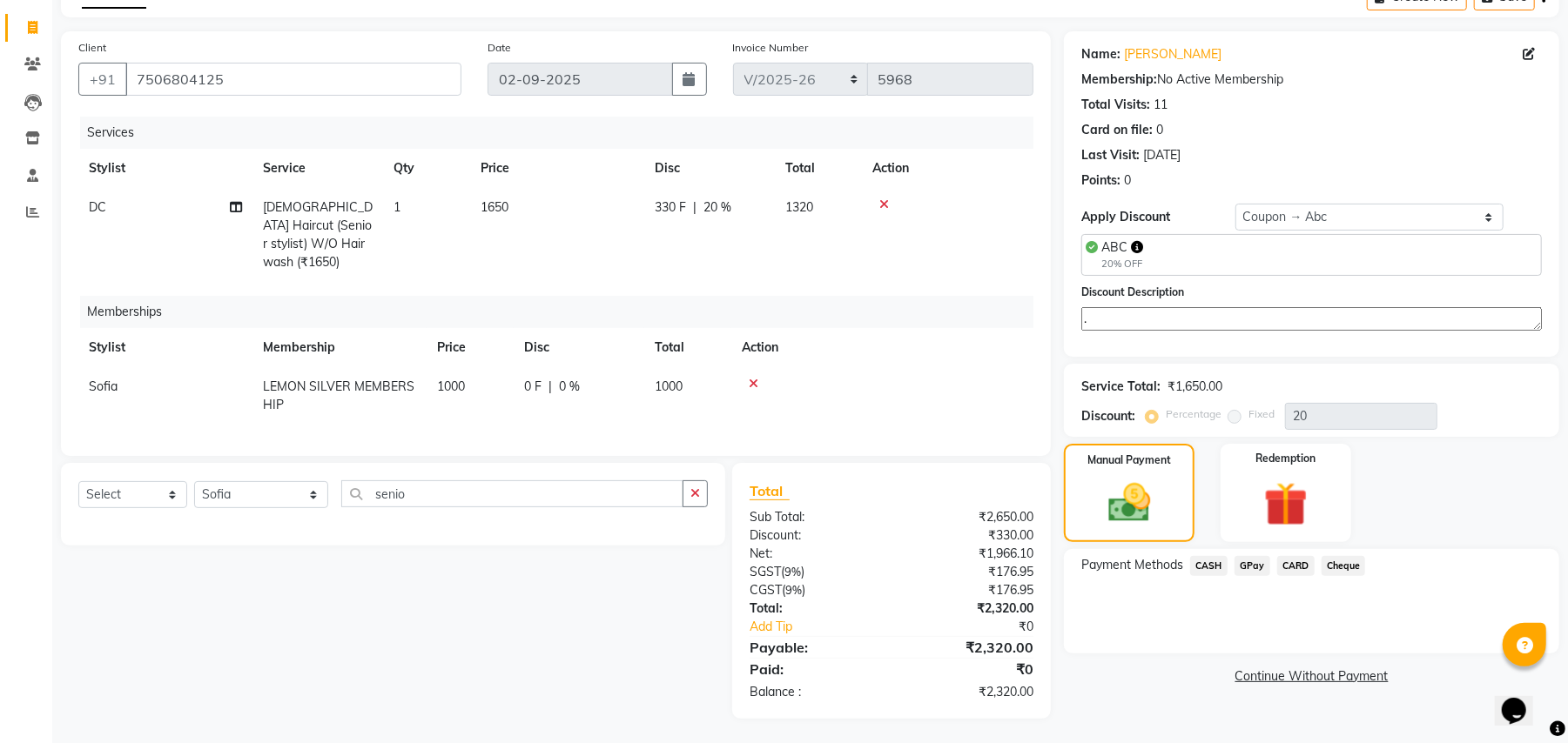
click at [1294, 568] on span "CARD" at bounding box center [1295, 566] width 37 height 20
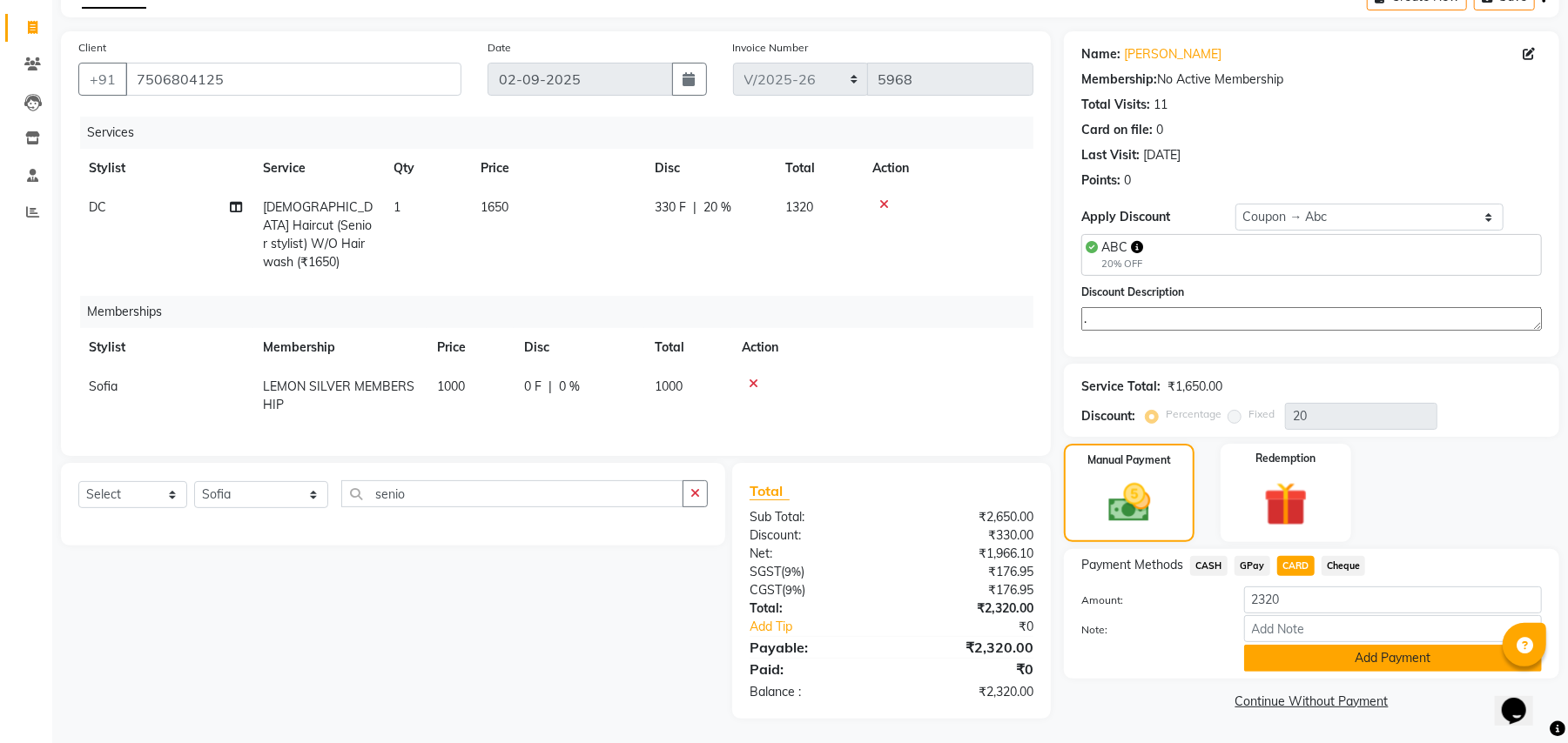
click at [1269, 658] on button "Add Payment" at bounding box center [1393, 659] width 298 height 27
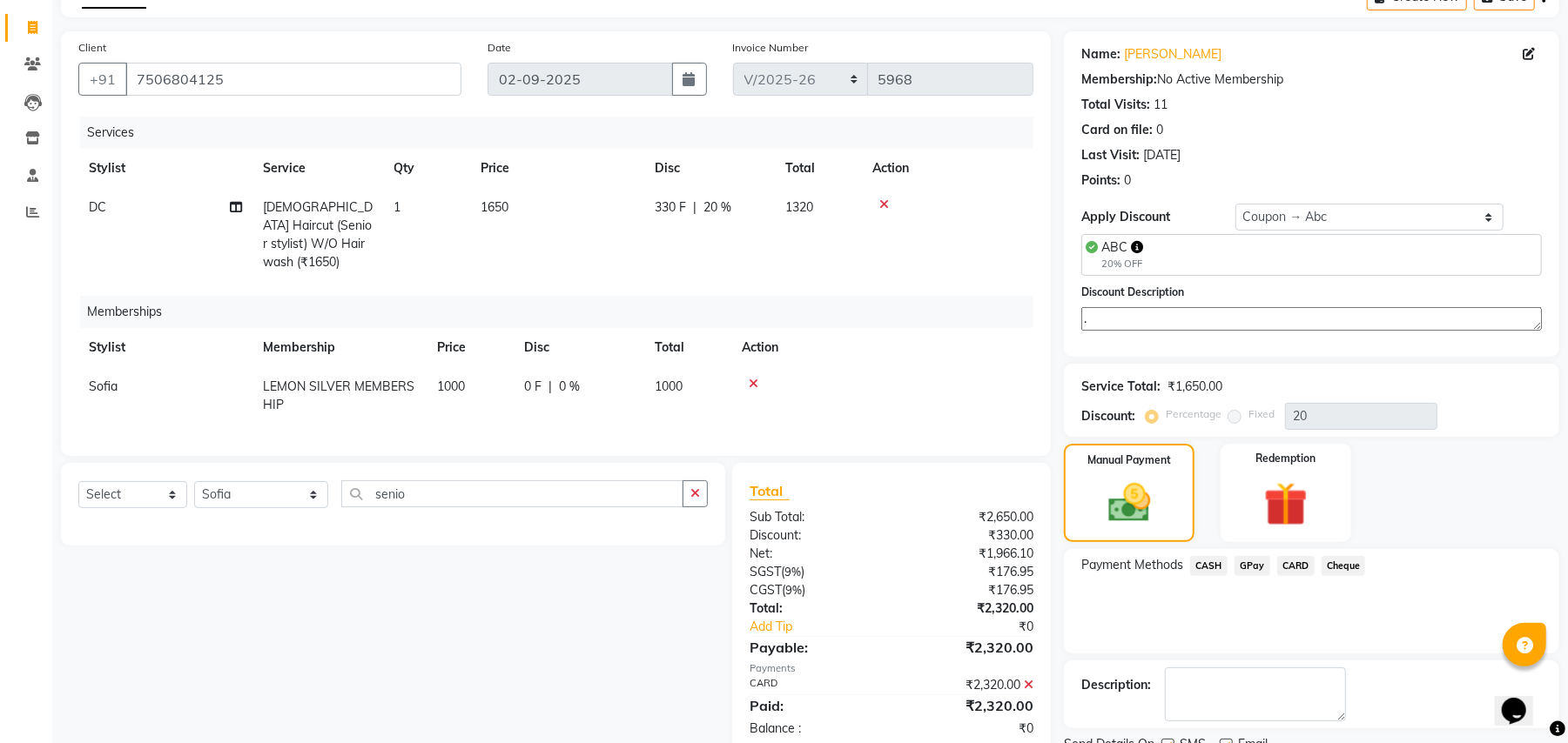
scroll to position [172, 0]
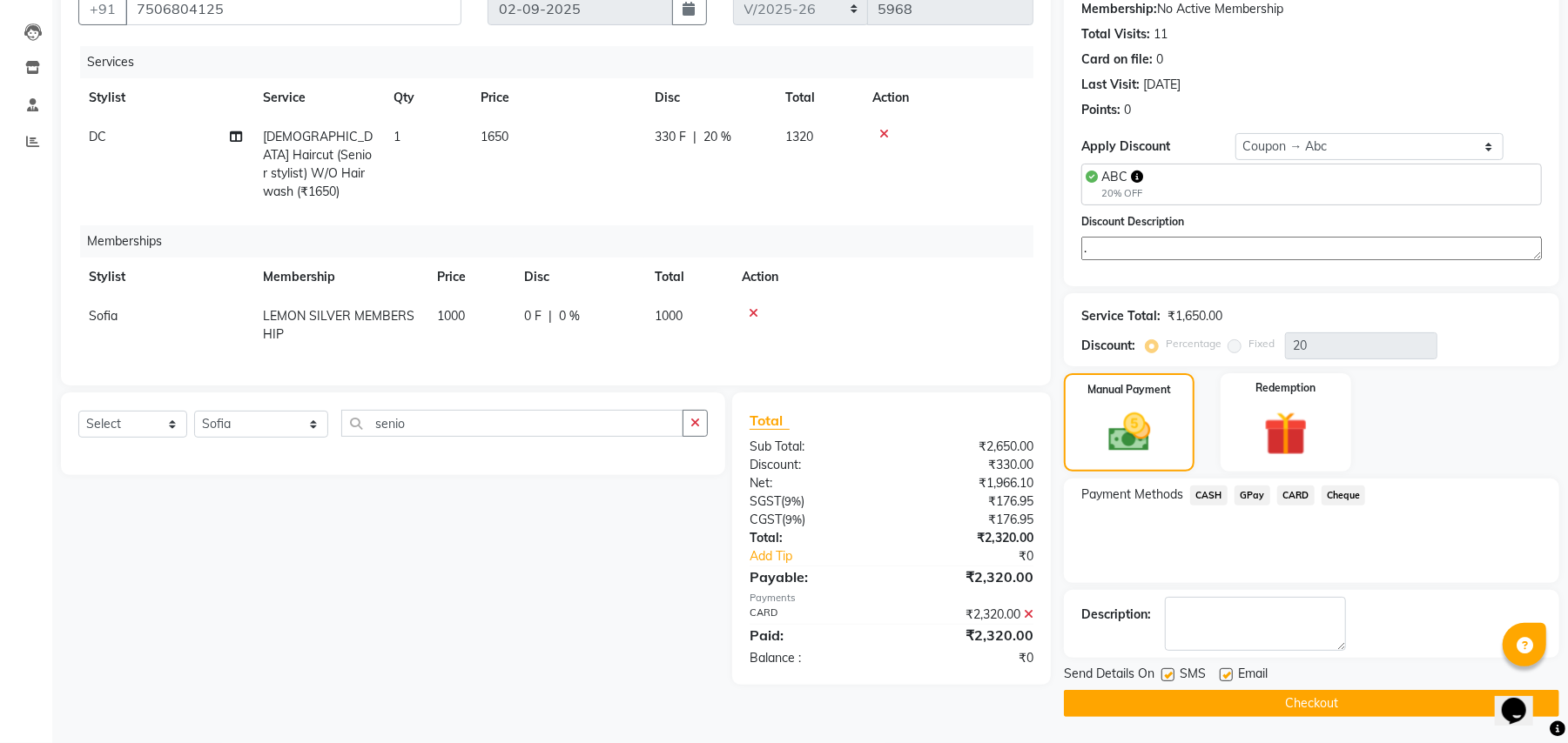
click at [1171, 670] on label at bounding box center [1167, 674] width 13 height 13
click at [1171, 670] on input "checkbox" at bounding box center [1166, 675] width 11 height 11
checkbox input "false"
click at [1230, 677] on label at bounding box center [1226, 674] width 13 height 13
click at [1230, 677] on input "checkbox" at bounding box center [1225, 675] width 11 height 11
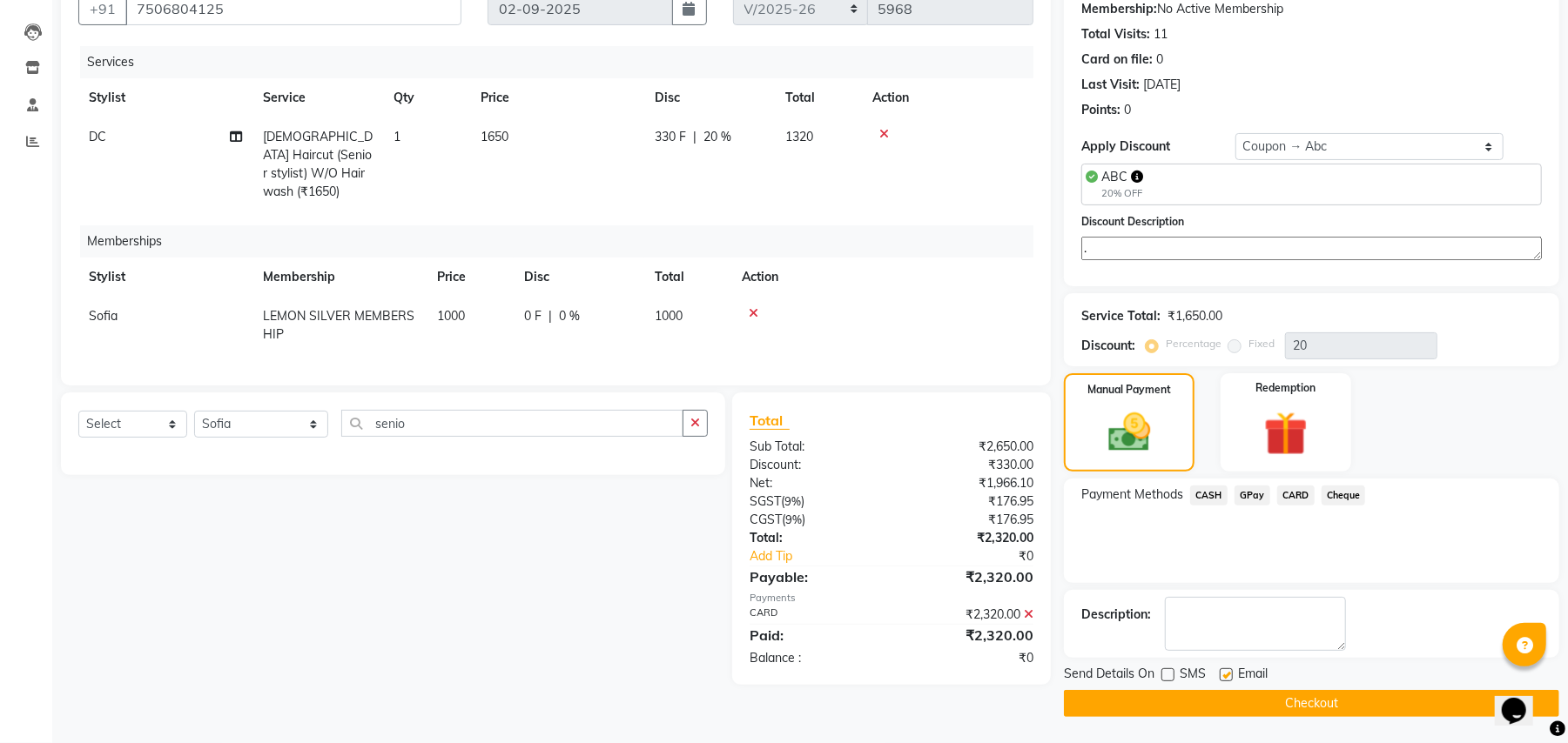
checkbox input "false"
click at [1230, 700] on button "Checkout" at bounding box center [1311, 703] width 496 height 27
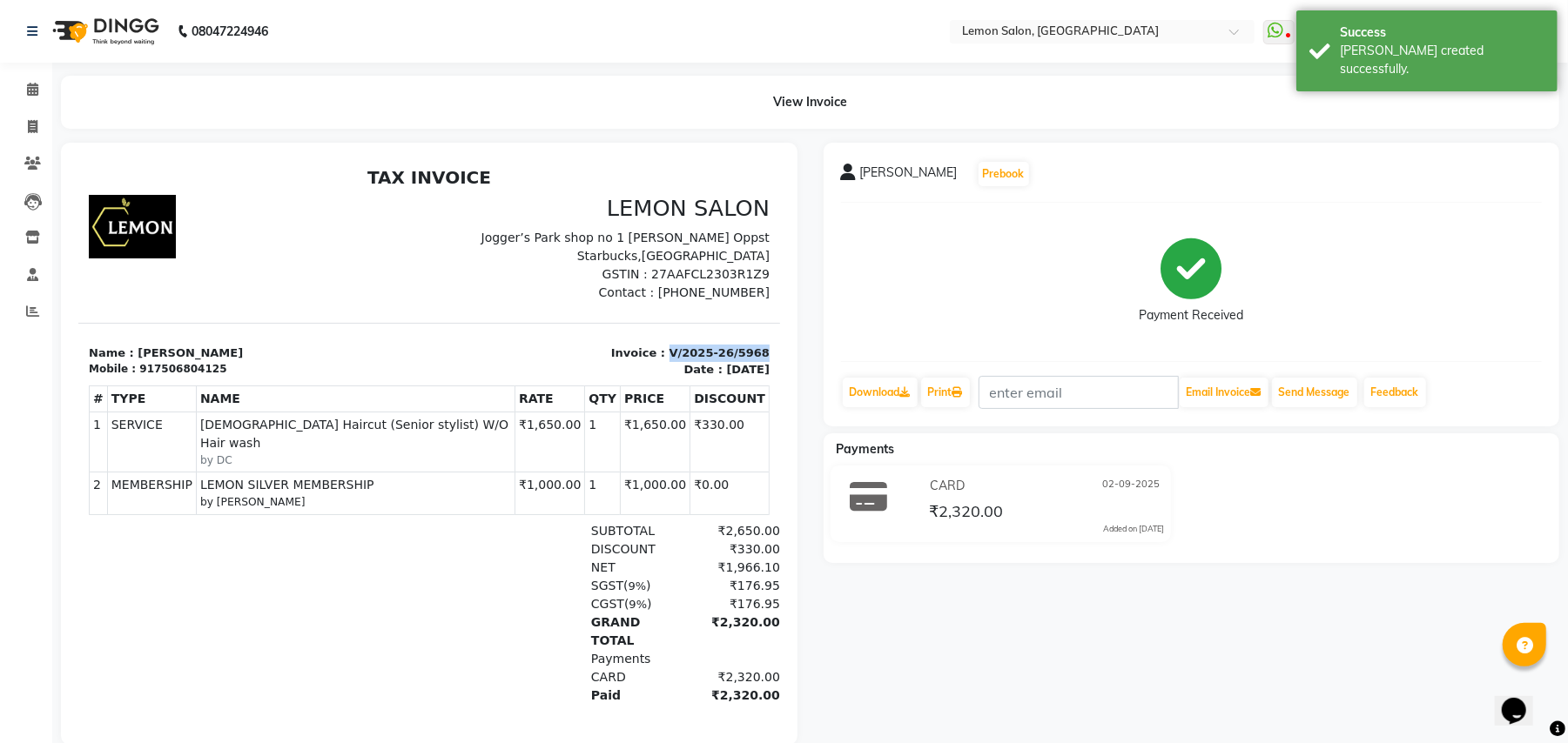
drag, startPoint x: 645, startPoint y: 351, endPoint x: 733, endPoint y: 342, distance: 88.5
click at [733, 344] on div "Invoice : V/2025-26/5968 Date : September 2, 2025" at bounding box center [604, 361] width 351 height 34
copy p "V/2025-26/5968"
drag, startPoint x: 36, startPoint y: 81, endPoint x: 95, endPoint y: 7, distance: 94.6
click at [36, 78] on link "Calendar" at bounding box center [26, 90] width 42 height 29
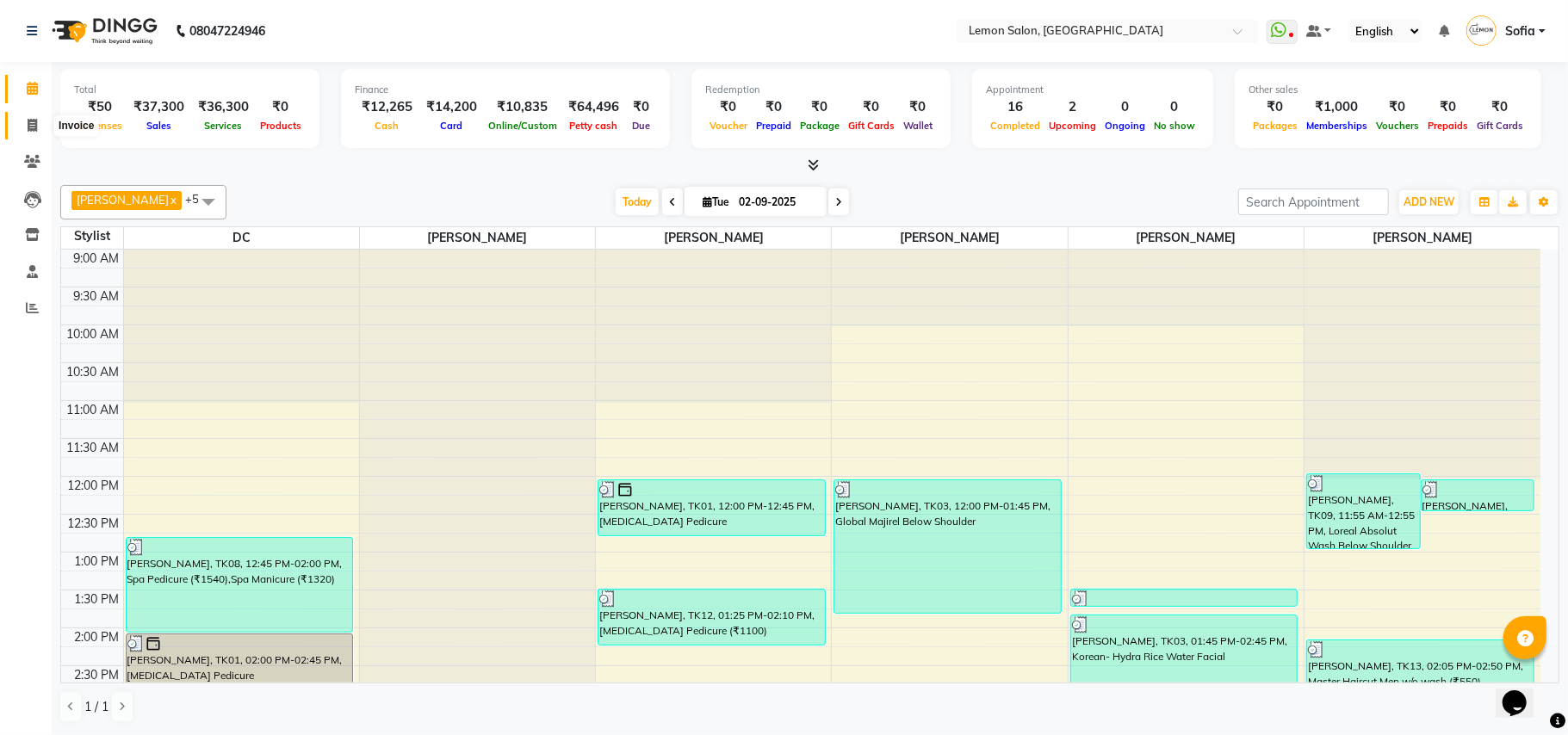
click at [35, 122] on icon at bounding box center [32, 125] width 9 height 13
select select "551"
select select "service"
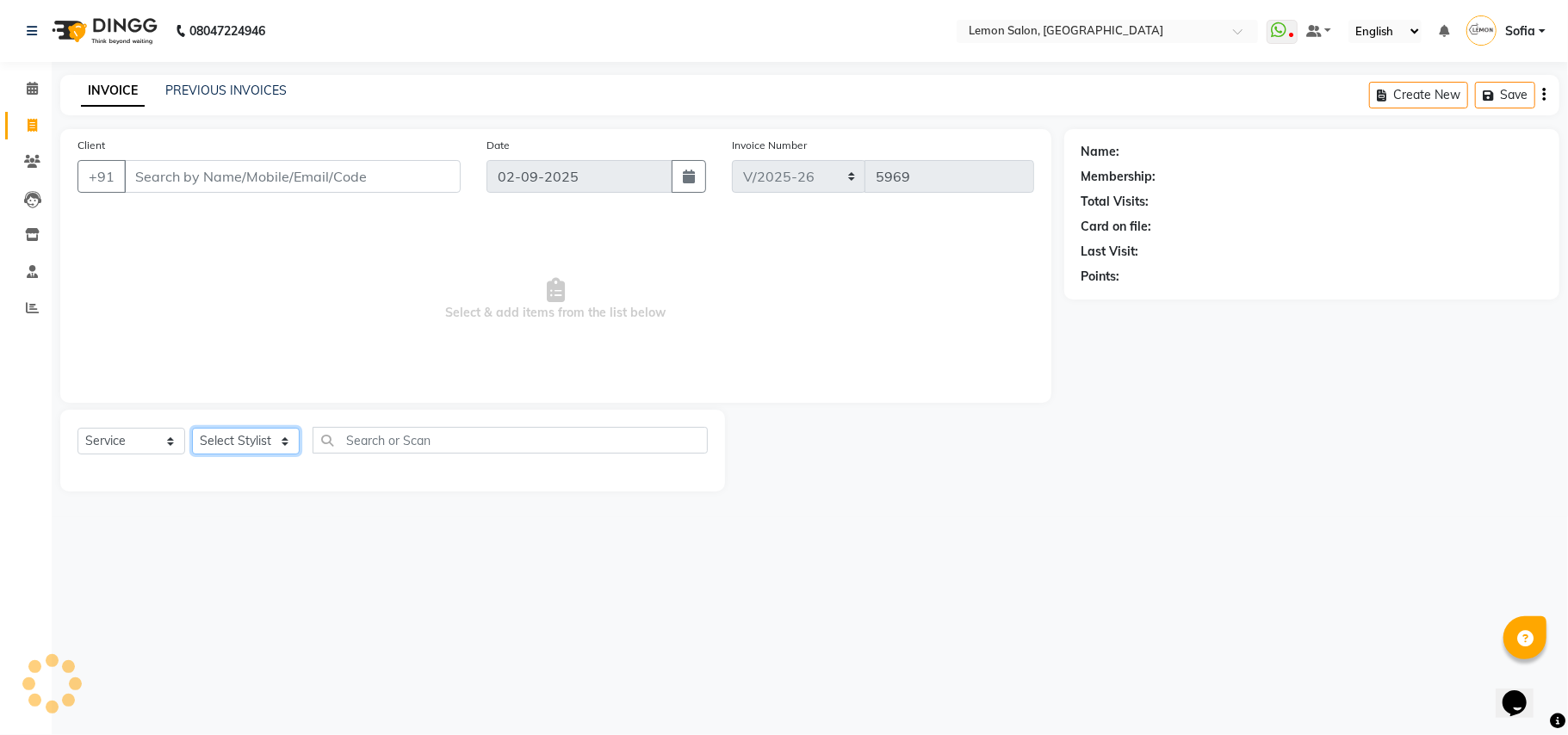
click at [241, 445] on select "Select Stylist" at bounding box center [246, 441] width 108 height 27
select select "7889"
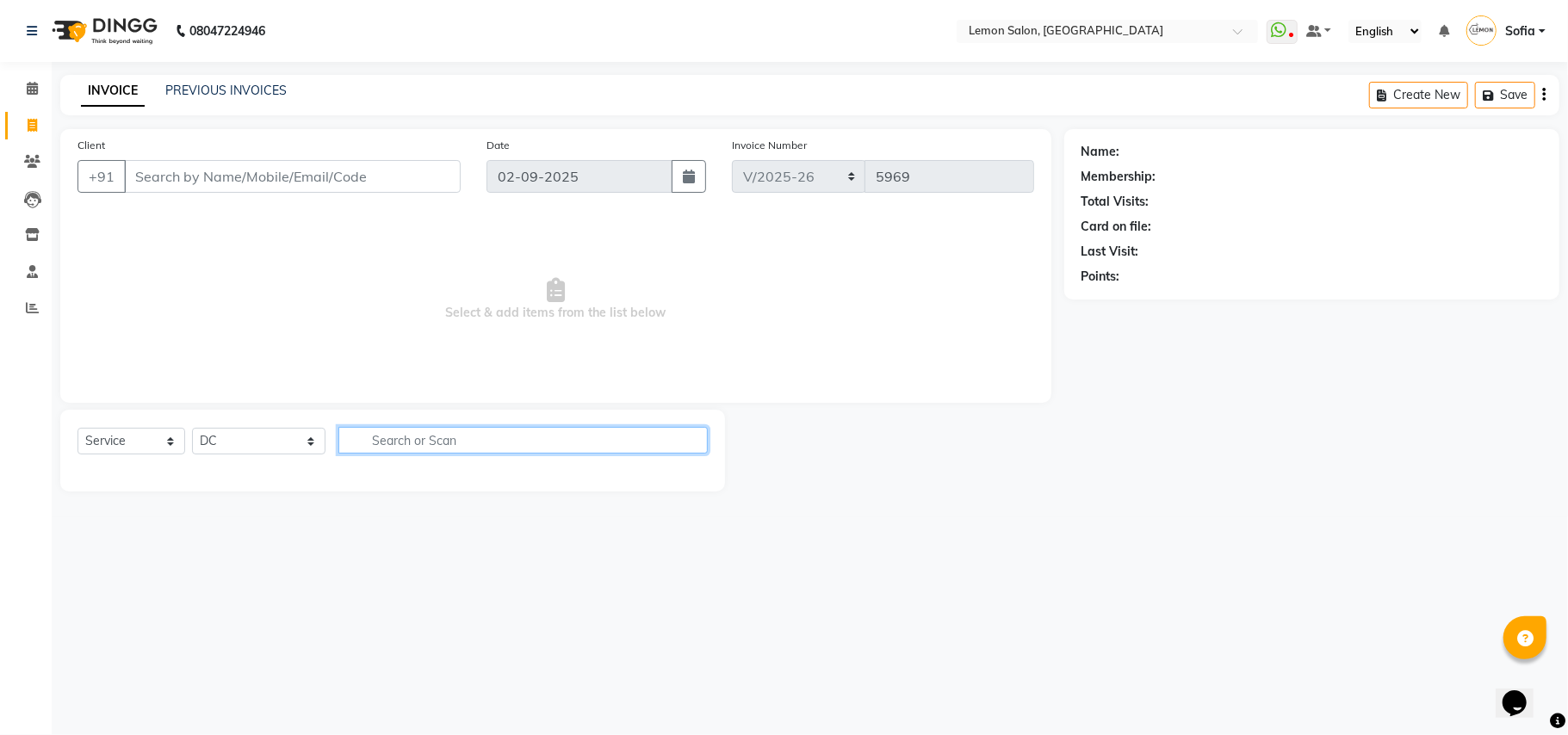
click at [384, 445] on input "text" at bounding box center [523, 440] width 370 height 27
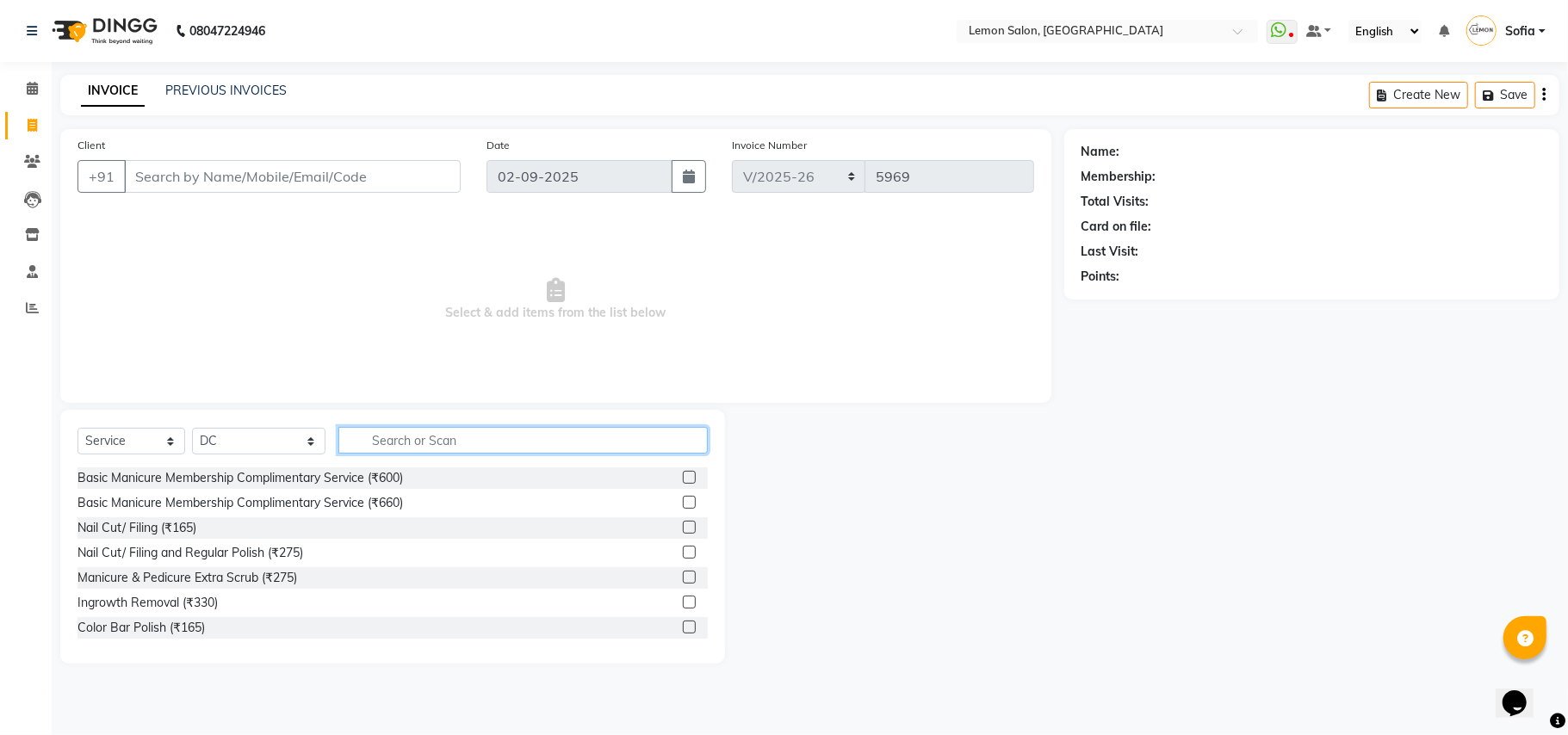
click at [384, 445] on input "text" at bounding box center [523, 440] width 370 height 27
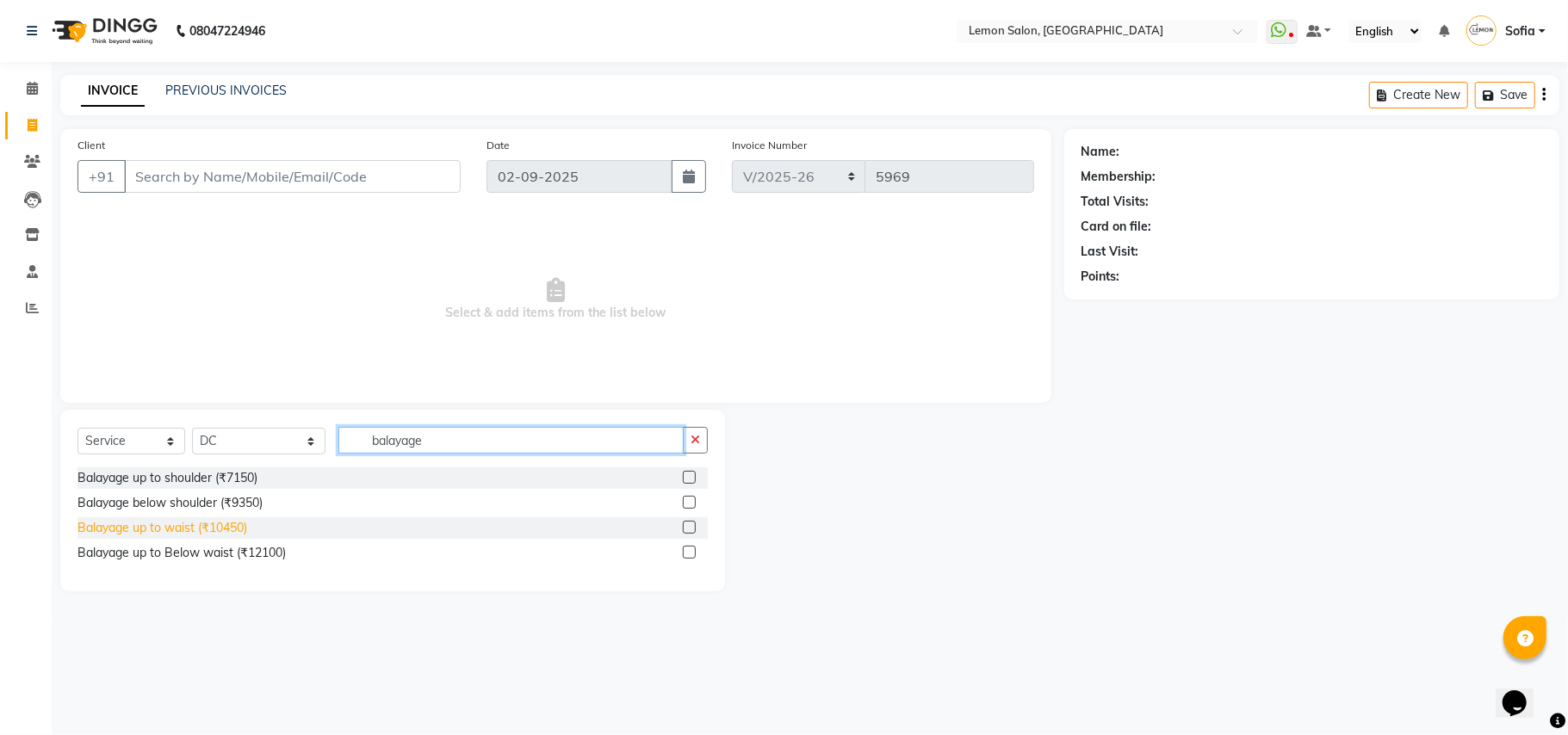
type input "balayage"
click at [226, 529] on div "Balayage up to waist (₹10450)" at bounding box center [162, 528] width 170 height 18
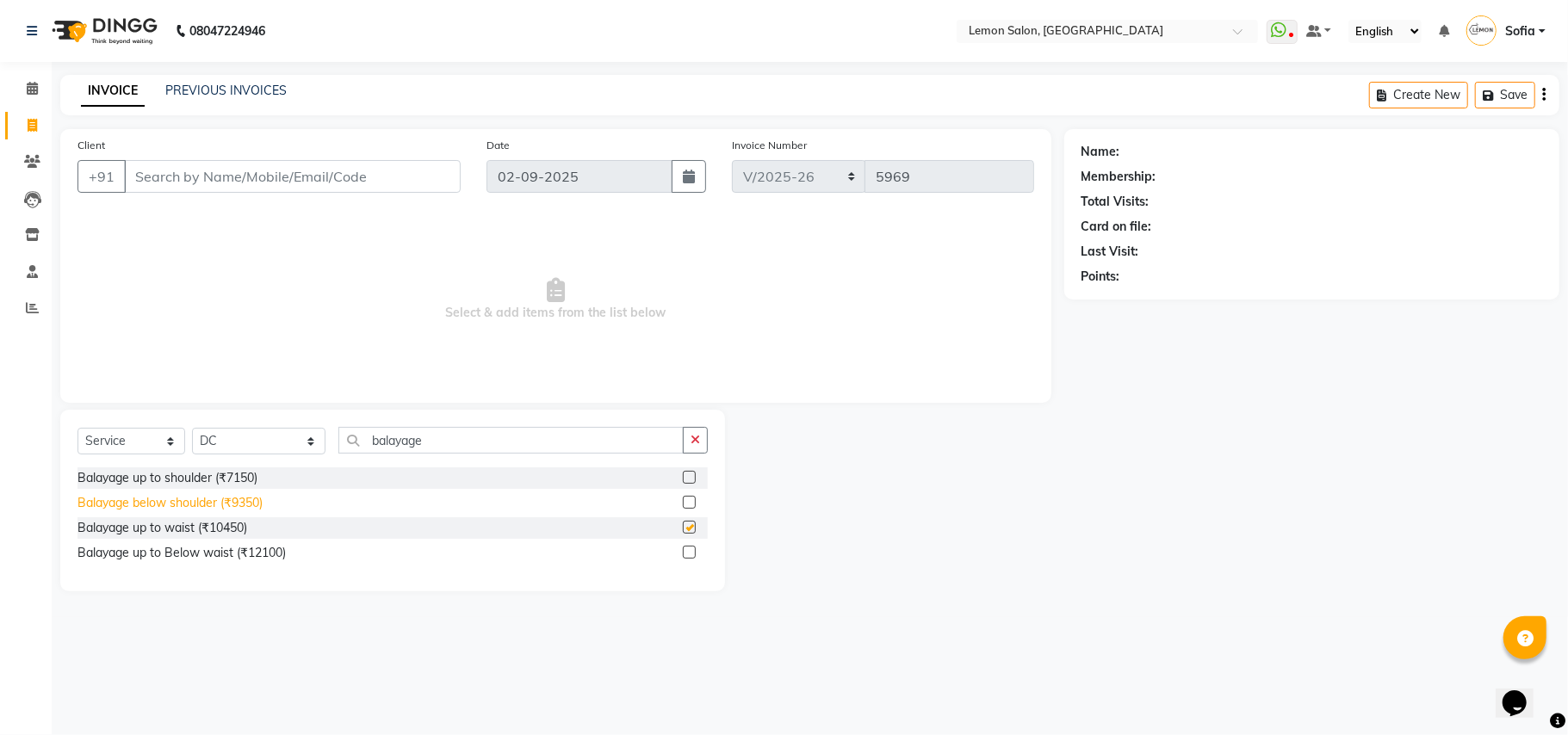
checkbox input "false"
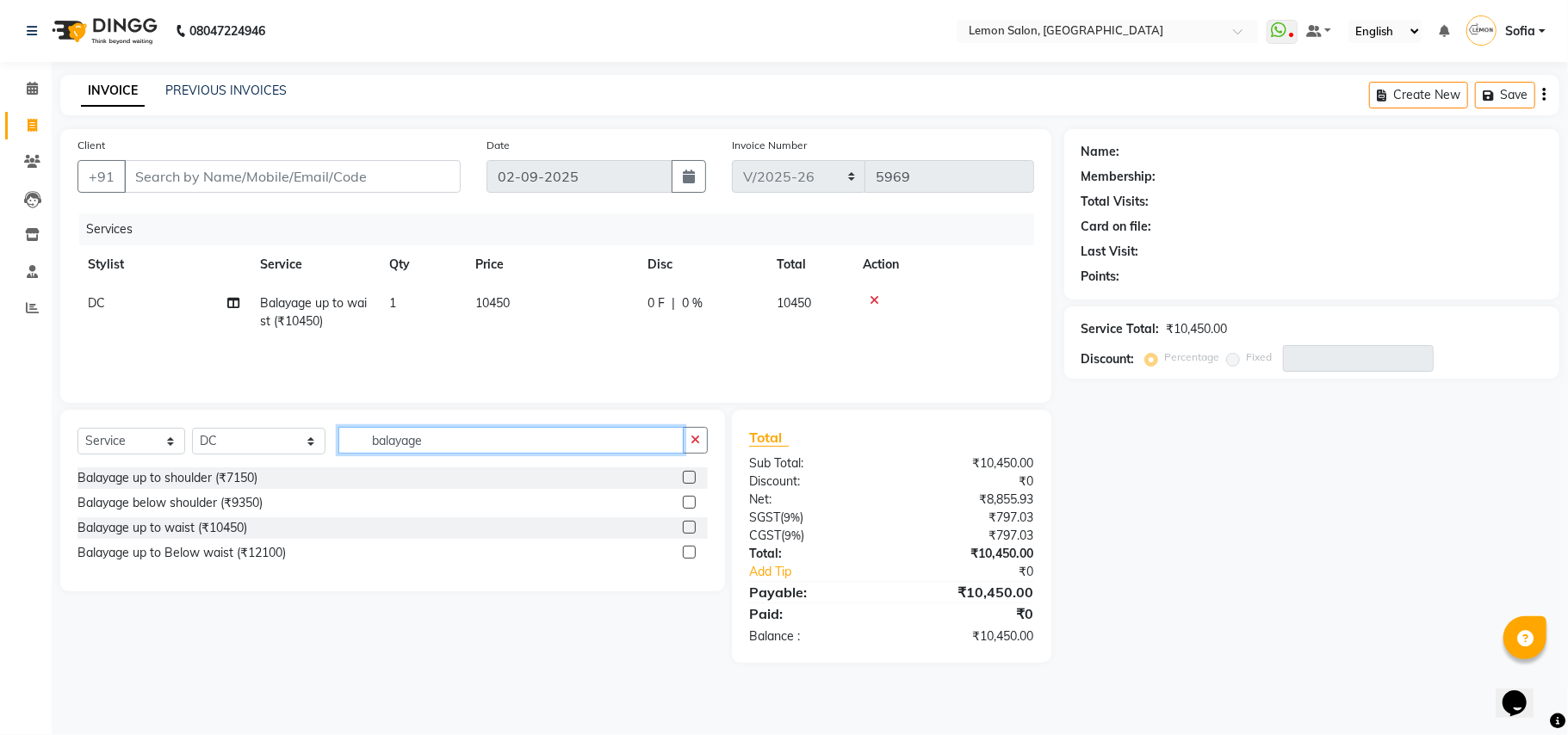
click at [419, 445] on input "balayage" at bounding box center [511, 440] width 345 height 27
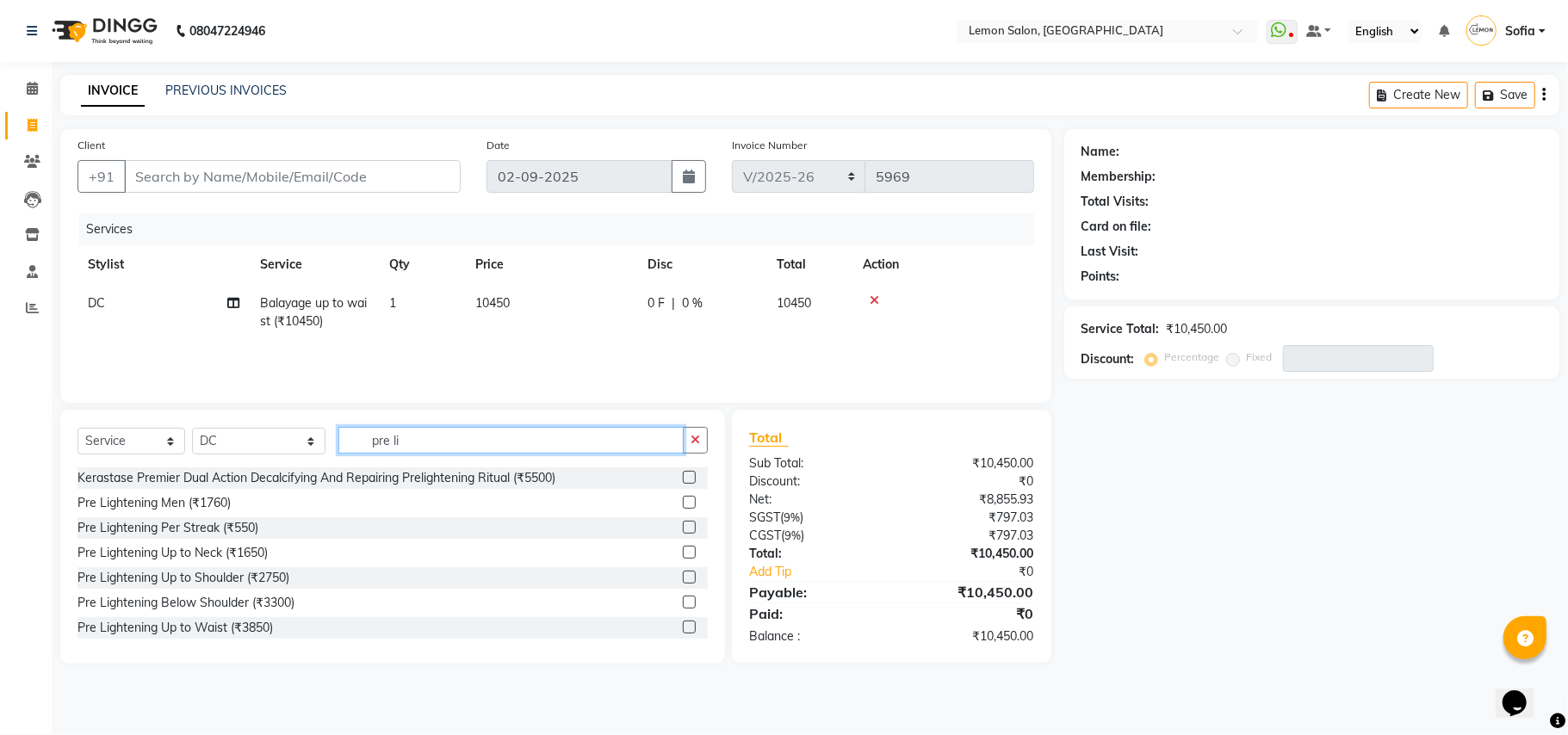
type input "pre li"
click at [224, 625] on div "Pre Lightening Up to Waist (₹3850)" at bounding box center [175, 628] width 196 height 18
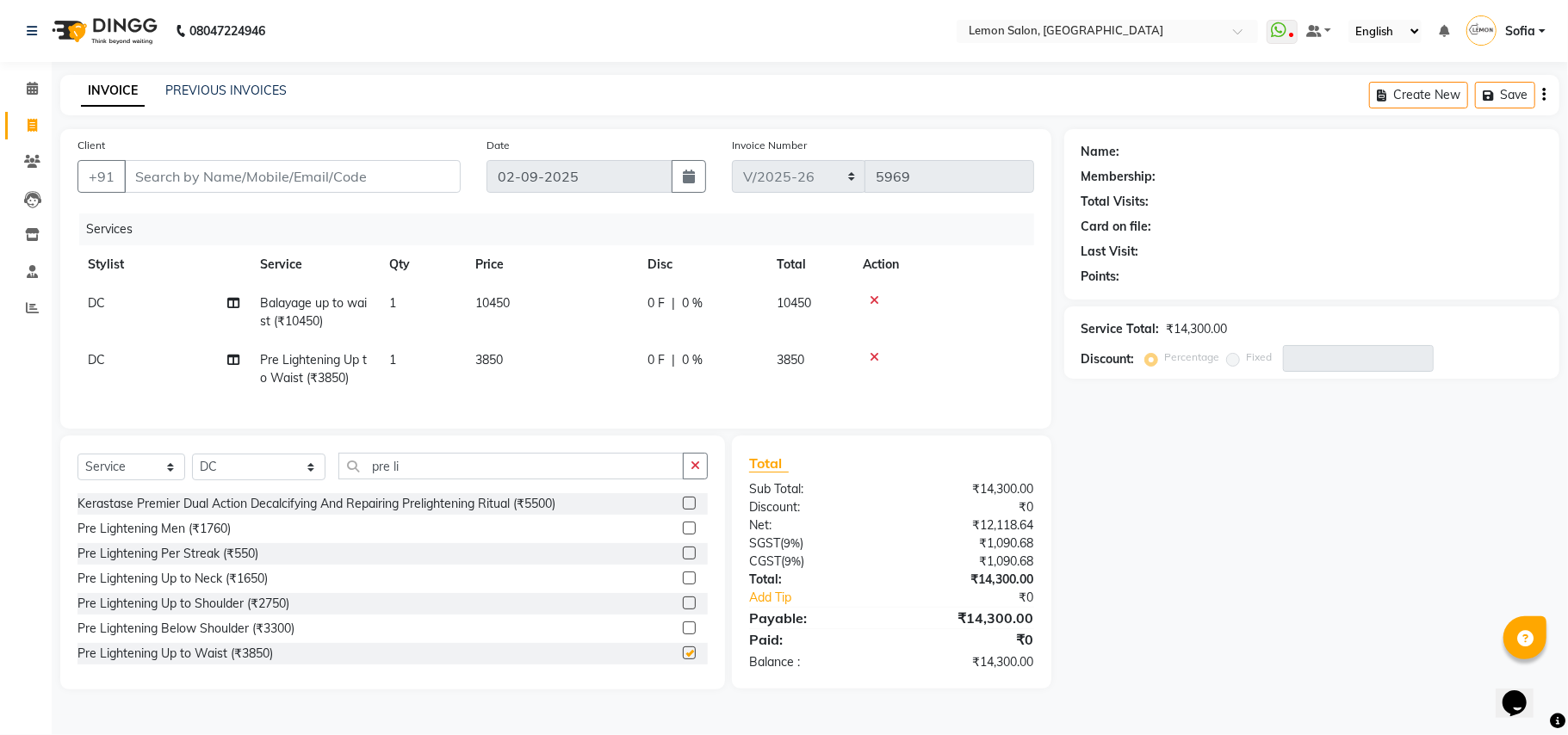
checkbox input "false"
click at [29, 84] on icon at bounding box center [32, 88] width 11 height 13
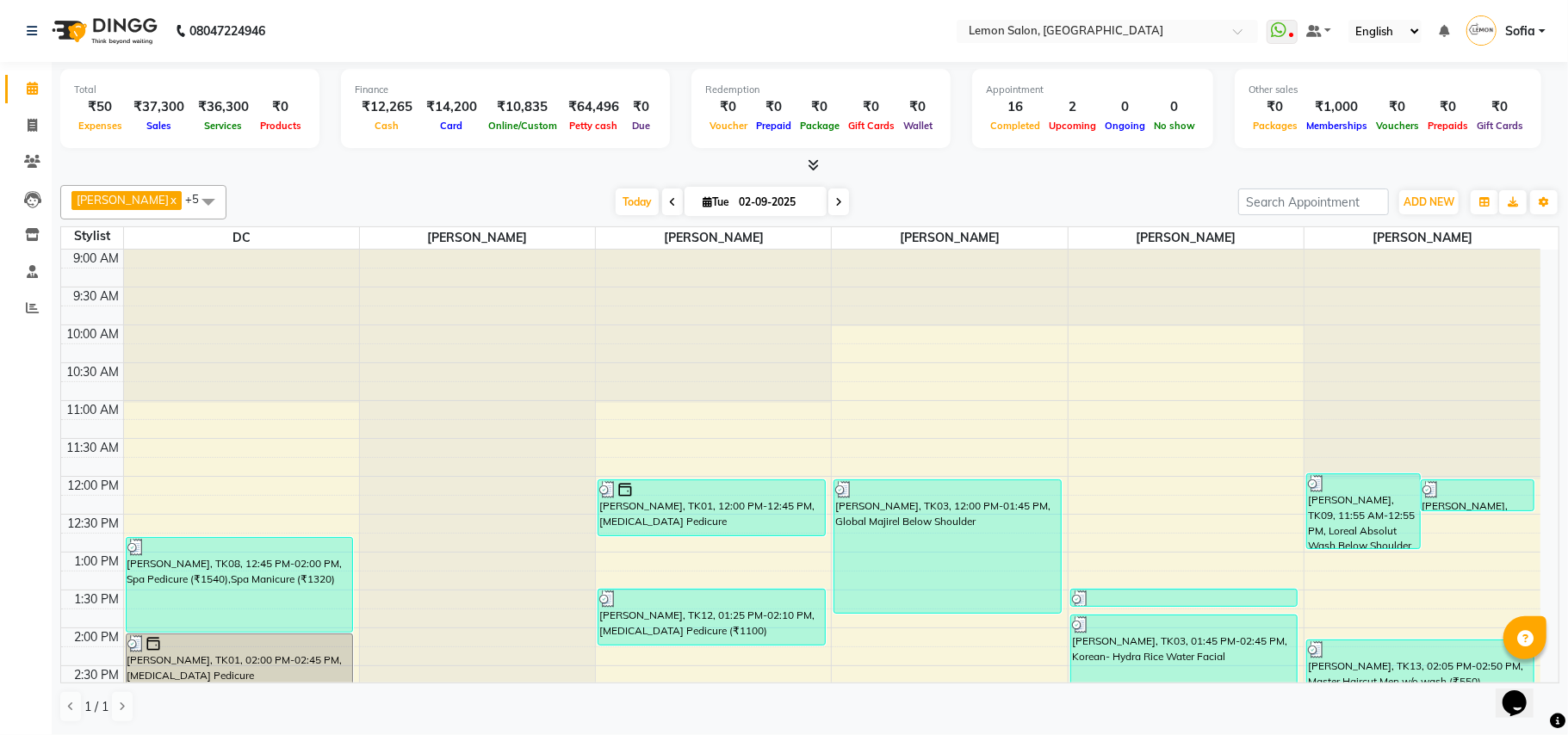
drag, startPoint x: 693, startPoint y: 202, endPoint x: 699, endPoint y: 214, distance: 13.4
click at [702, 202] on icon at bounding box center [706, 202] width 9 height 11
select select "9"
select select "2025"
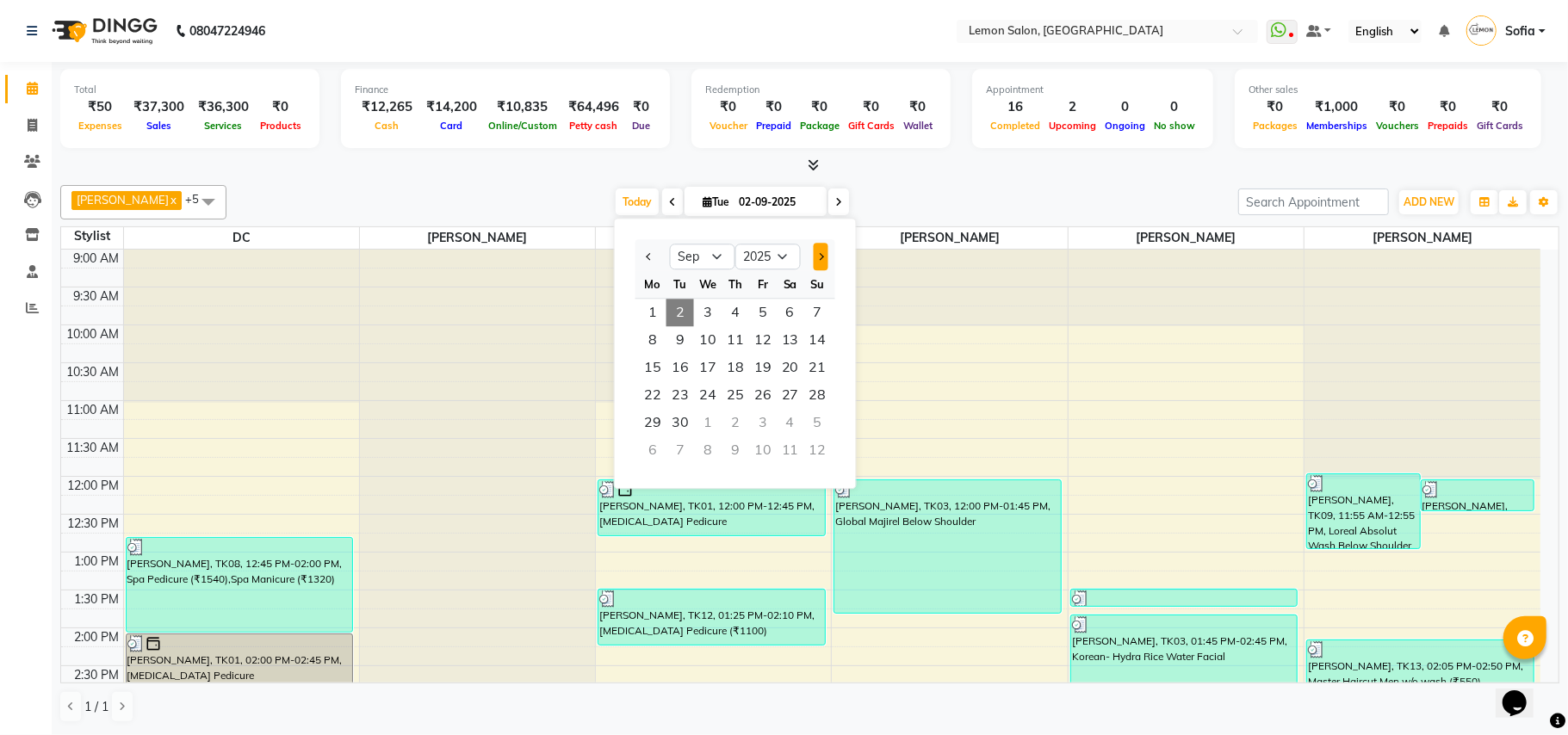
click at [817, 256] on span "Next month" at bounding box center [819, 257] width 7 height 7
click at [643, 258] on button "Previous month" at bounding box center [650, 257] width 15 height 28
select select "9"
click at [765, 308] on span "5" at bounding box center [762, 313] width 28 height 28
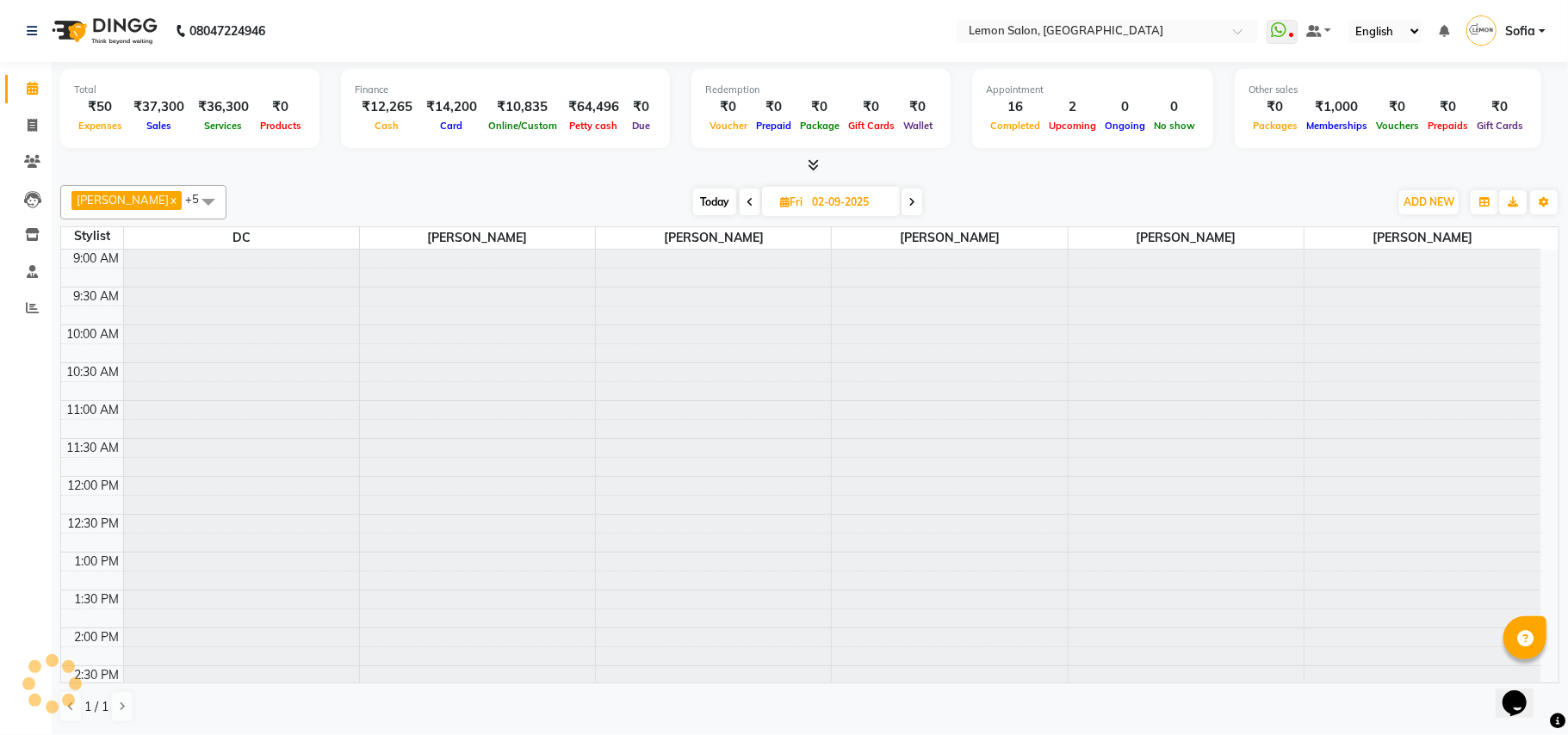
type input "05-09-2025"
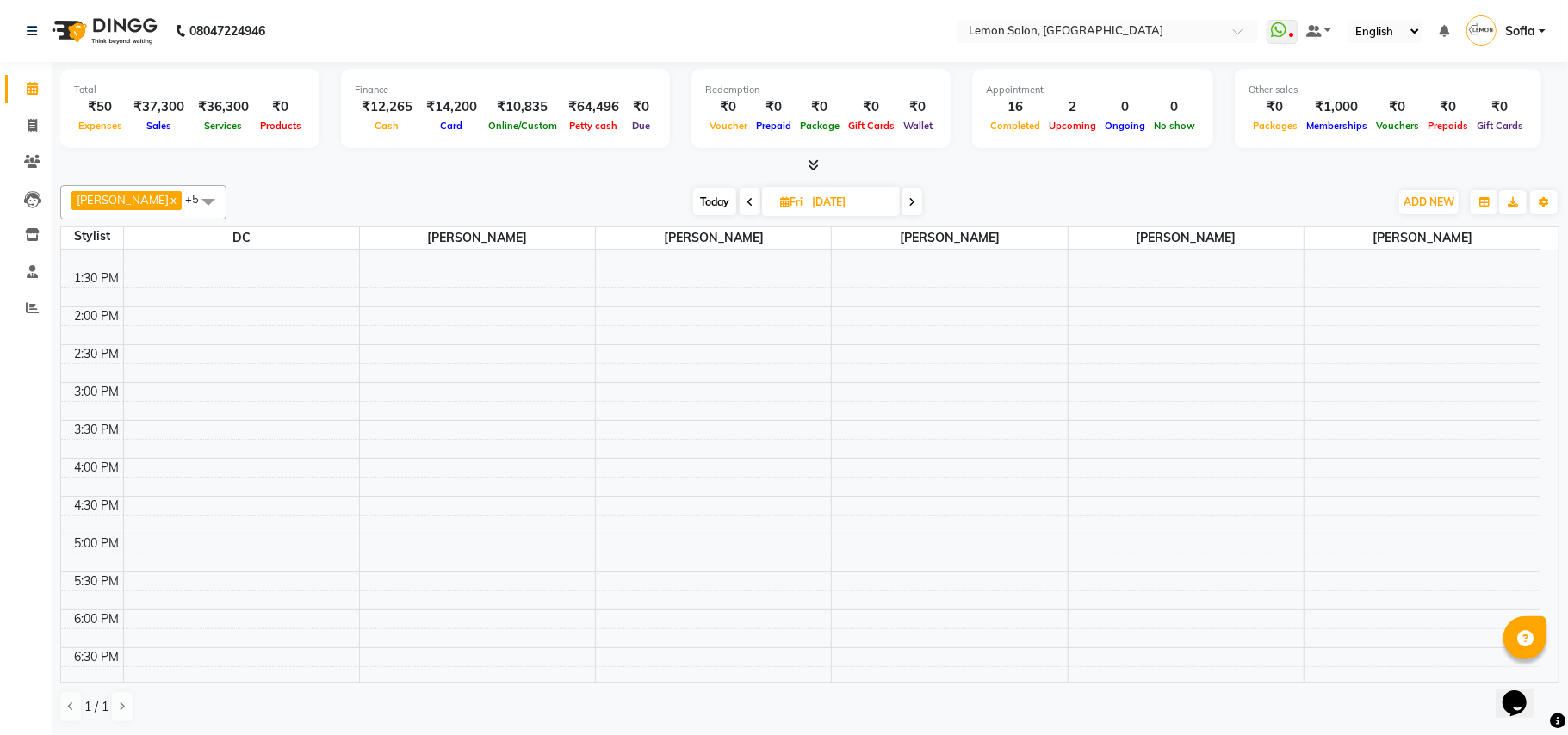
scroll to position [271, 0]
click at [198, 373] on div "9:00 AM 9:30 AM 10:00 AM 10:30 AM 11:00 AM 11:30 AM 12:00 PM 12:30 PM 1:00 PM 1…" at bounding box center [800, 509] width 1479 height 1060
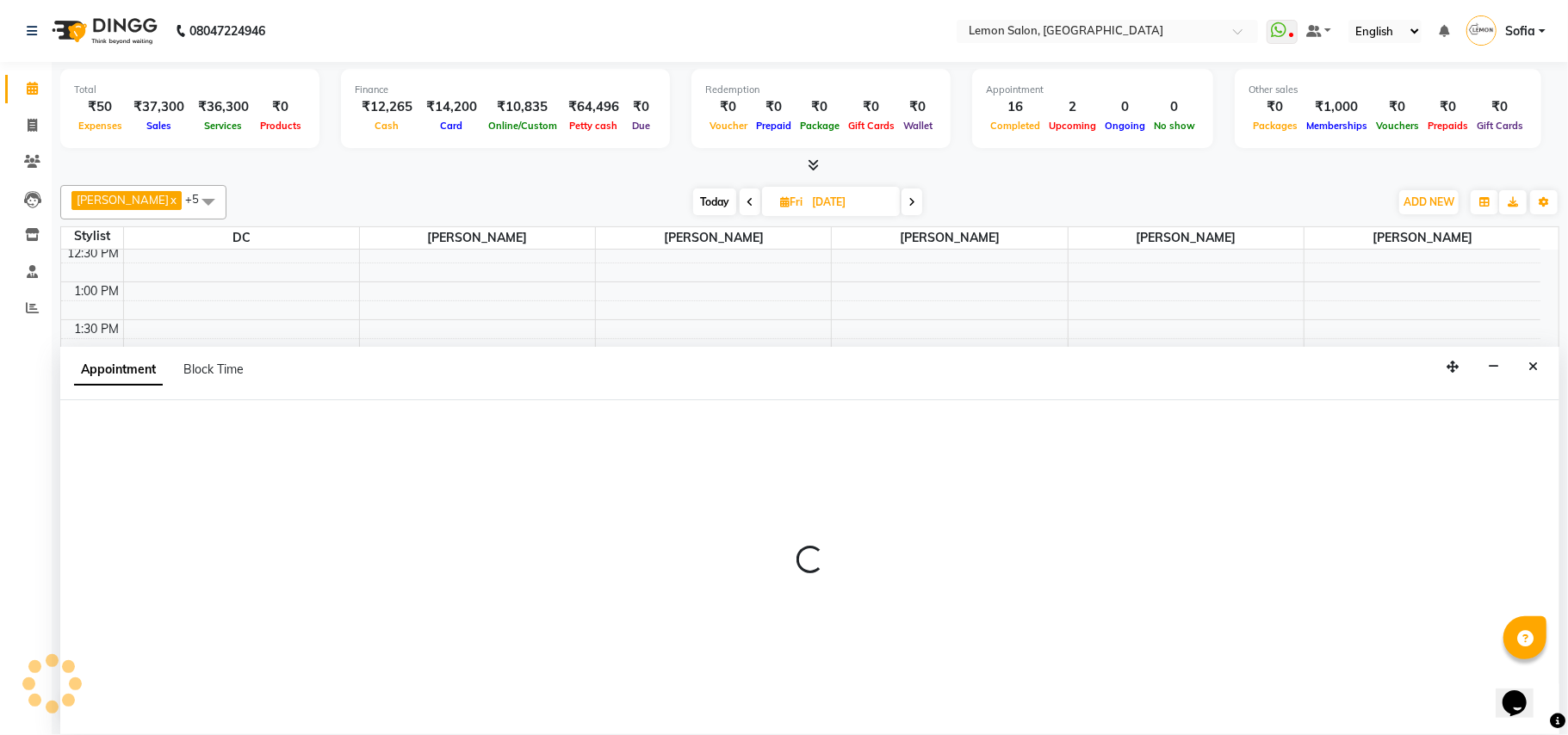
select select "7889"
select select "tentative"
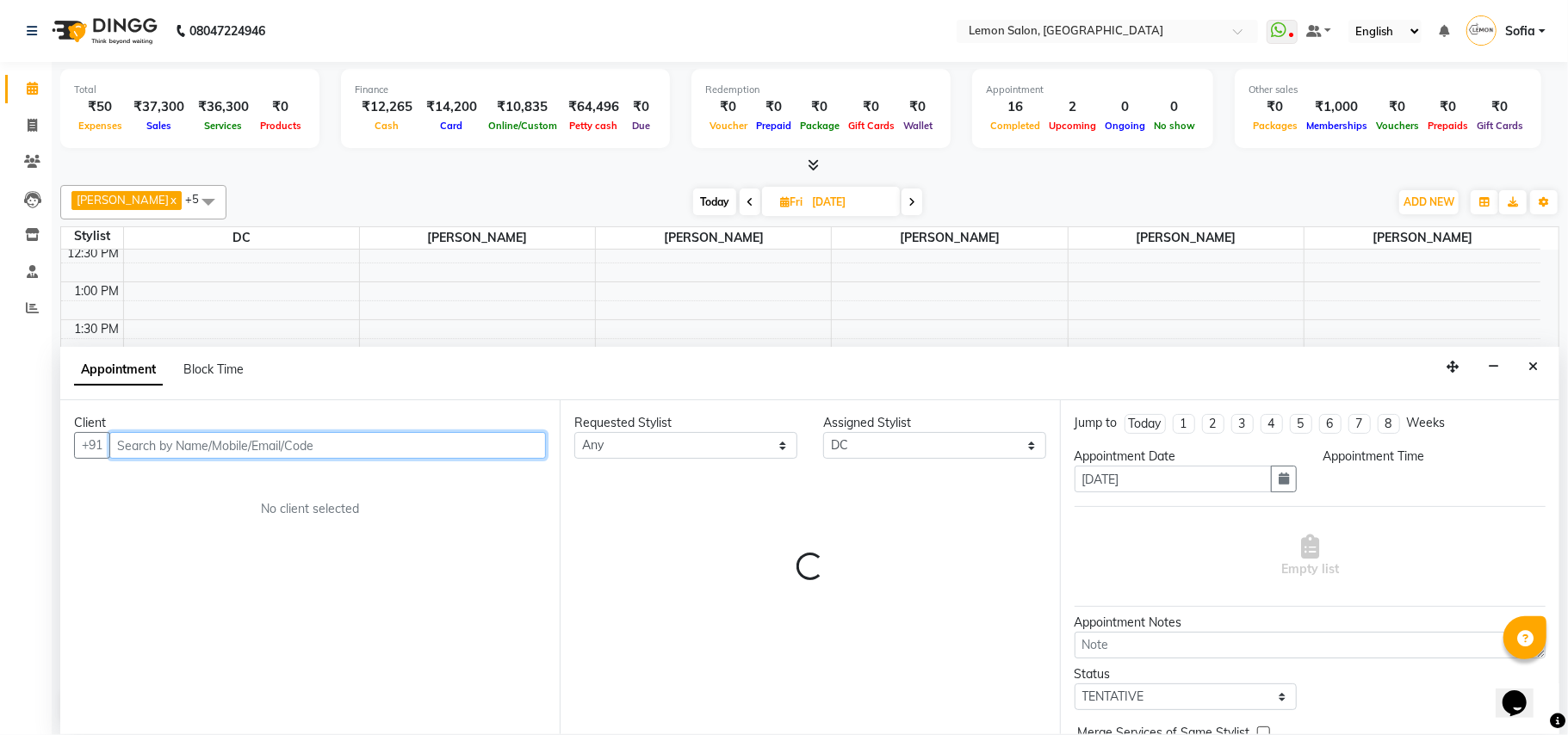
select select "840"
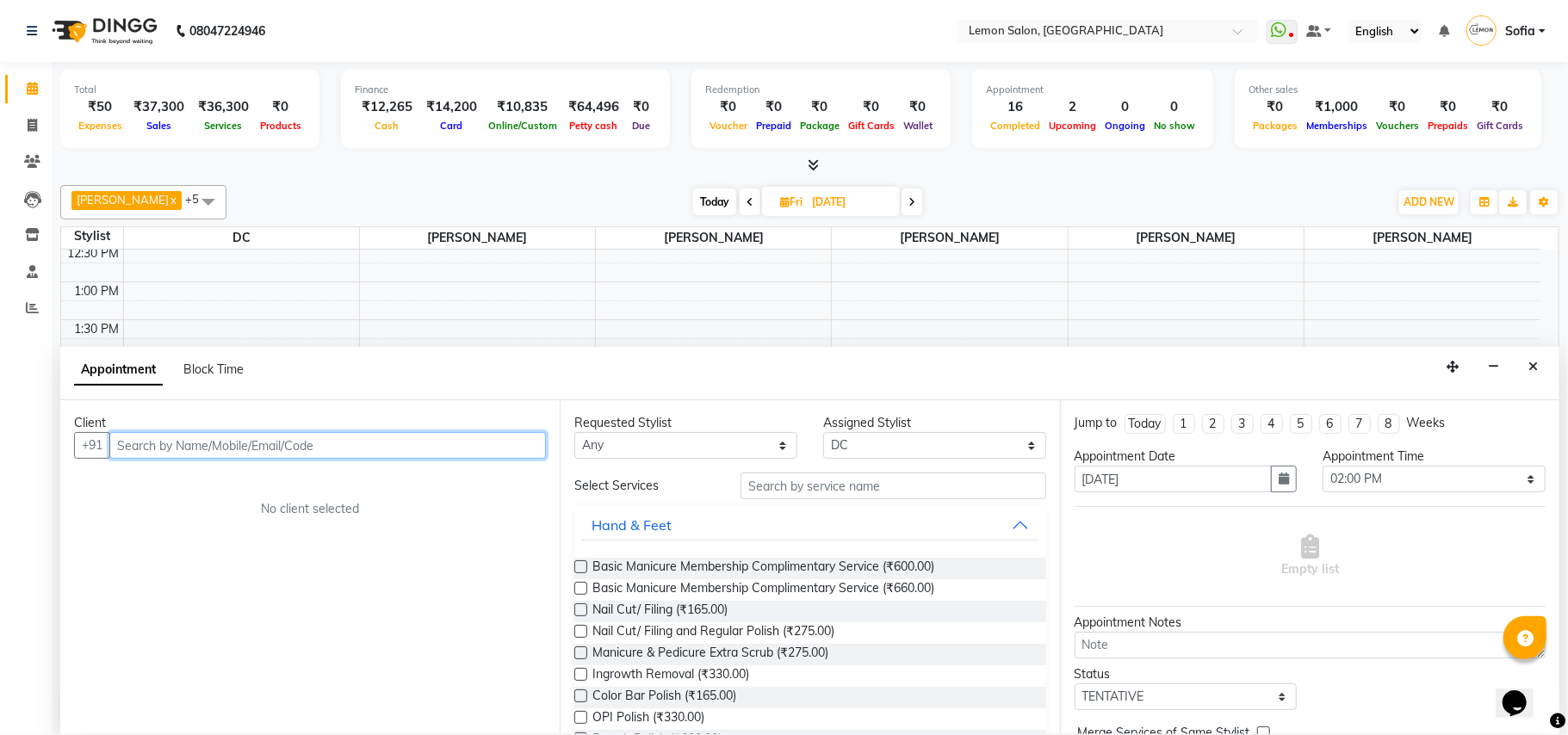
click at [273, 450] on input "text" at bounding box center [327, 445] width 437 height 27
paste input "81540 02929"
click at [159, 443] on input "81540 02929" at bounding box center [292, 445] width 365 height 27
click at [221, 445] on input "8154002929" at bounding box center [292, 445] width 365 height 27
type input "8154002929"
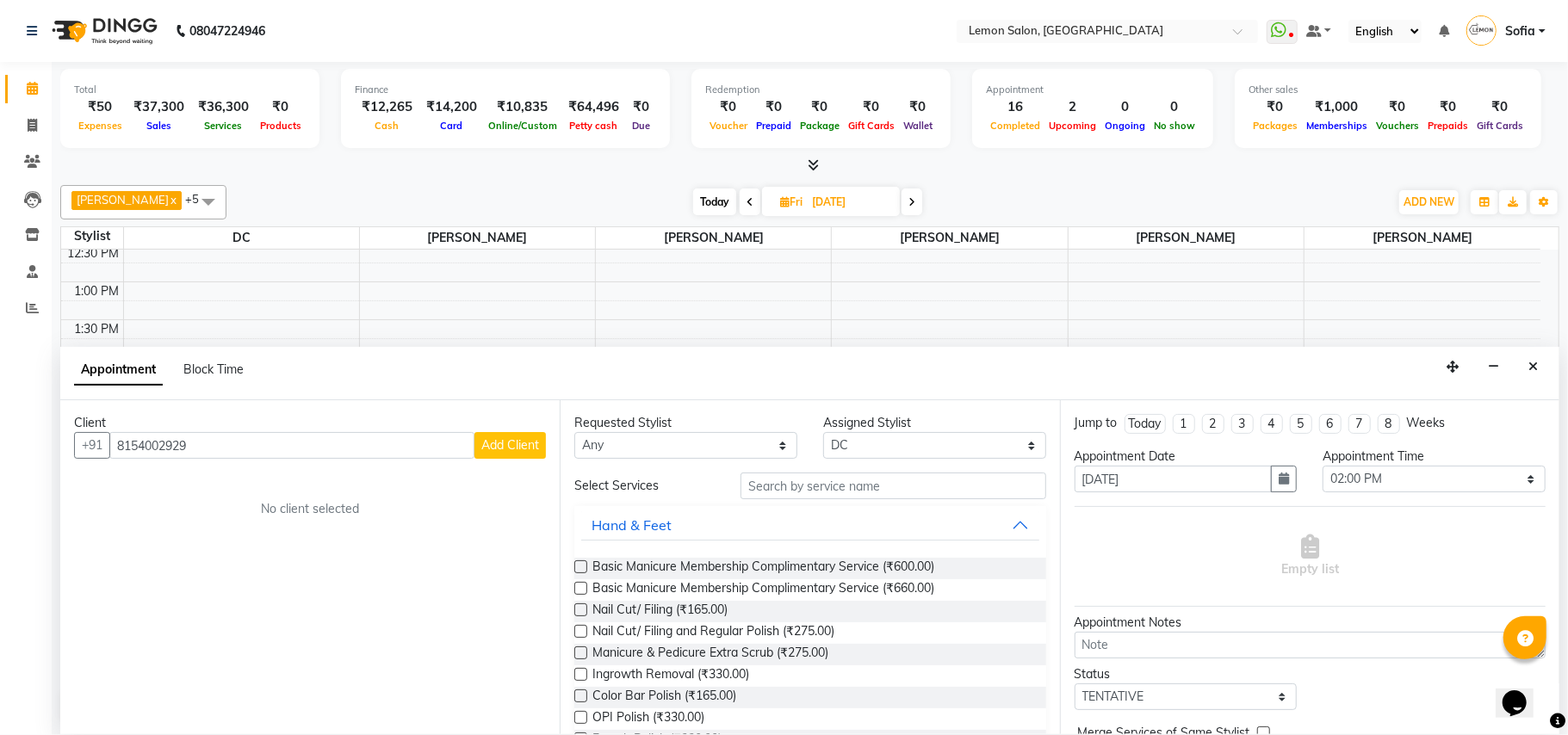
click at [522, 445] on span "Add Client" at bounding box center [510, 445] width 58 height 16
select select "22"
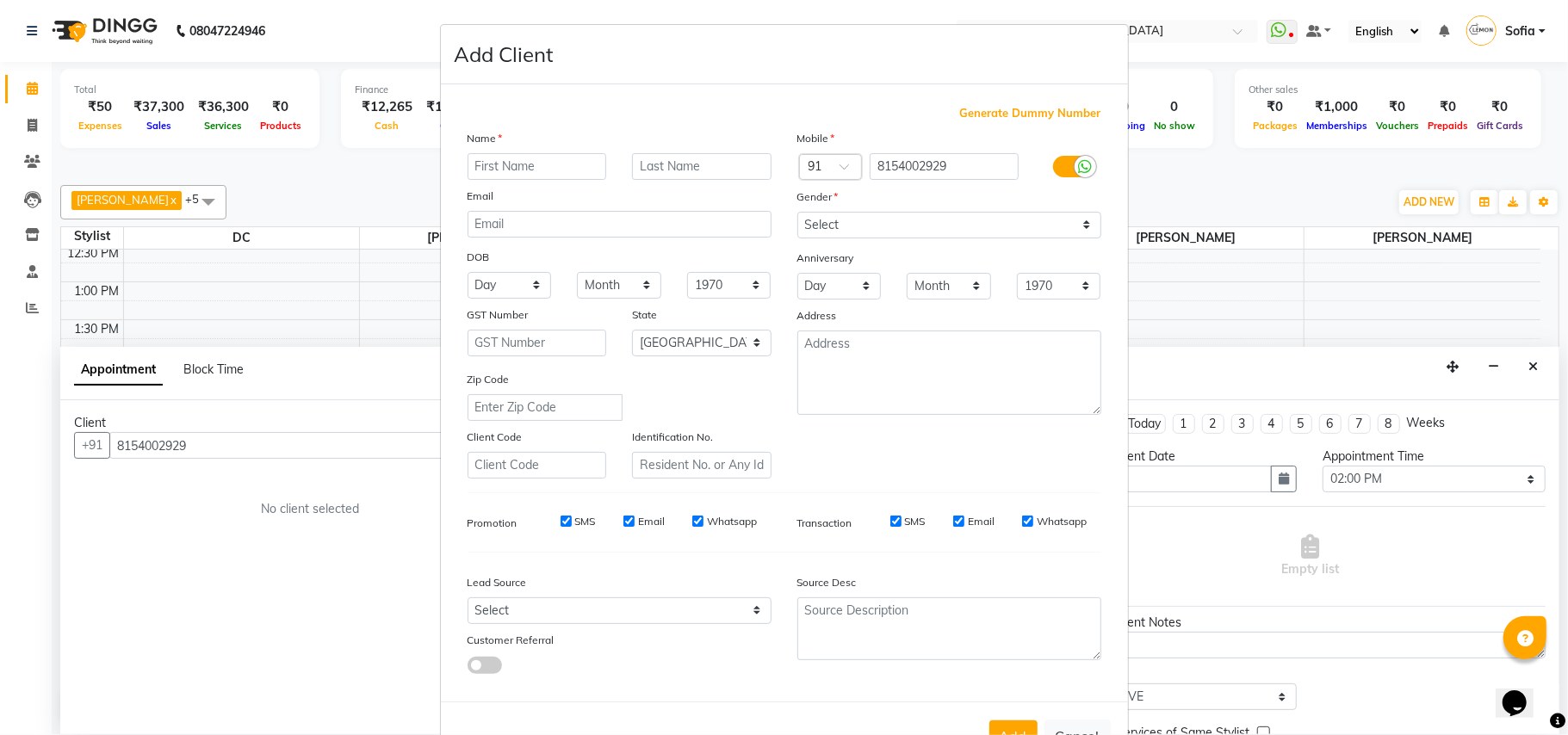
click at [581, 169] on input "text" at bounding box center [538, 166] width 140 height 27
type input "Komal"
click at [943, 221] on select "Select Male Female Other Prefer Not To Say" at bounding box center [949, 225] width 304 height 27
select select "female"
click at [797, 212] on select "Select Male Female Other Prefer Not To Say" at bounding box center [949, 225] width 304 height 27
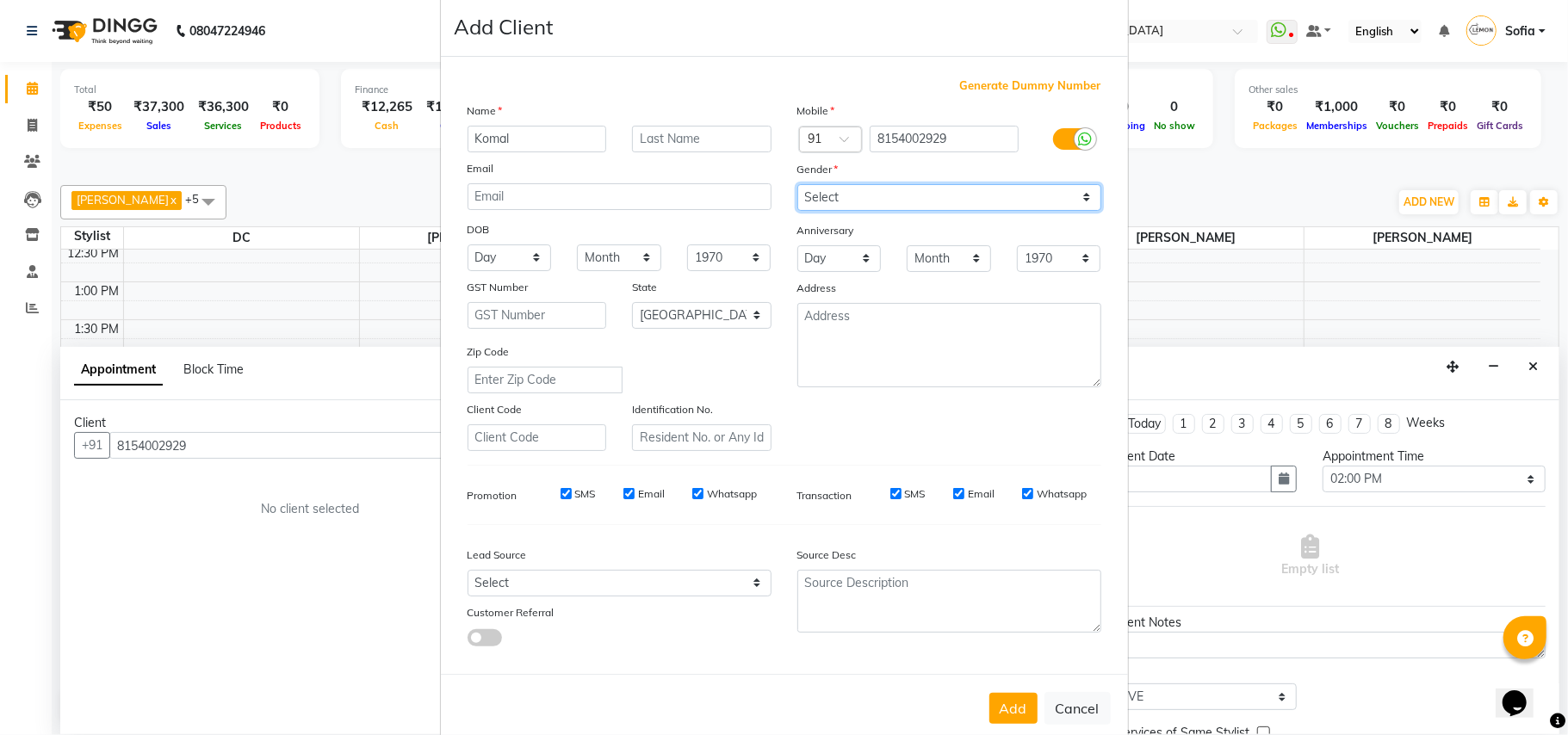
scroll to position [55, 0]
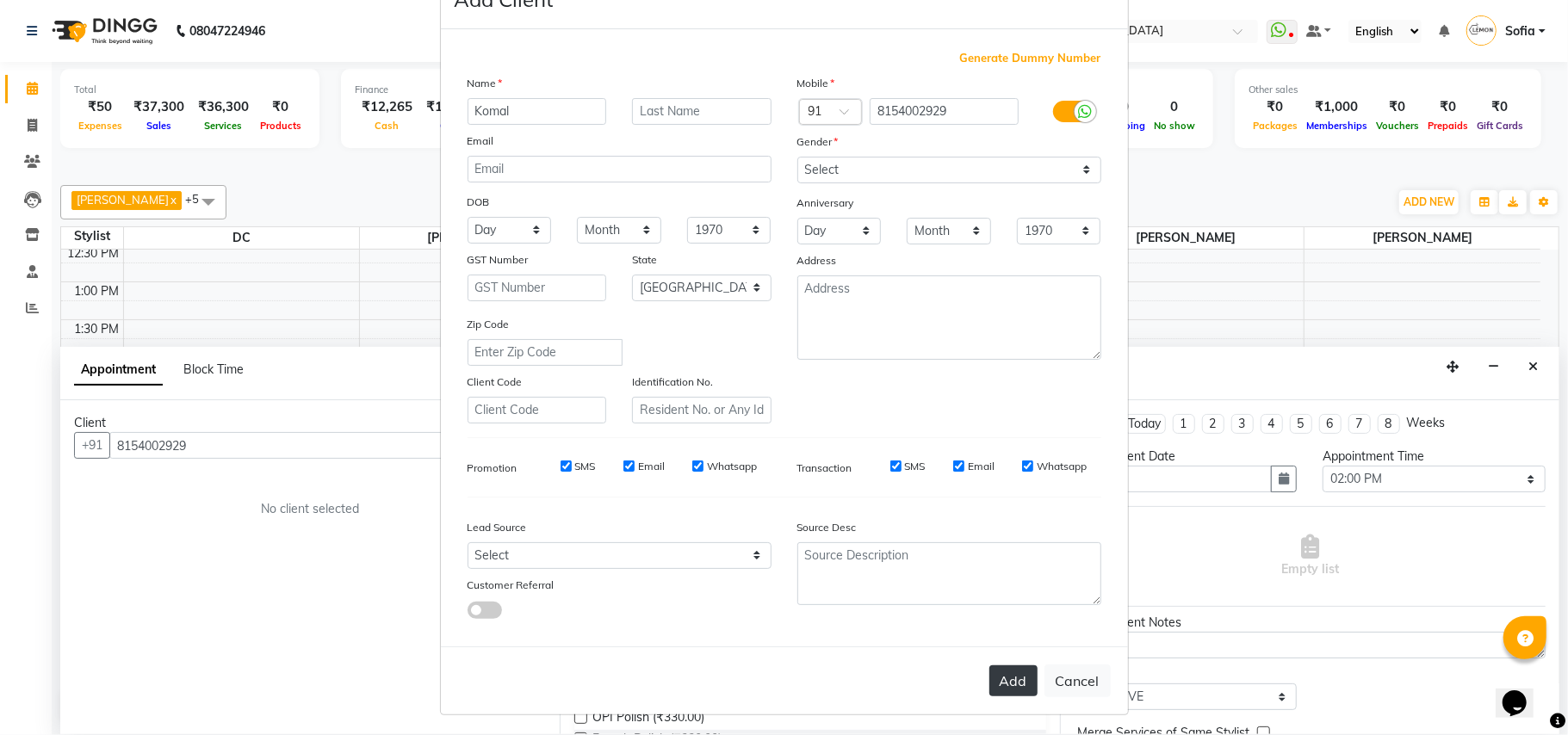
click at [1004, 675] on button "Add" at bounding box center [1013, 681] width 48 height 31
select select
select select "null"
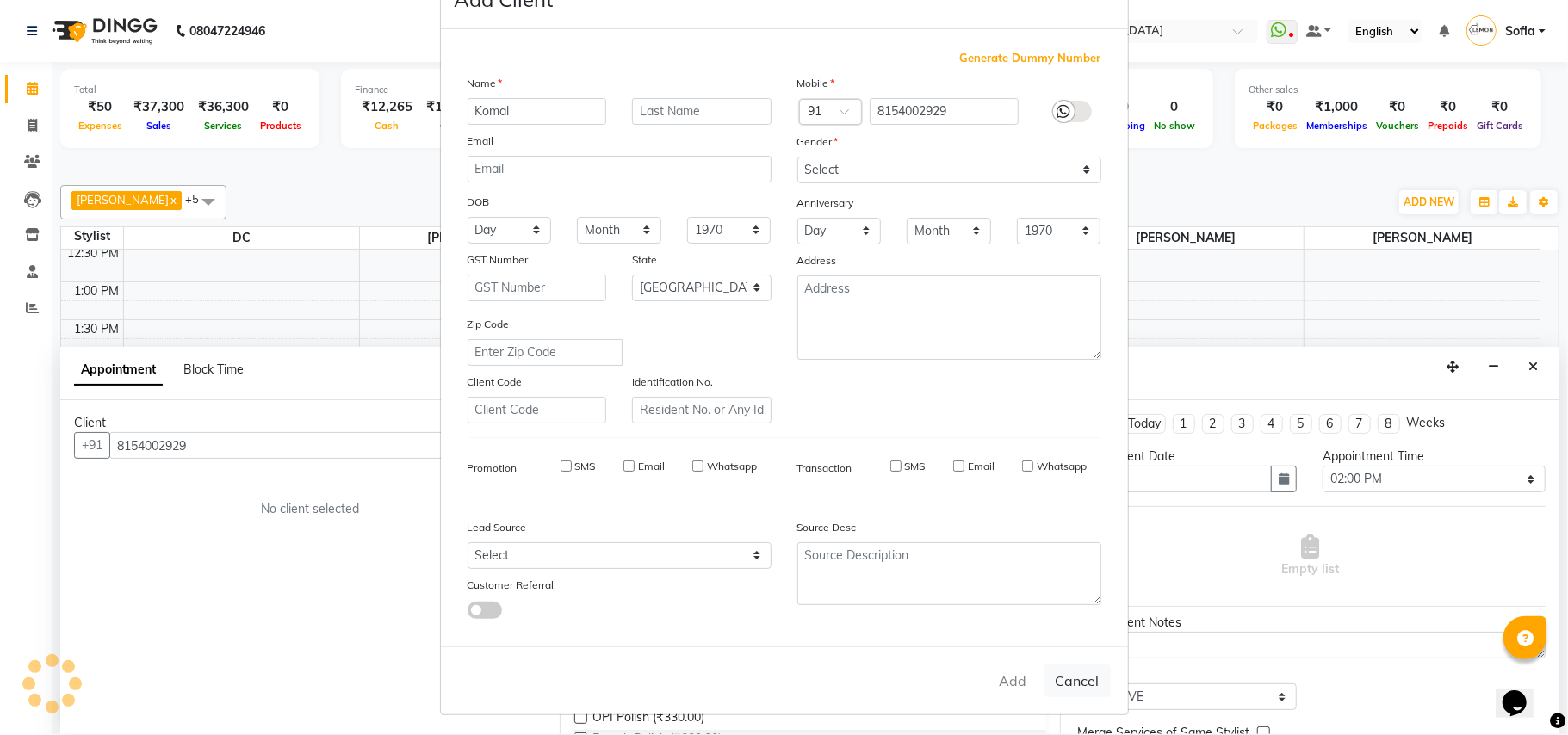
select select
checkbox input "false"
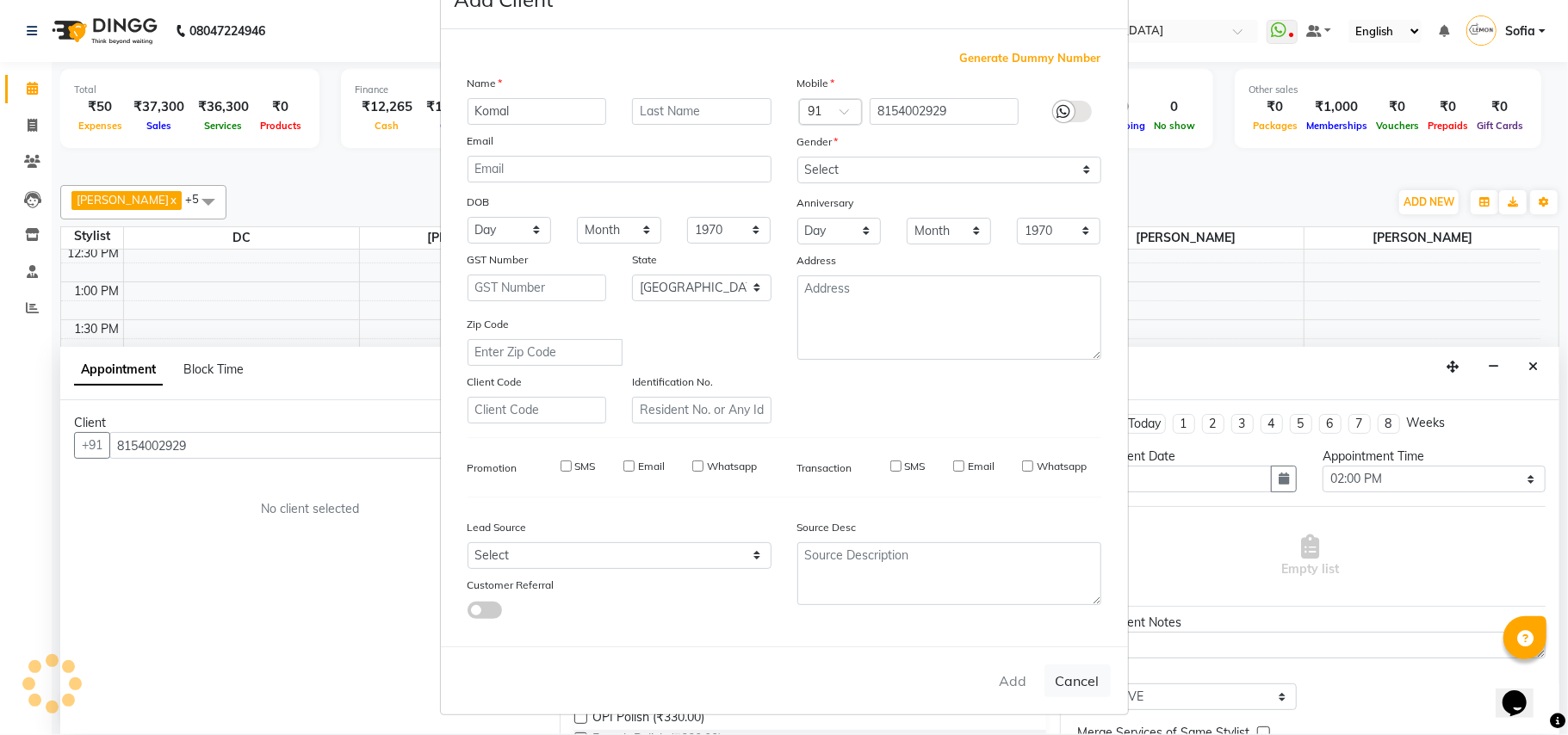
checkbox input "false"
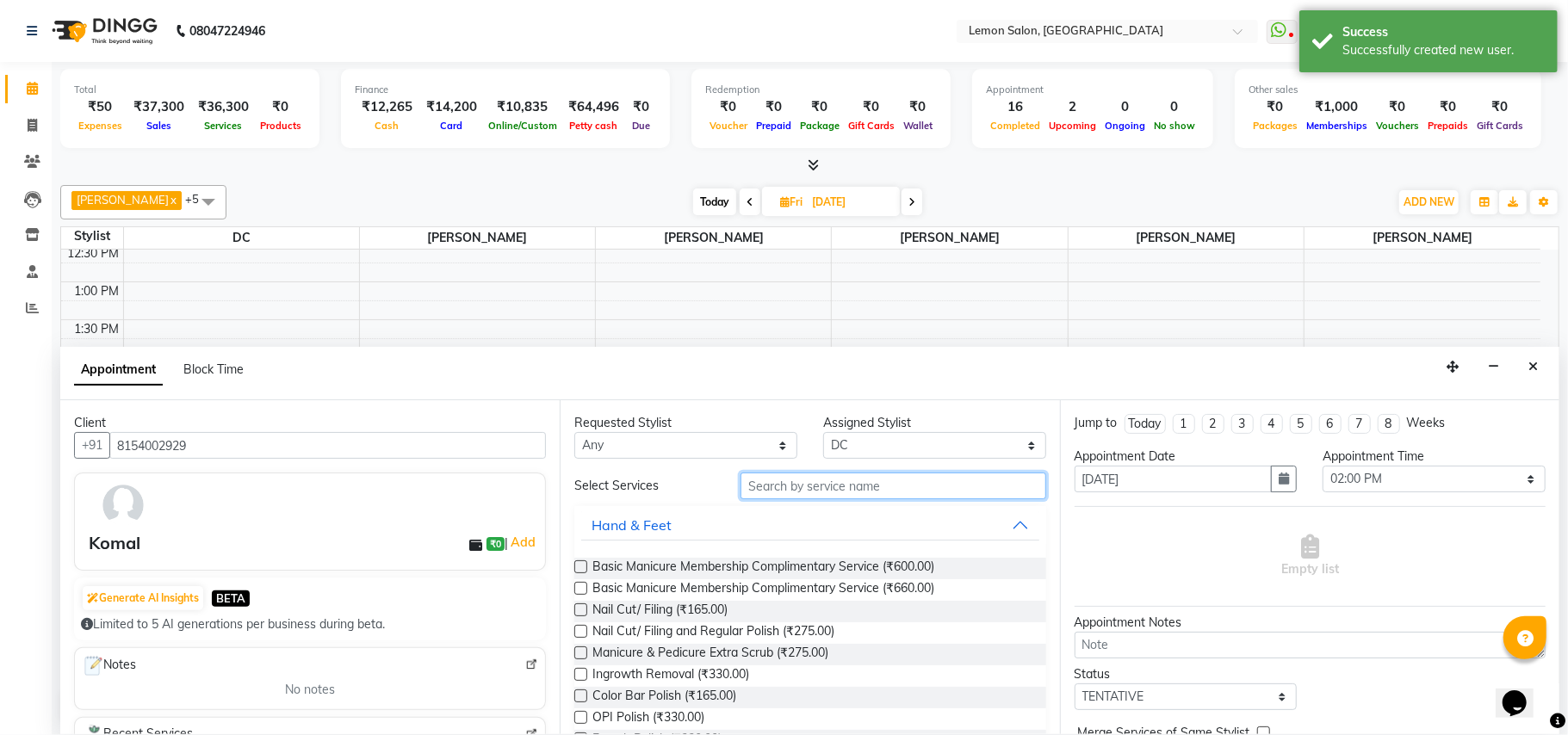
click at [779, 497] on input "text" at bounding box center [893, 486] width 306 height 27
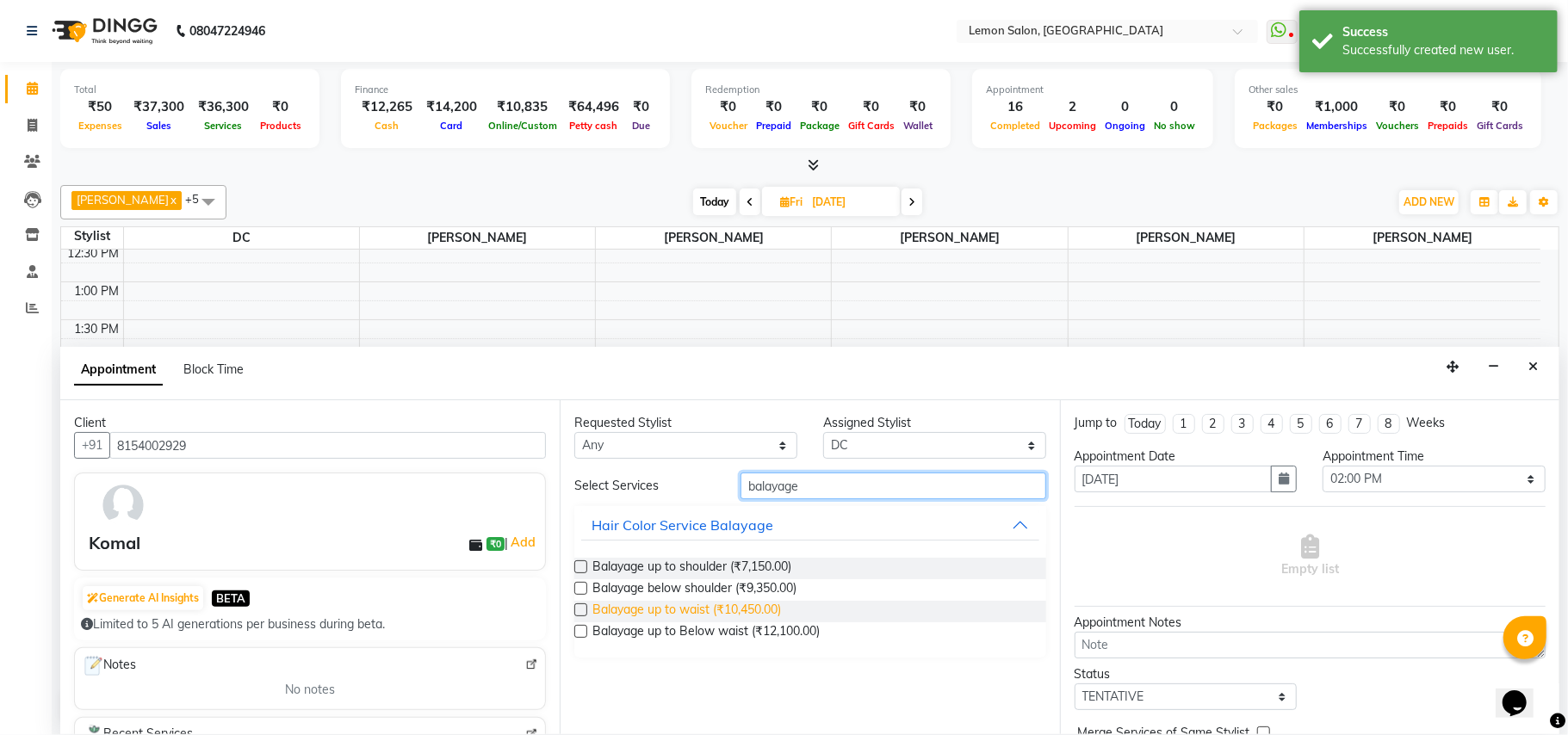
type input "balayage"
click at [749, 614] on span "Balayage up to waist (₹10,450.00)" at bounding box center [687, 612] width 189 height 22
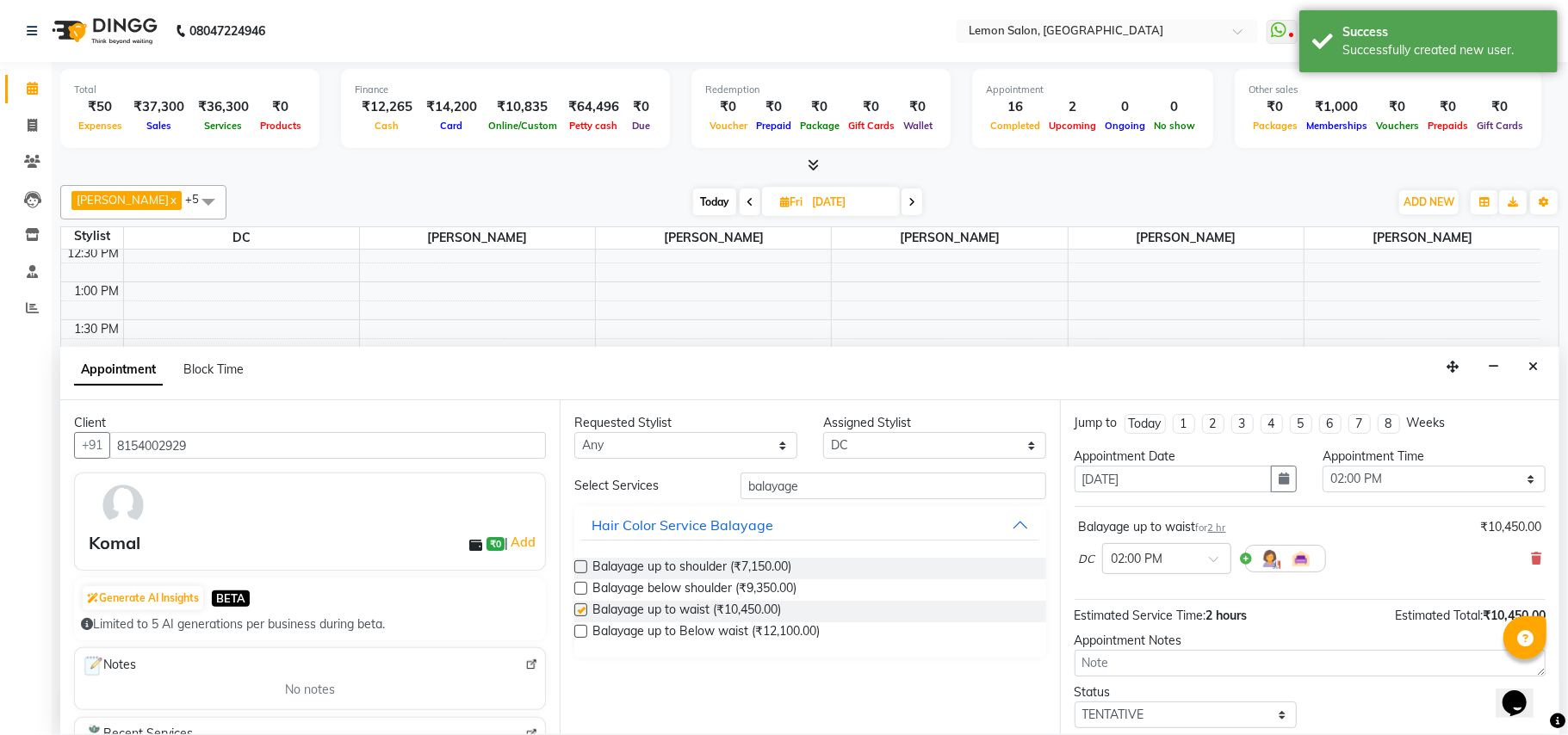
checkbox input "false"
click at [820, 491] on input "balayage" at bounding box center [893, 486] width 306 height 27
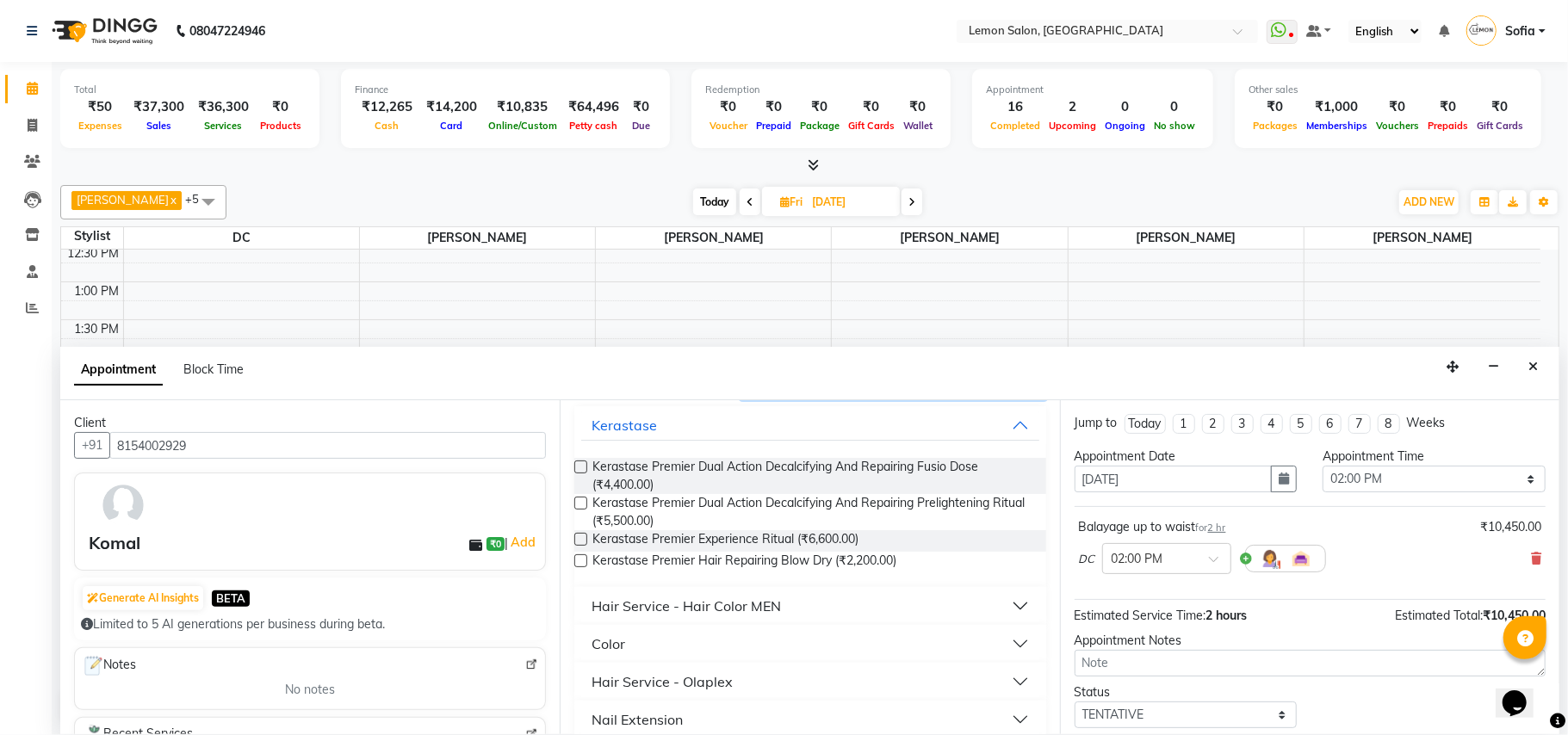
scroll to position [229, 0]
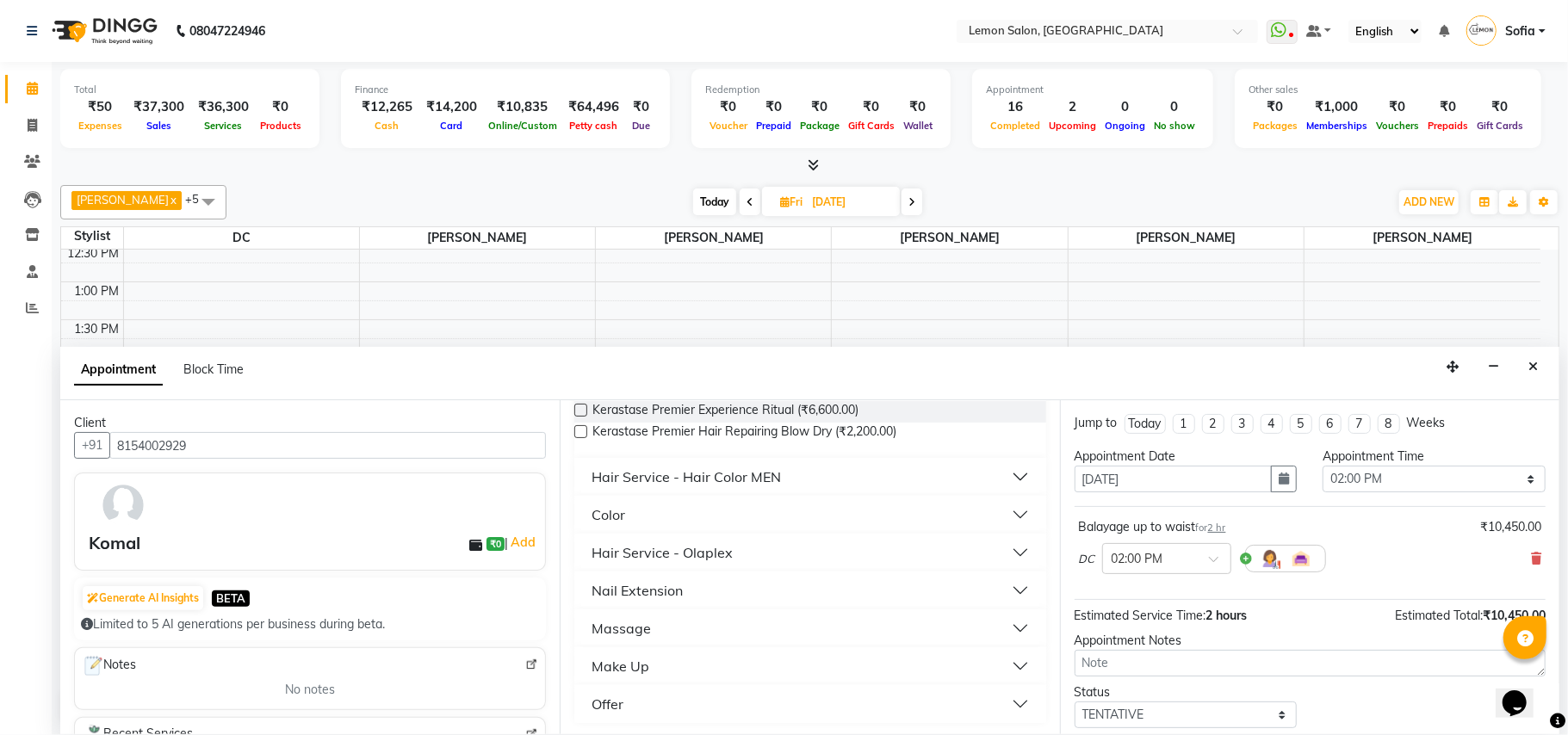
type input "pre l"
click at [627, 515] on button "Color" at bounding box center [810, 515] width 457 height 31
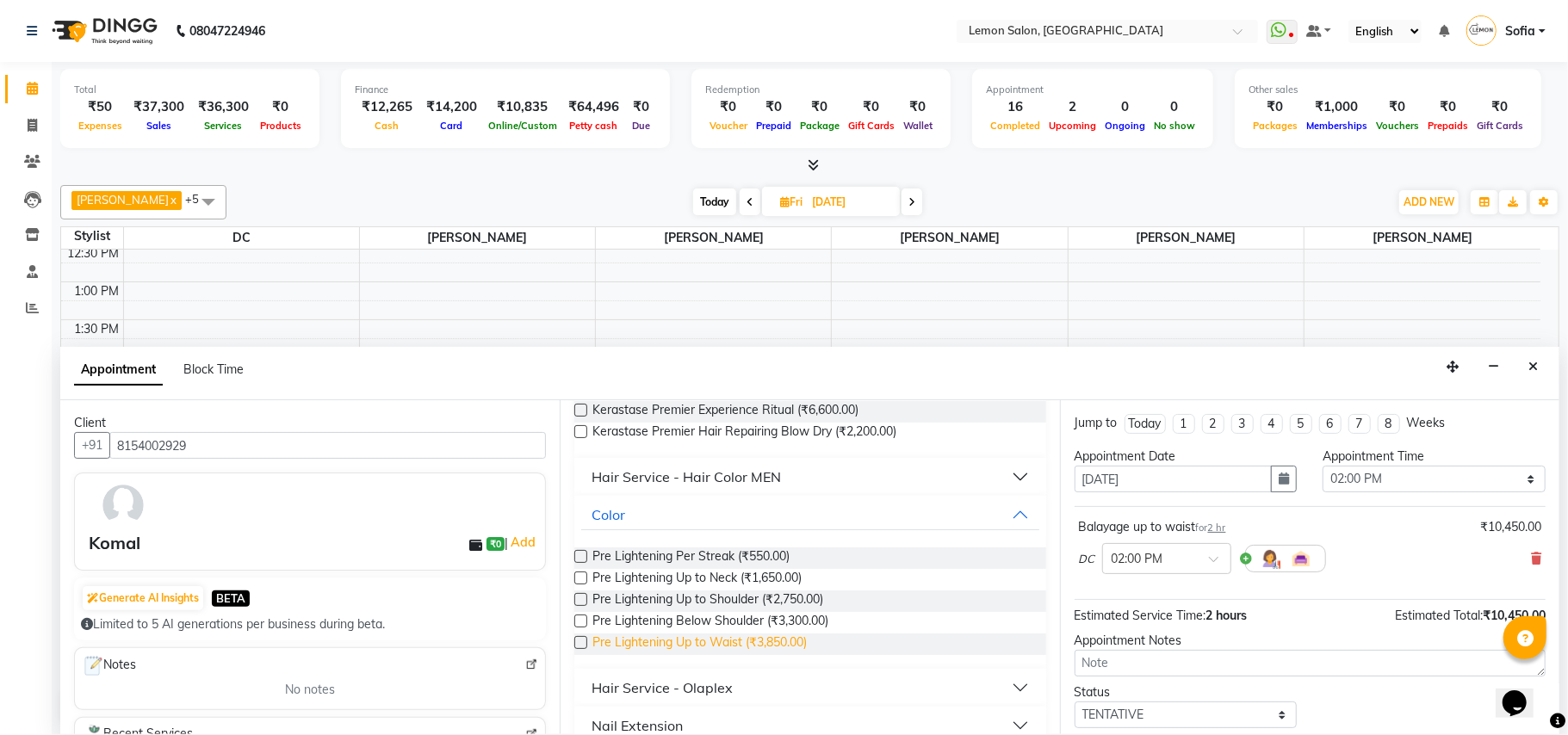
click at [700, 645] on span "Pre Lightening Up to Waist (₹3,850.00)" at bounding box center [700, 645] width 215 height 22
checkbox input "false"
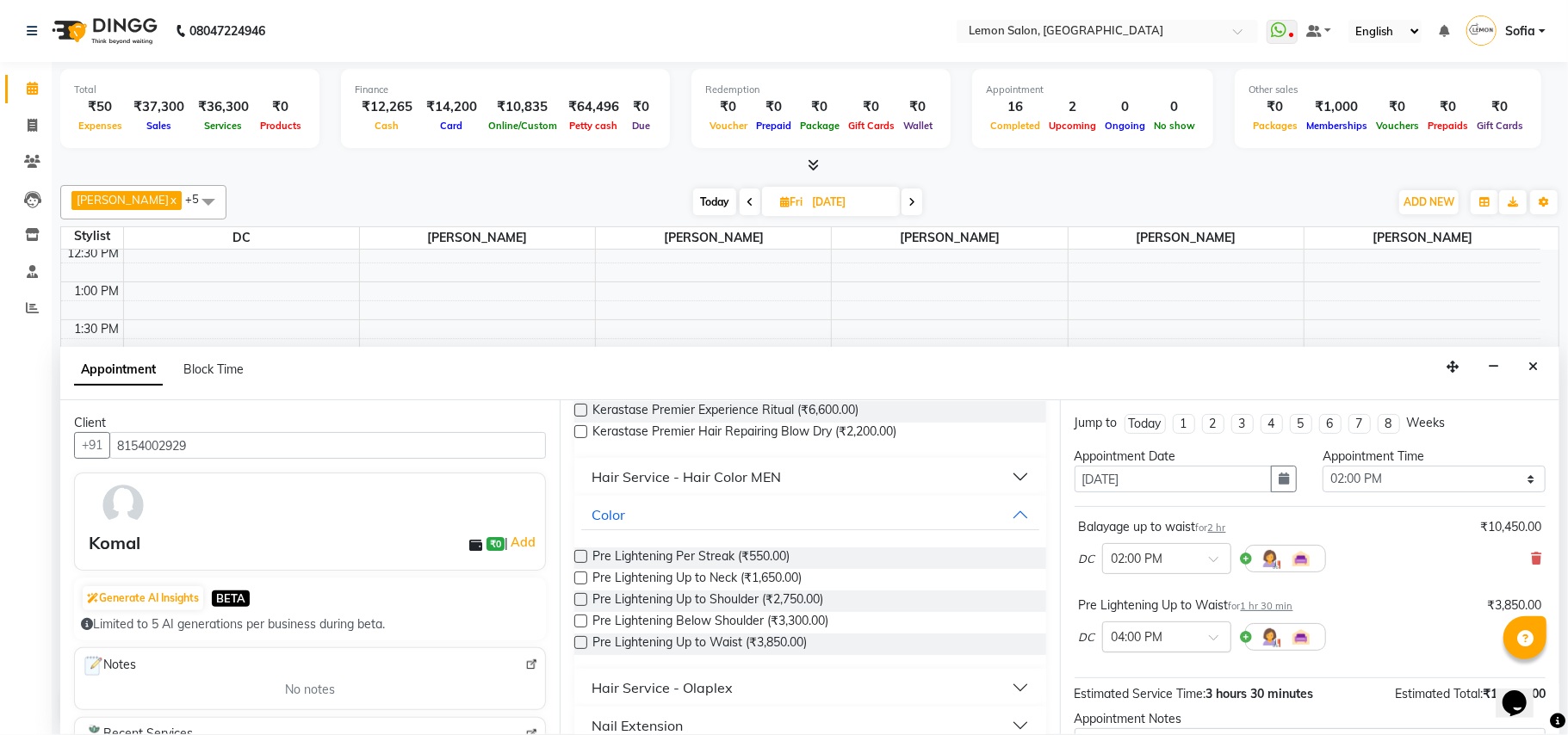
click at [1142, 636] on input "text" at bounding box center [1149, 636] width 76 height 18
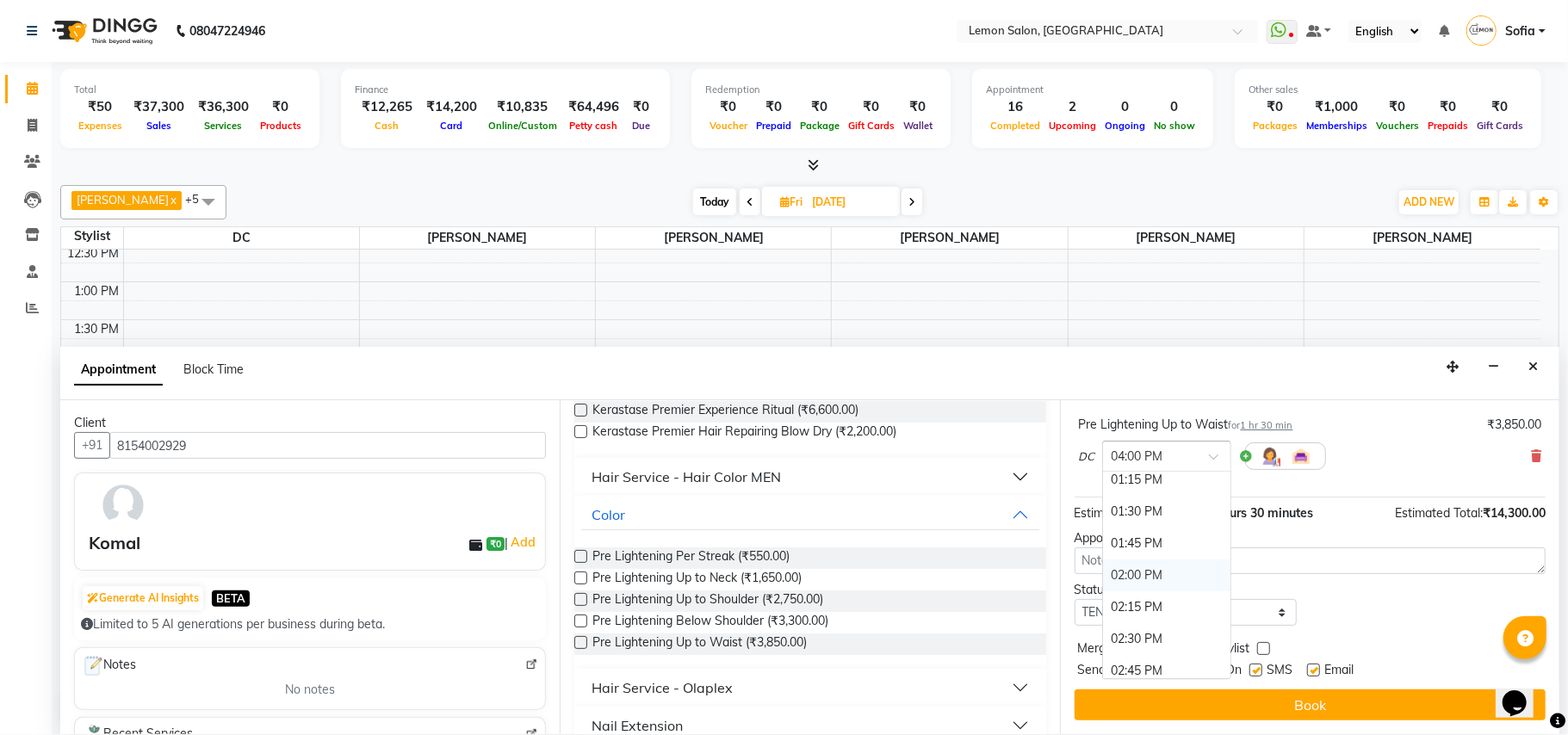
click at [1143, 580] on div "02:00 PM" at bounding box center [1167, 576] width 128 height 32
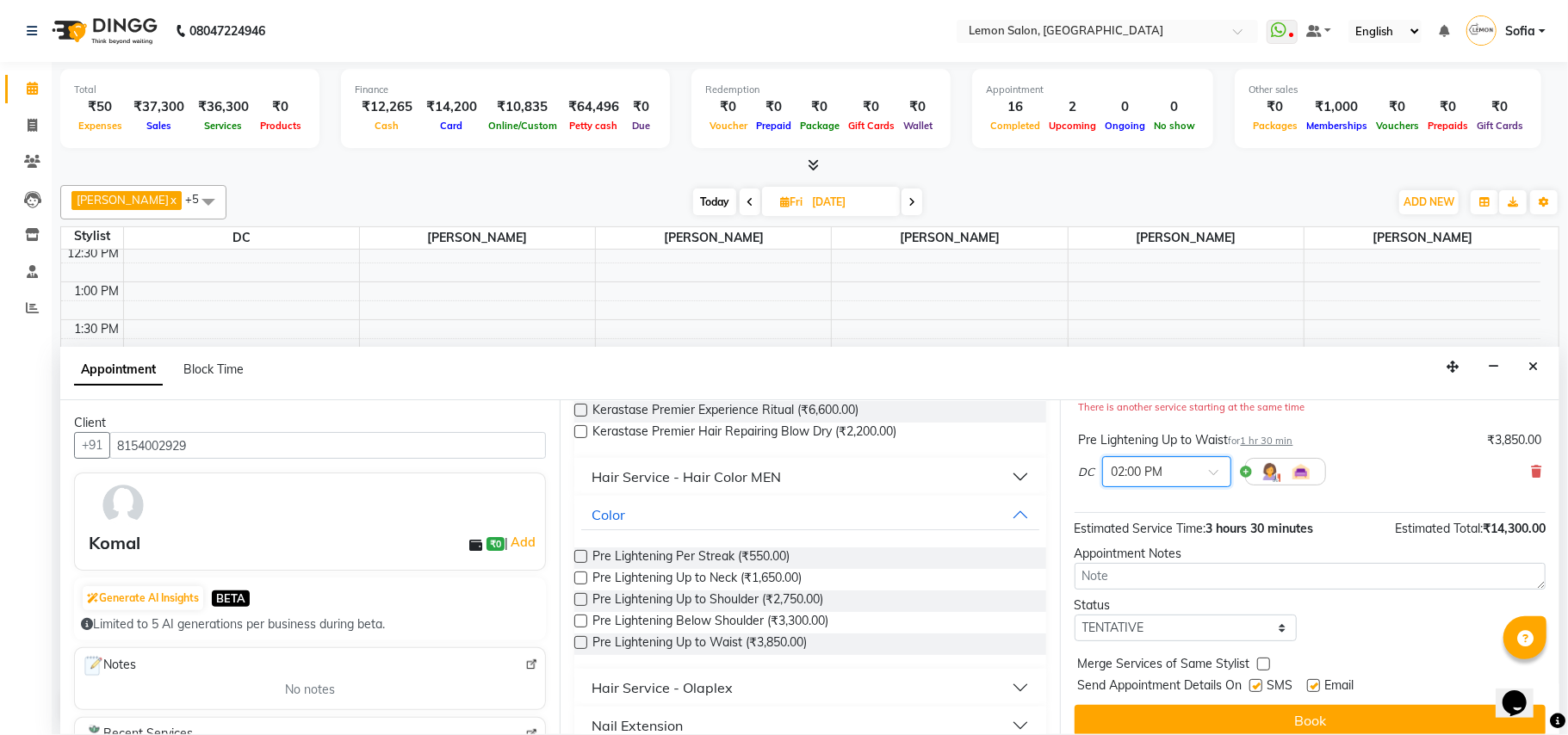
scroll to position [69, 0]
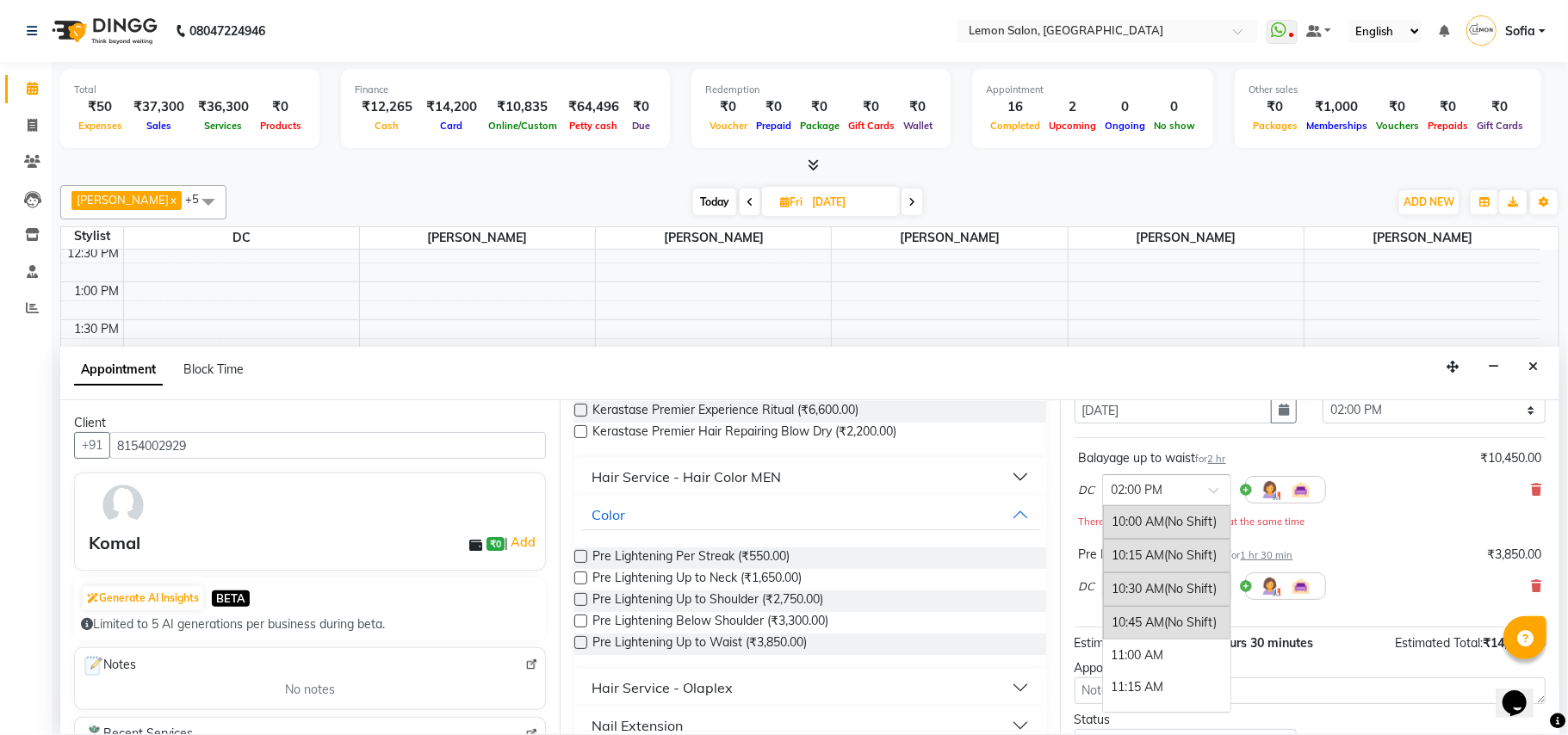
click at [1145, 493] on input "text" at bounding box center [1149, 489] width 76 height 18
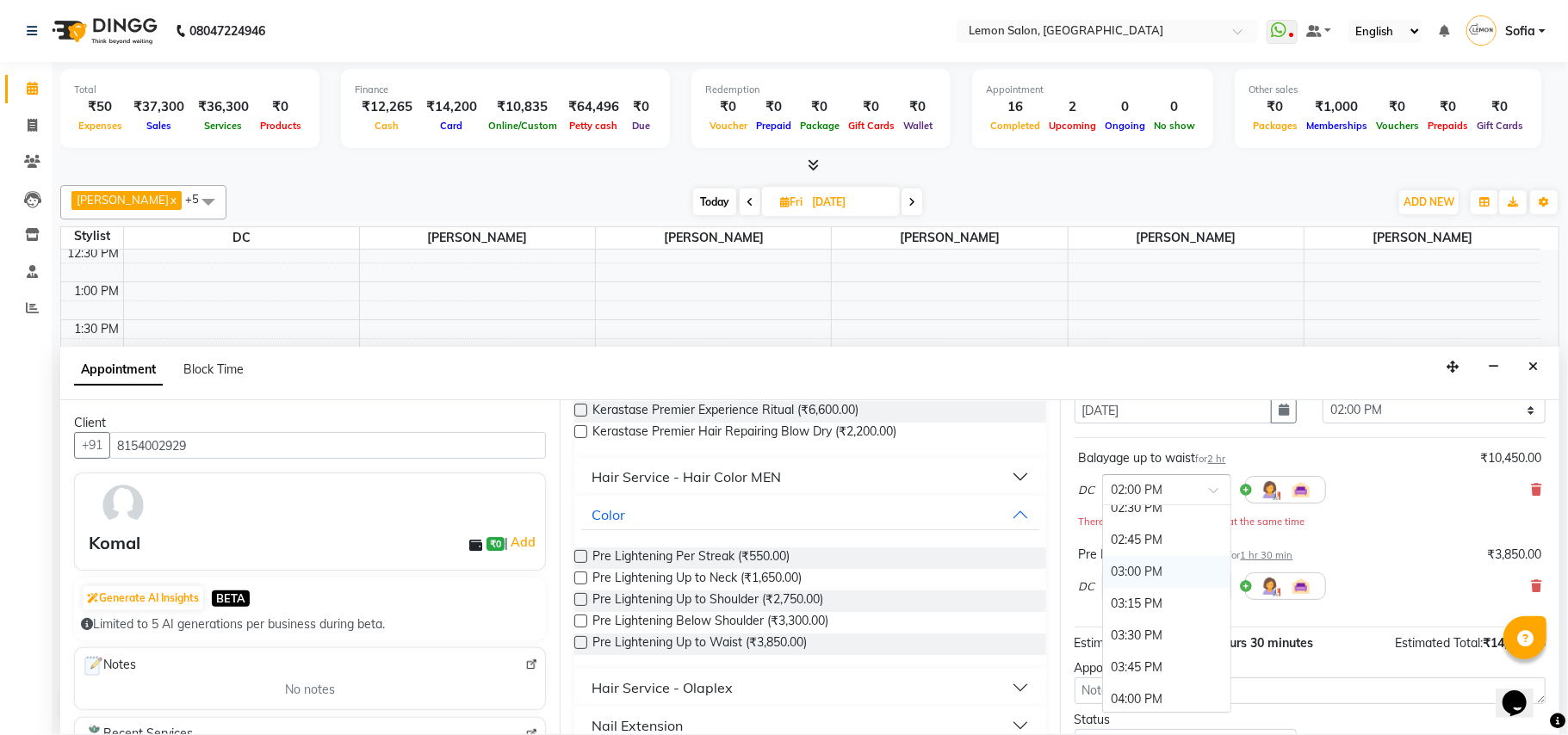
scroll to position [634, 0]
click at [1138, 601] on div "03:30 PM" at bounding box center [1167, 595] width 128 height 32
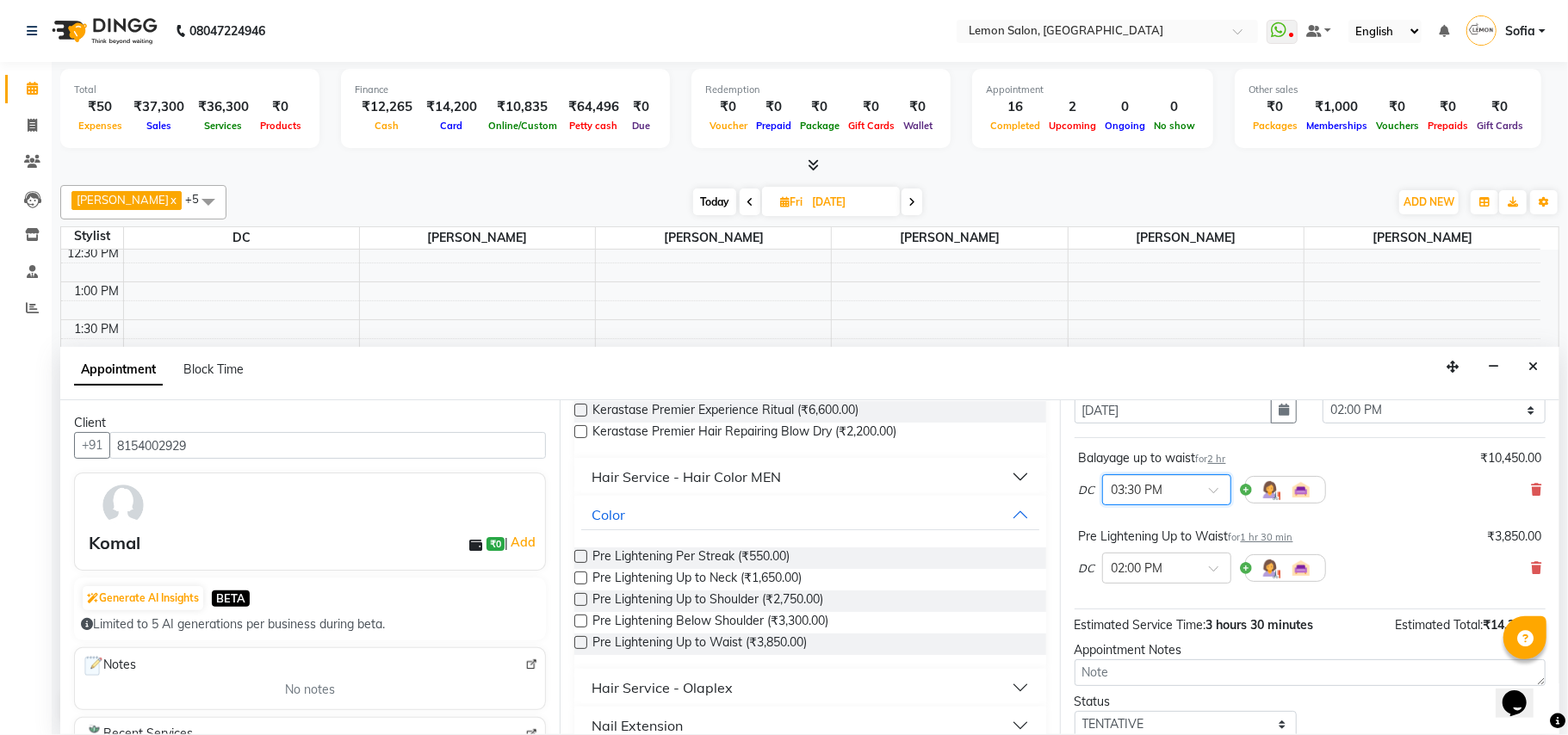
scroll to position [184, 0]
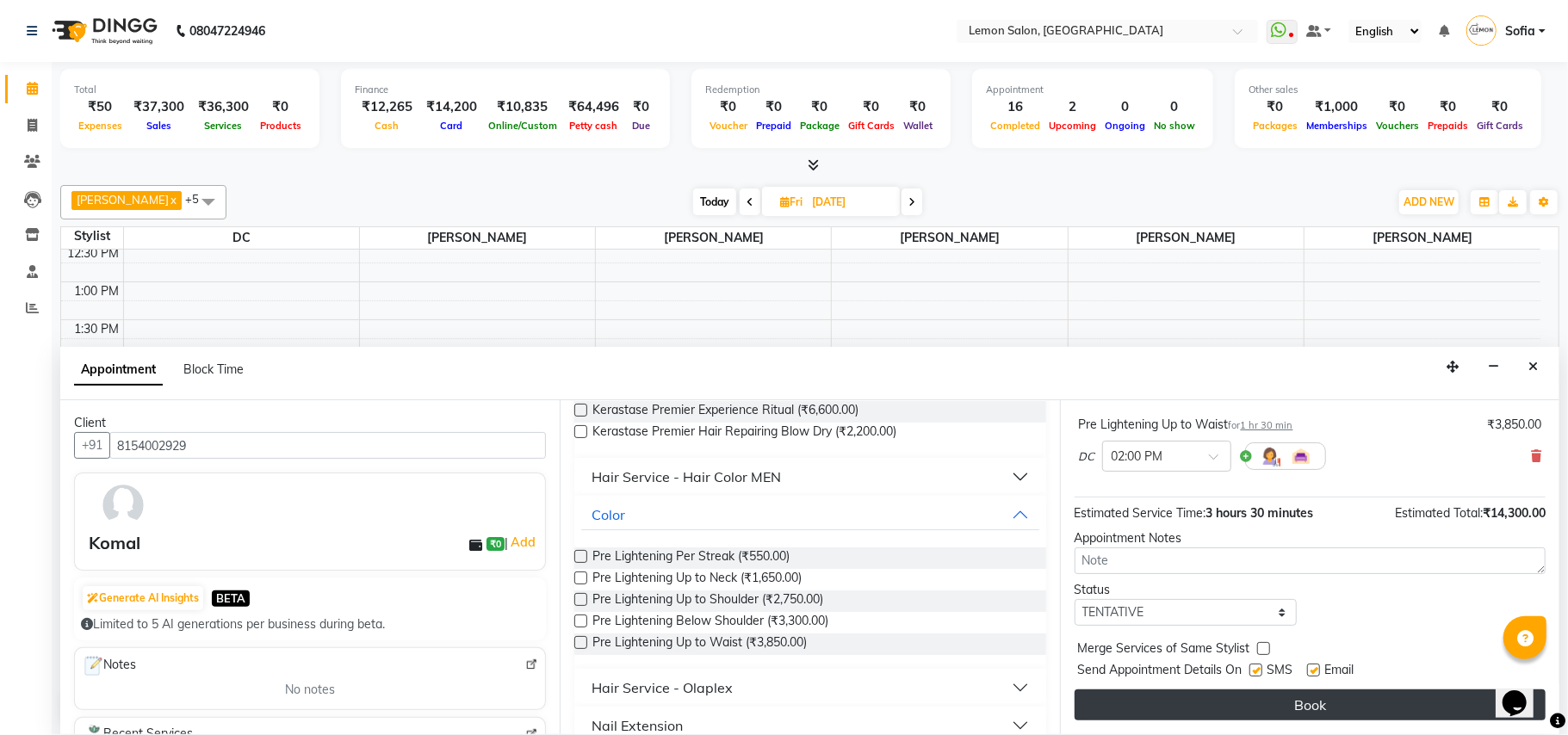
click at [1193, 709] on button "Book" at bounding box center [1310, 705] width 471 height 31
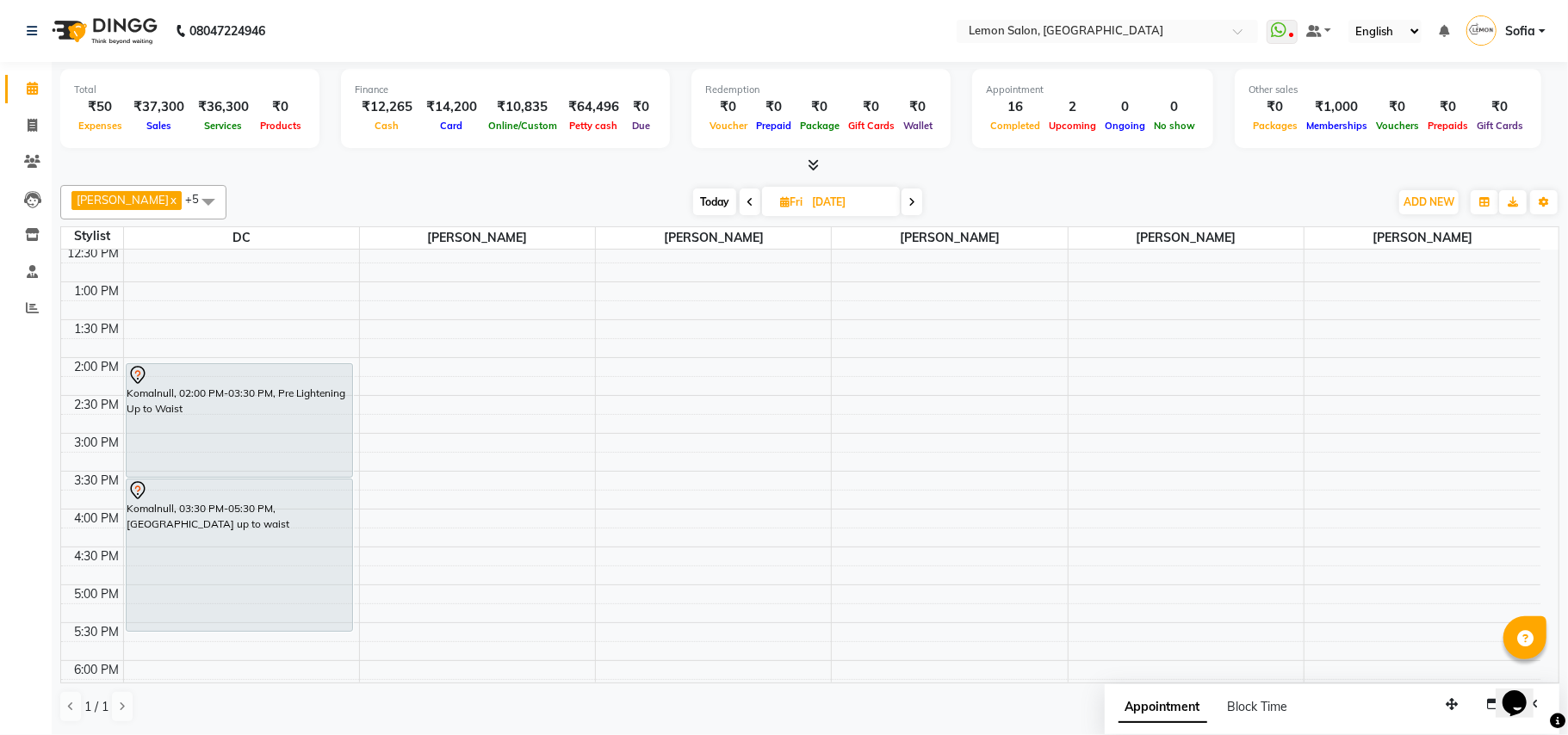
click at [723, 194] on span "Today" at bounding box center [714, 202] width 43 height 27
type input "02-09-2025"
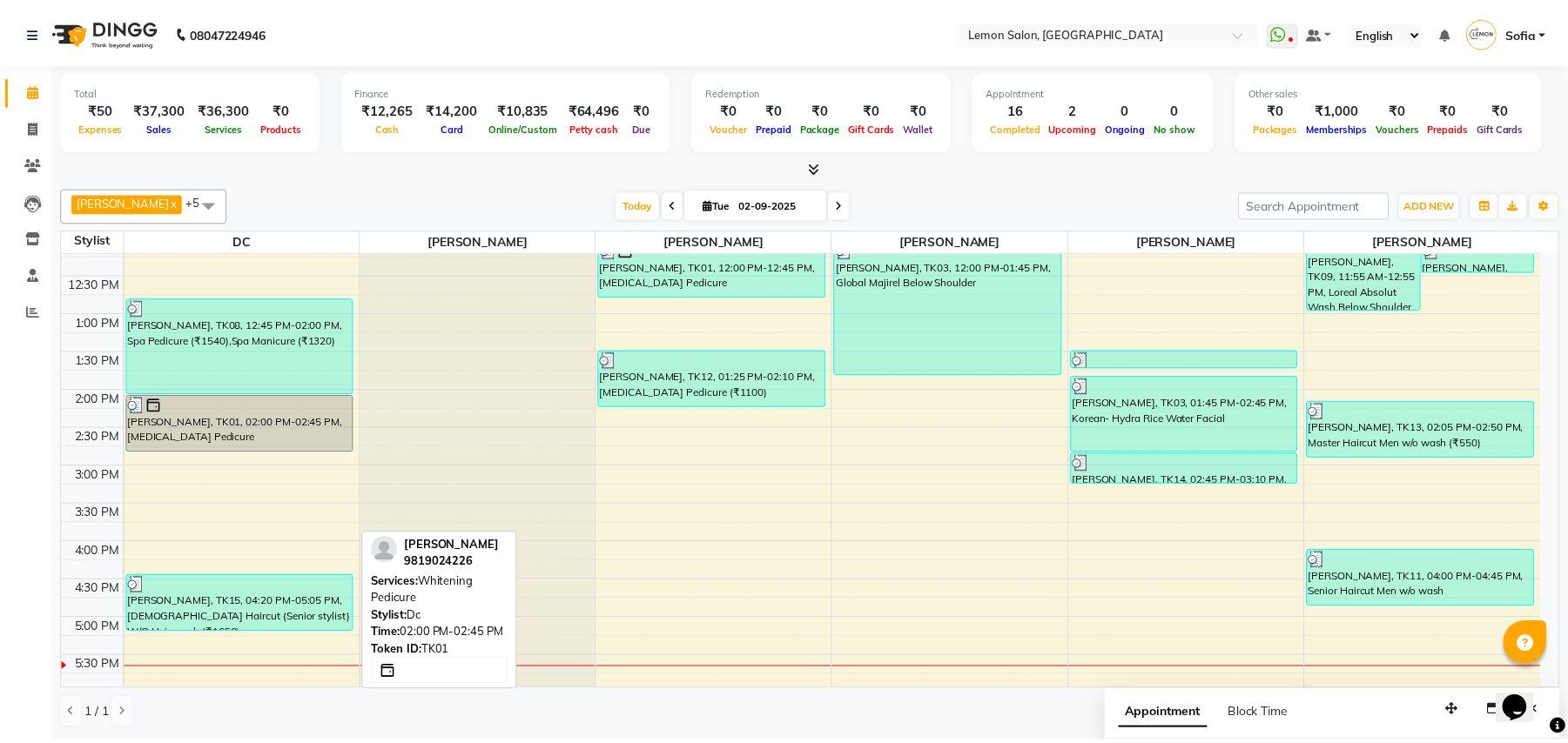
scroll to position [391, 0]
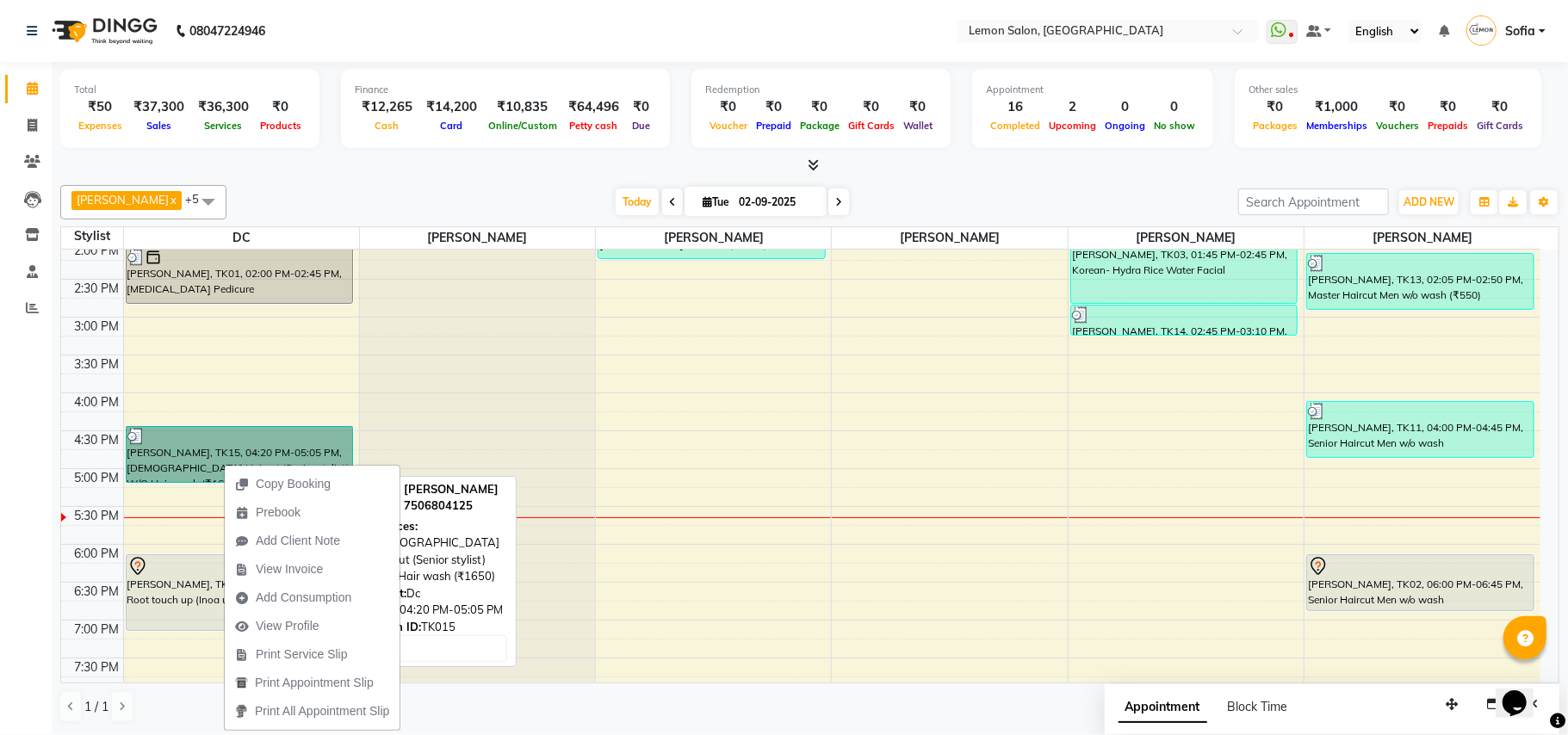
click at [172, 456] on link "[PERSON_NAME], TK15, 04:20 PM-05:05 PM, [DEMOGRAPHIC_DATA] Haircut (Senior styl…" at bounding box center [240, 455] width 228 height 57
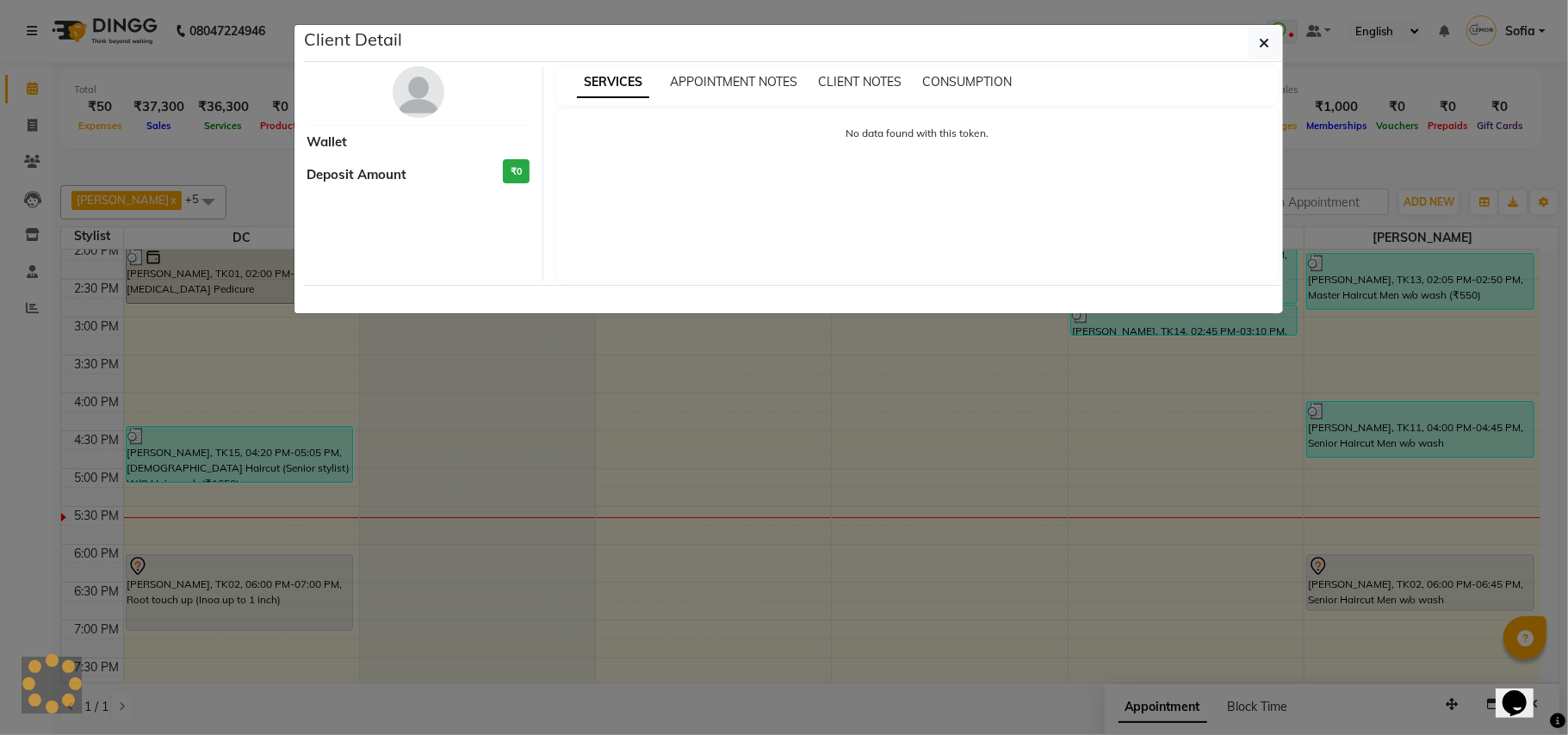
select select "3"
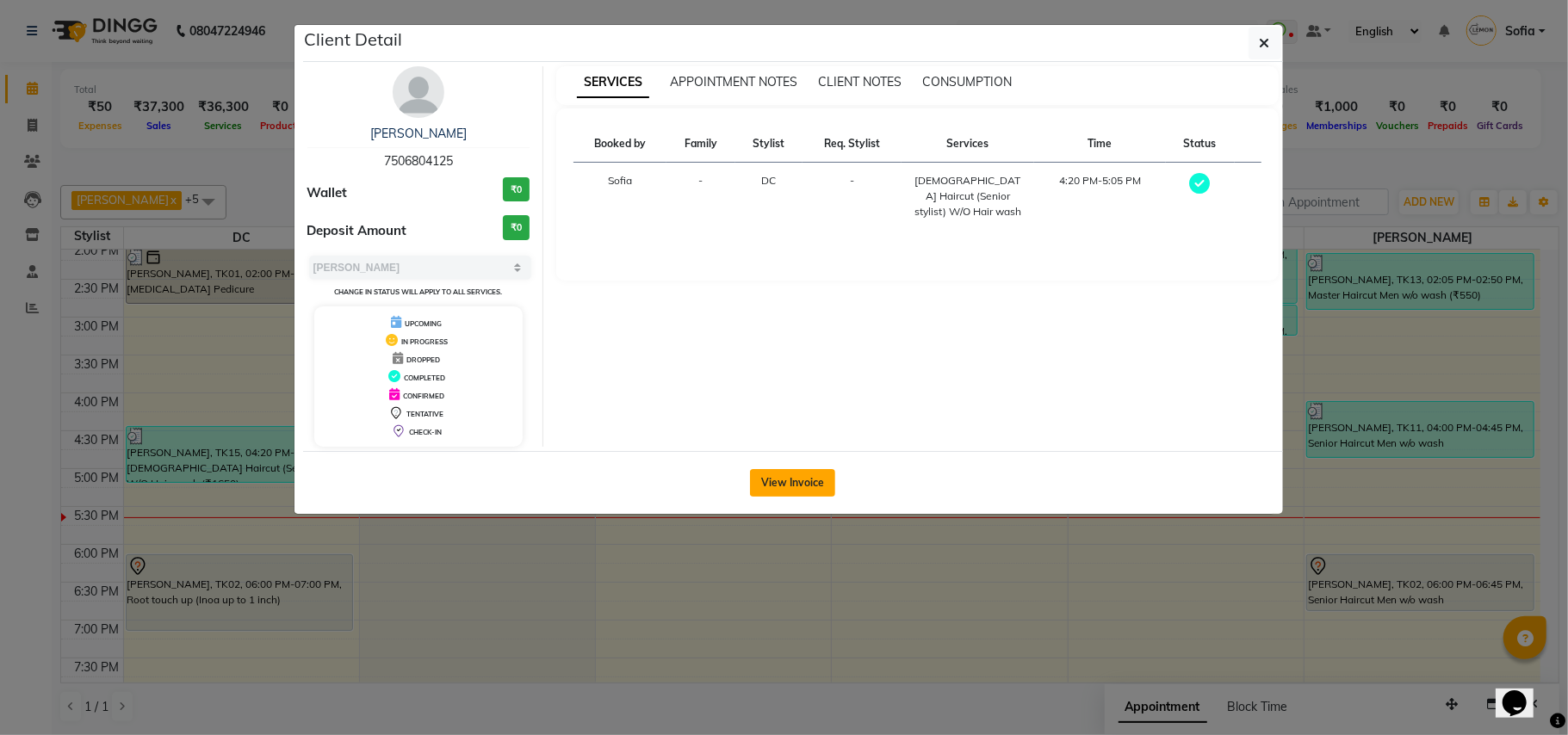
click at [789, 483] on button "View Invoice" at bounding box center [792, 483] width 85 height 28
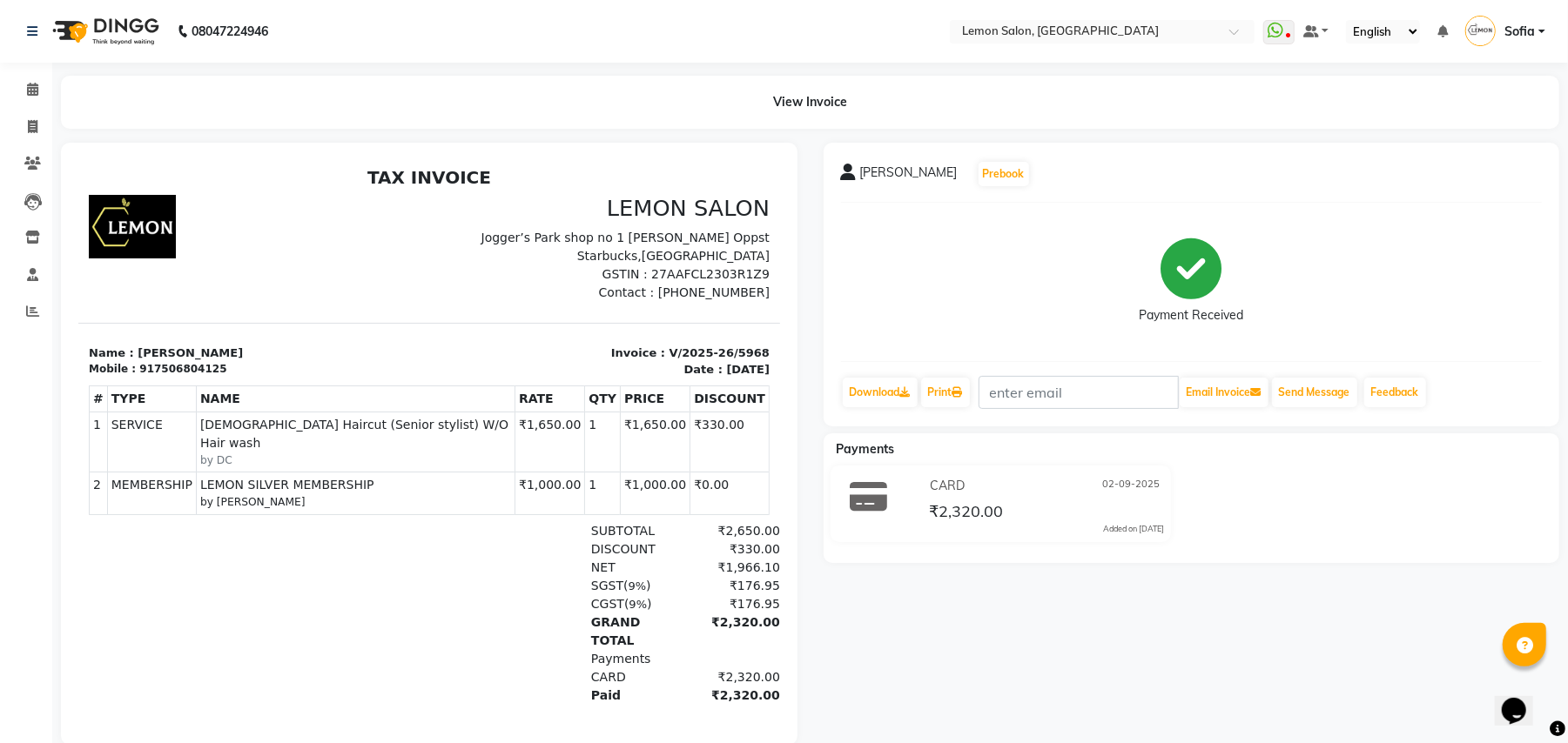
drag, startPoint x: 645, startPoint y: 352, endPoint x: 730, endPoint y: 360, distance: 85.4
click at [730, 360] on div "Invoice : V/2025-26/5968 Date : September 2, 2025" at bounding box center [604, 361] width 351 height 34
click at [730, 361] on p "Date : September 2, 2025" at bounding box center [604, 369] width 330 height 17
drag, startPoint x: 660, startPoint y: 346, endPoint x: 733, endPoint y: 348, distance: 73.0
click at [733, 348] on div "Invoice : V/2025-26/5968 Date : September 2, 2025" at bounding box center [604, 361] width 351 height 34
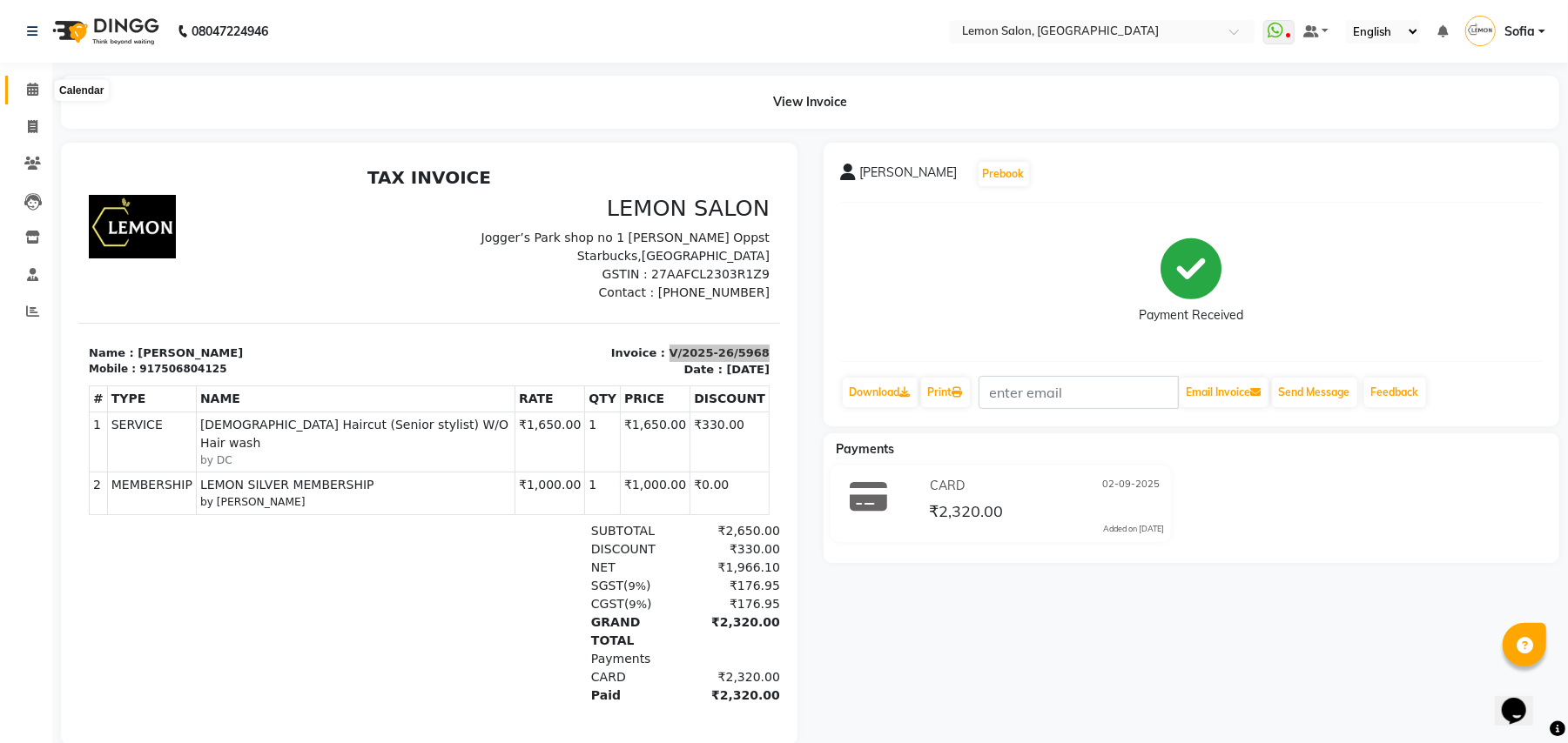
click at [28, 88] on icon at bounding box center [32, 89] width 11 height 13
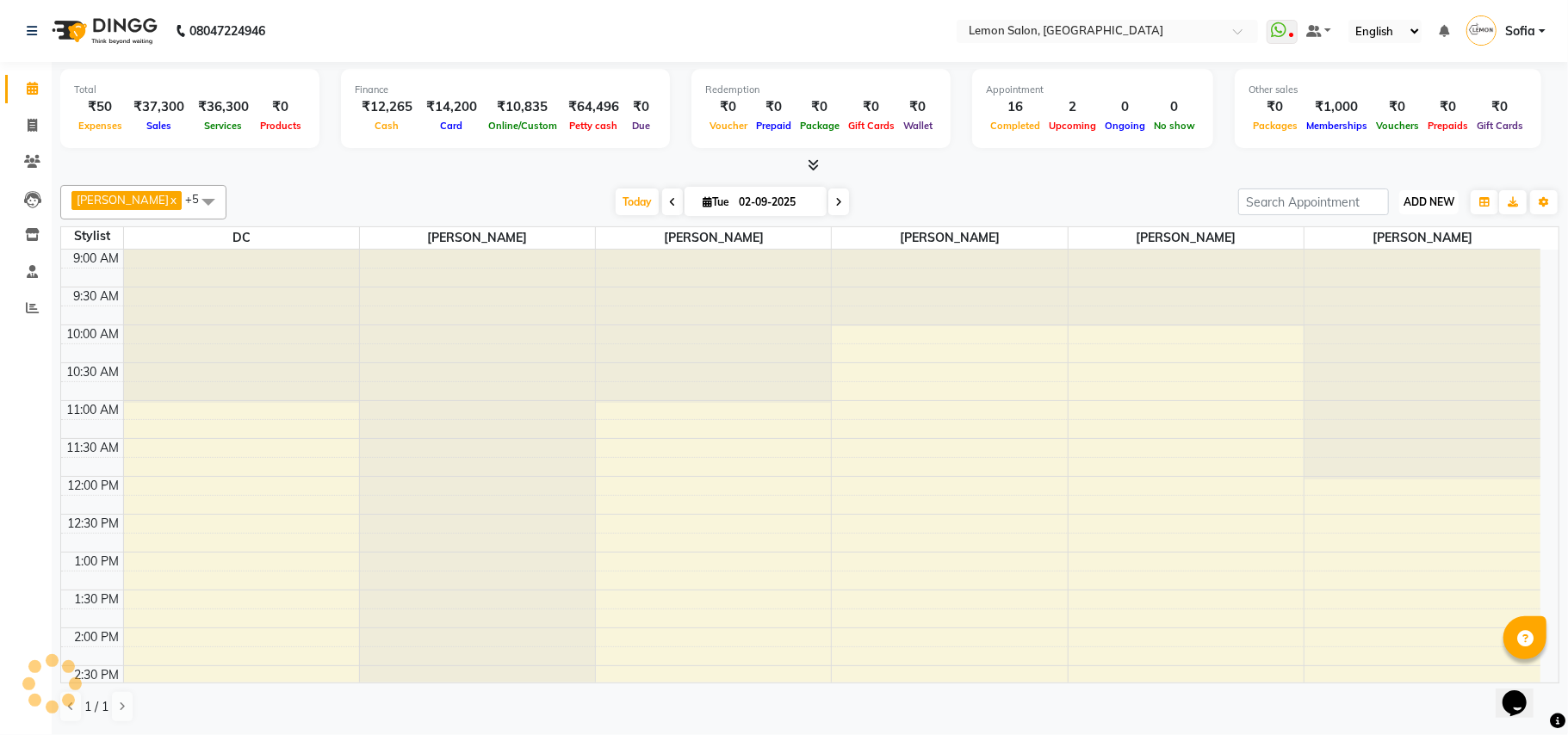
click at [1431, 201] on span "ADD NEW" at bounding box center [1428, 202] width 51 height 13
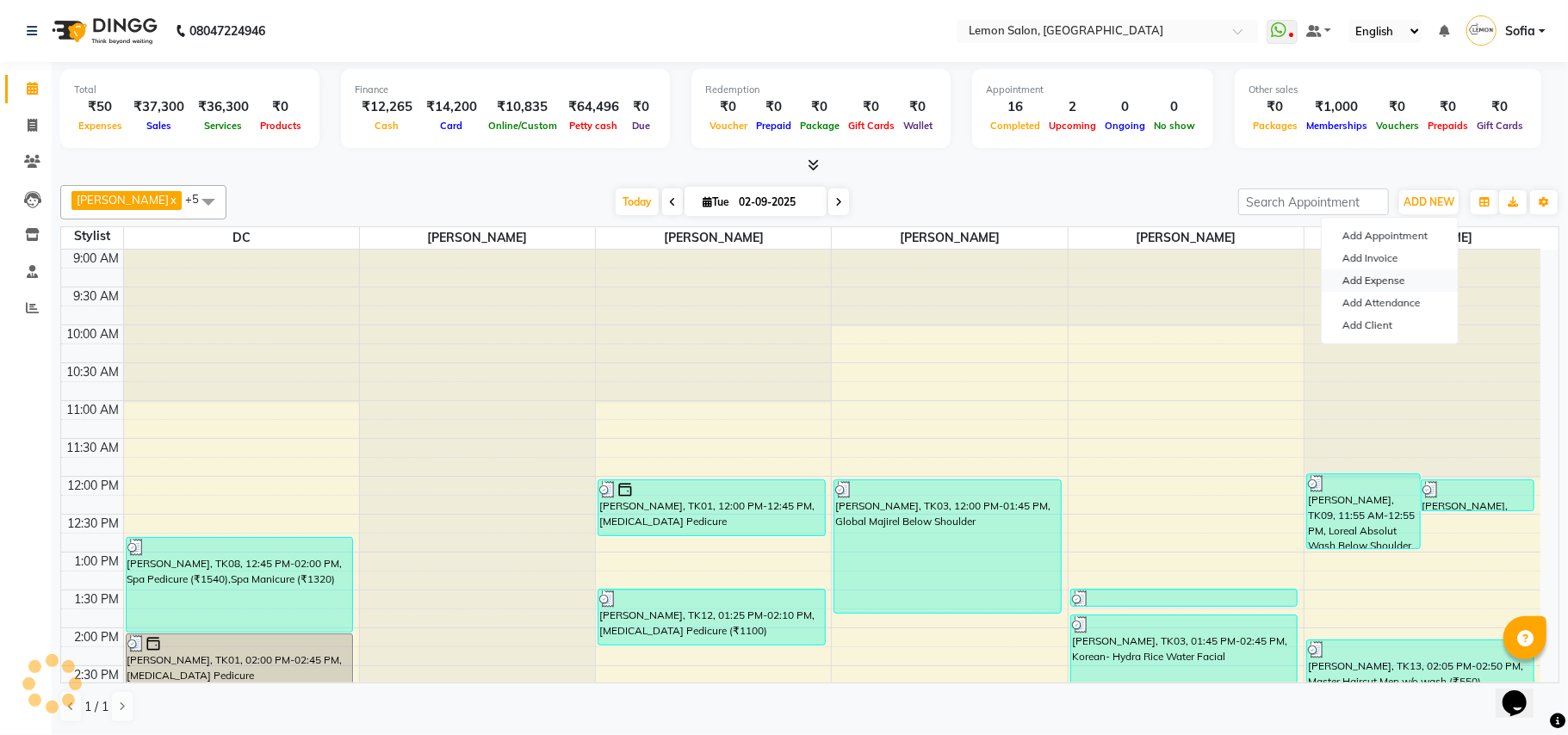
click at [1403, 284] on link "Add Expense" at bounding box center [1390, 281] width 136 height 22
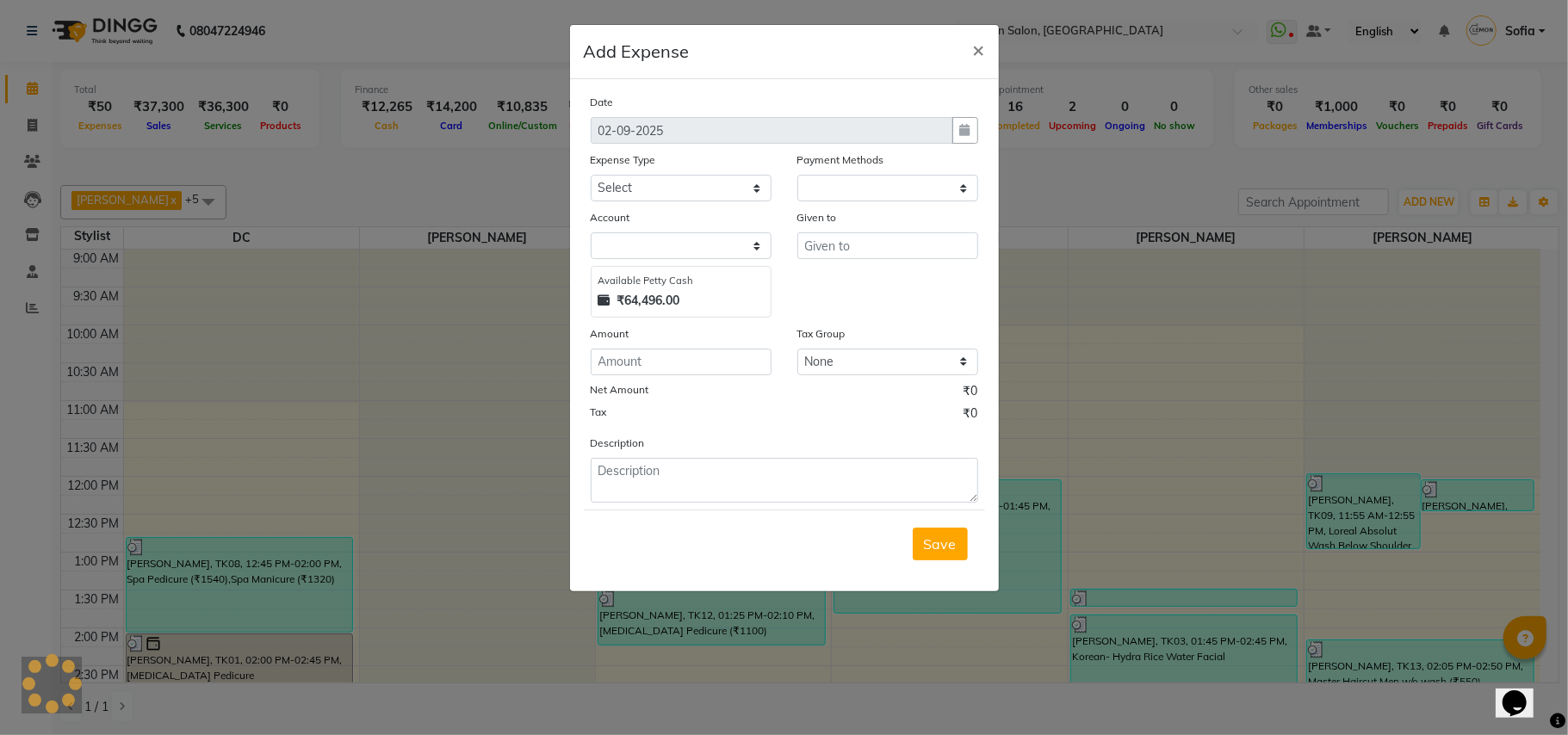
select select "1"
select select "2515"
click at [675, 190] on select "Select Advance Cash transfer to hub Laundry Loan Membership Milk Miscellaneous …" at bounding box center [681, 188] width 181 height 27
select select "2706"
click at [591, 175] on select "Select Advance Cash transfer to hub Laundry Loan Membership Milk Miscellaneous …" at bounding box center [681, 188] width 181 height 27
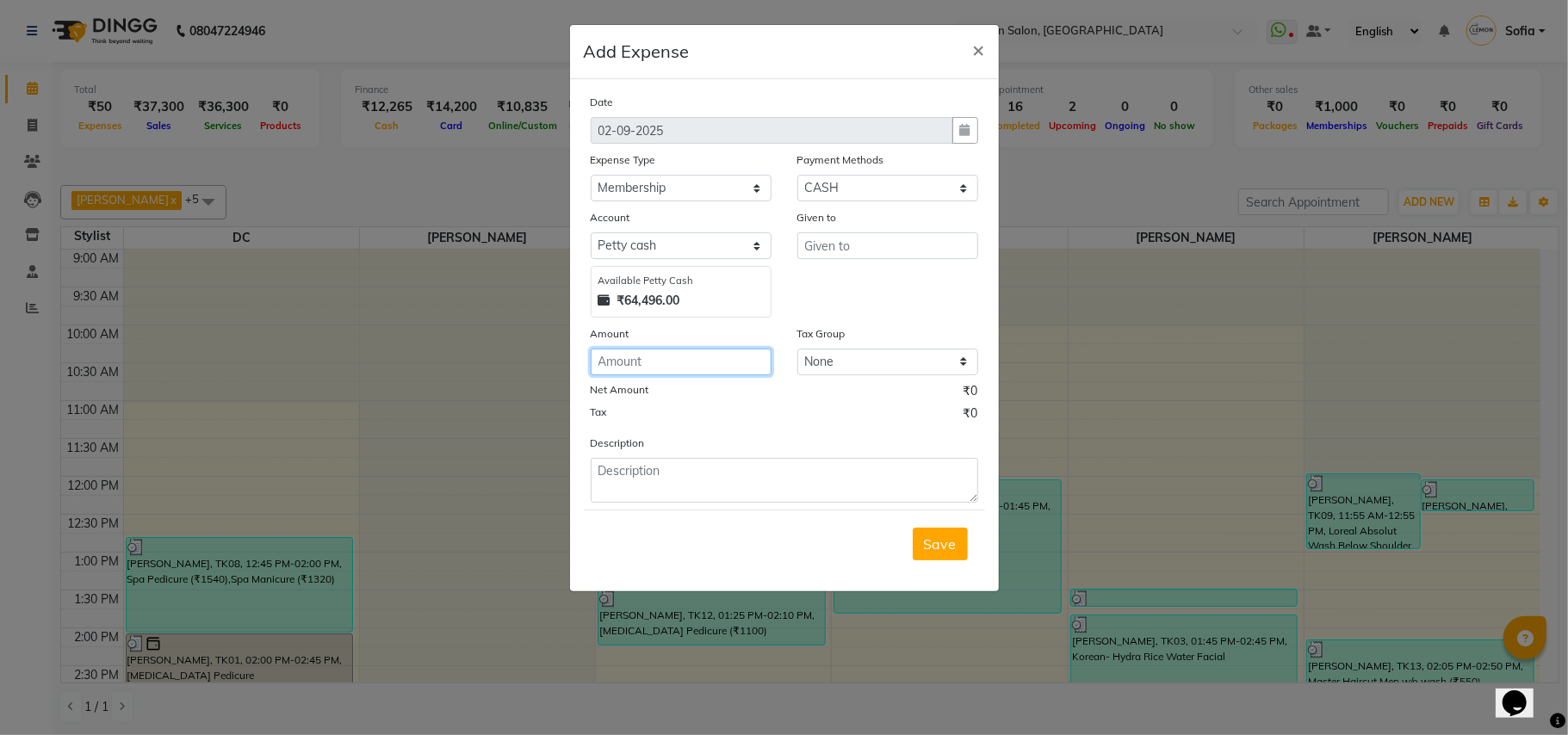
click at [664, 366] on input "number" at bounding box center [681, 362] width 181 height 27
type input "50"
drag, startPoint x: 865, startPoint y: 246, endPoint x: 864, endPoint y: 224, distance: 22.0
click at [864, 245] on input "text" at bounding box center [887, 246] width 181 height 27
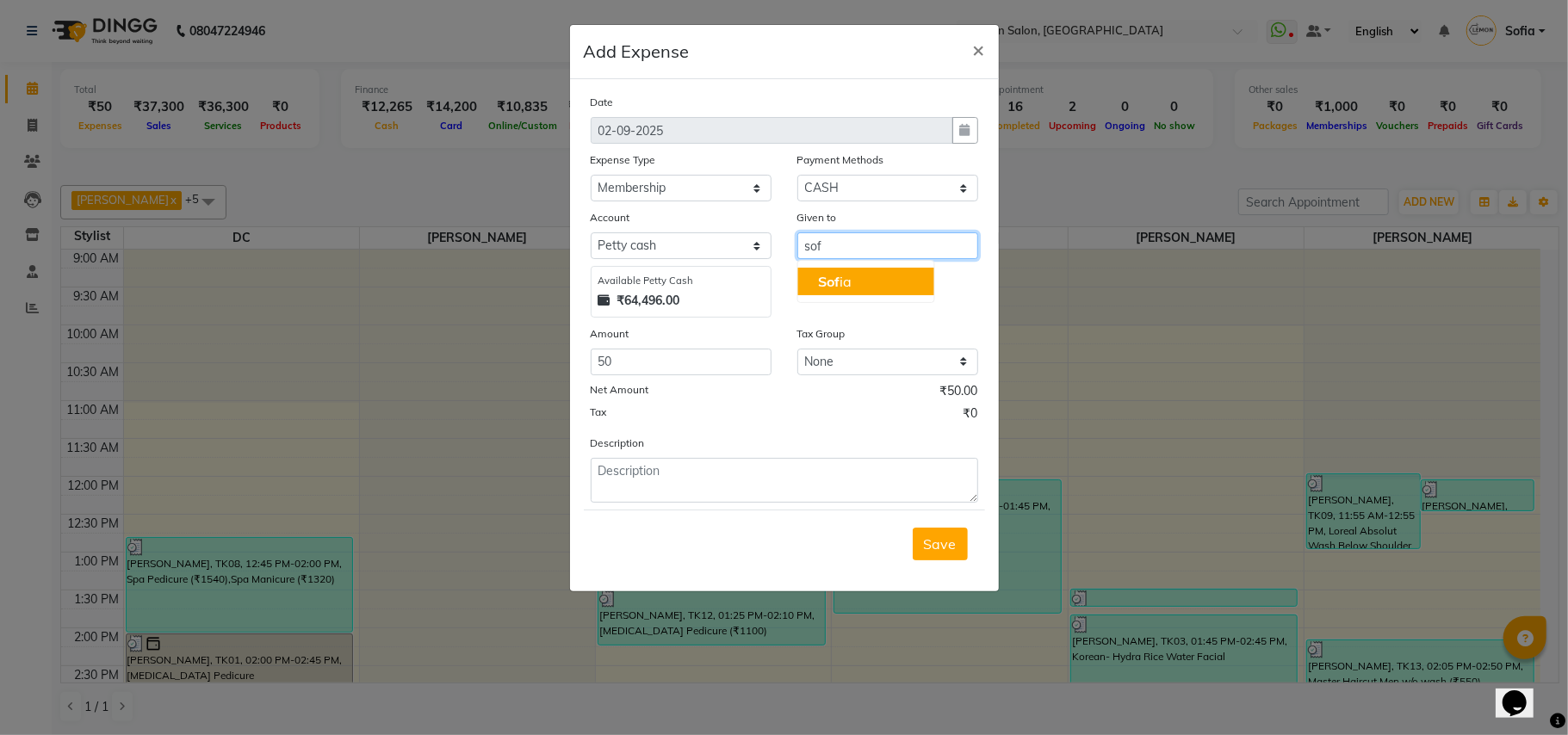
click at [837, 293] on button "Sof ia" at bounding box center [865, 282] width 136 height 28
type input "Sofia"
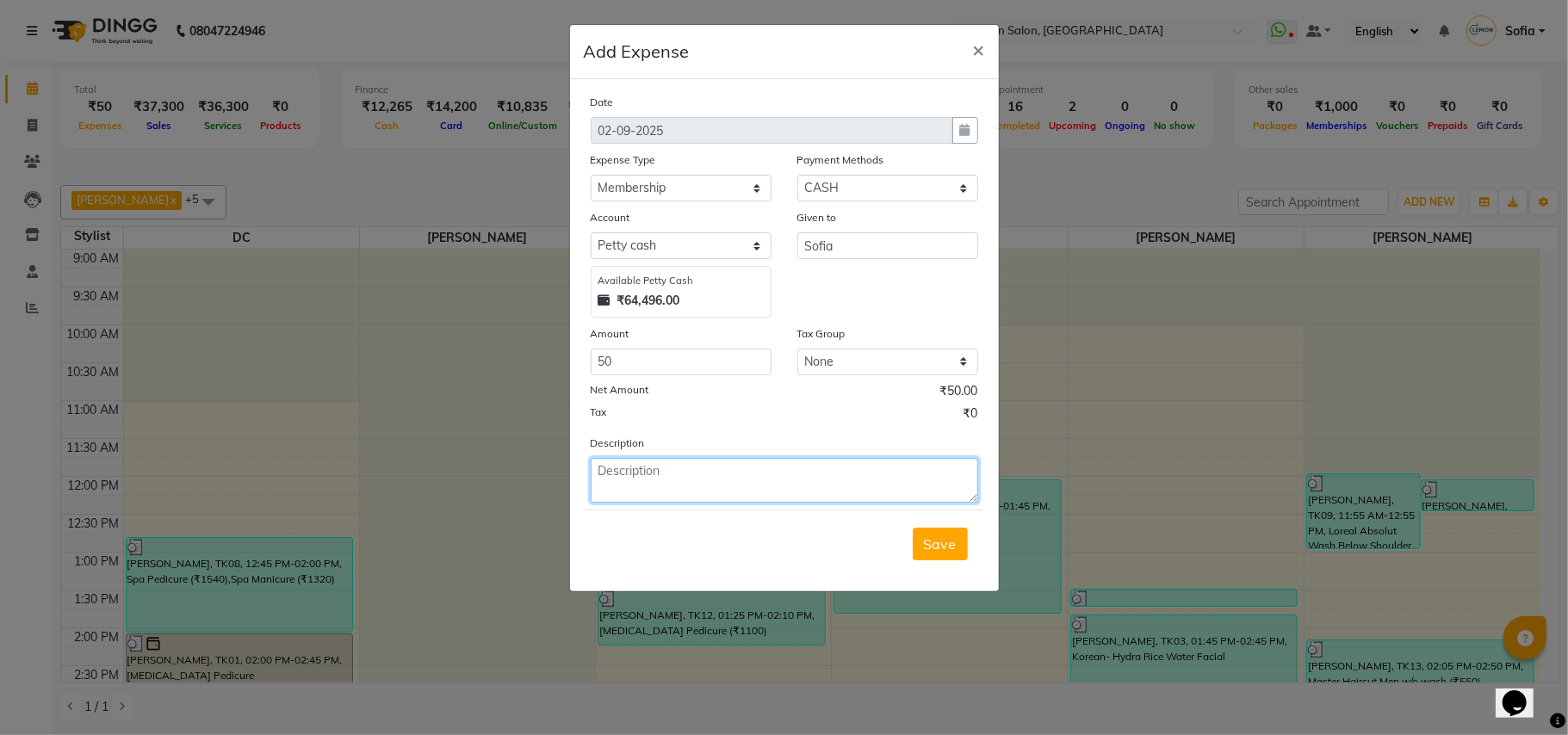
click at [788, 481] on textarea at bounding box center [785, 481] width 388 height 45
paste textarea "V/2025-26/5968"
type textarea "V/2025-26/5968"
click at [959, 539] on button "Save" at bounding box center [940, 545] width 55 height 33
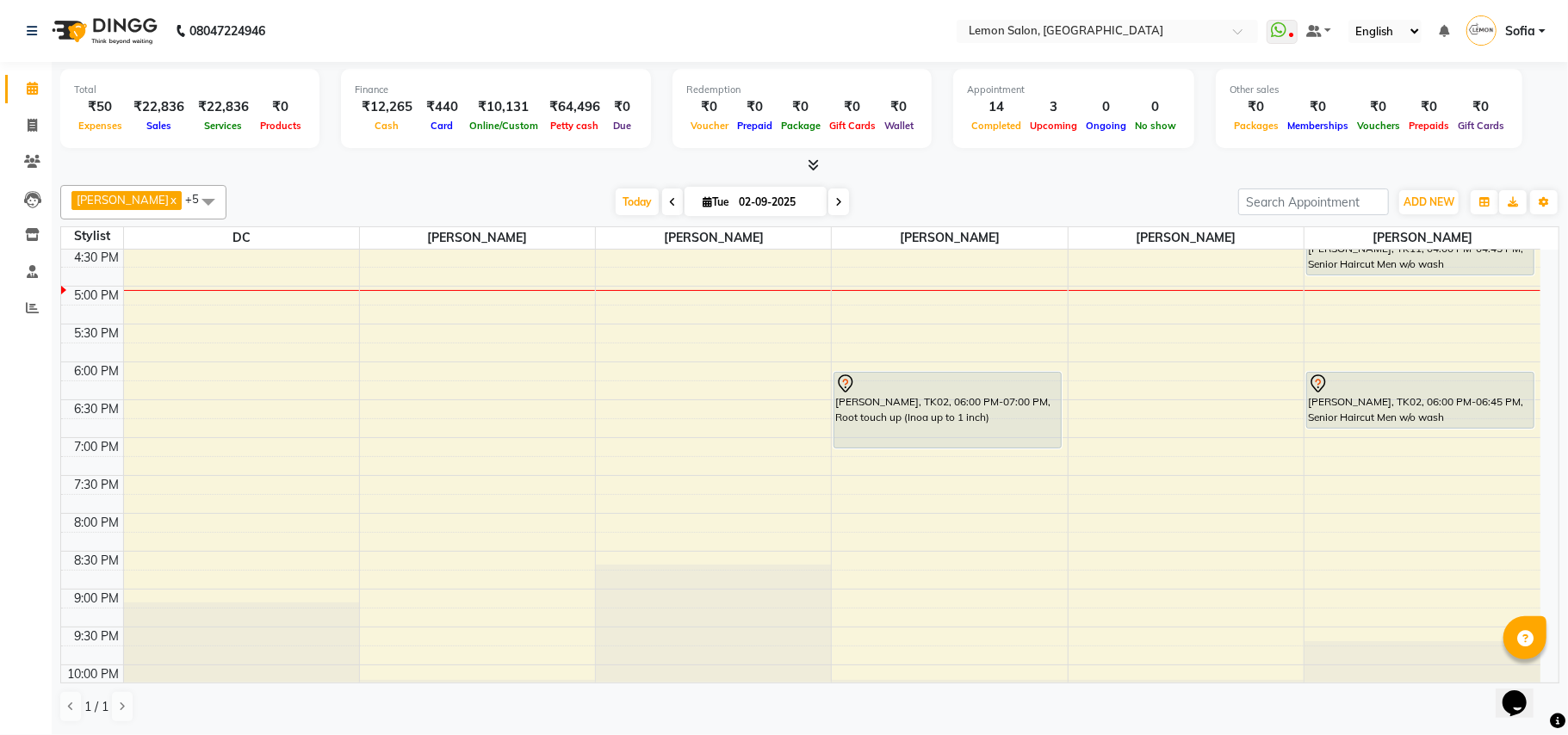
scroll to position [298, 0]
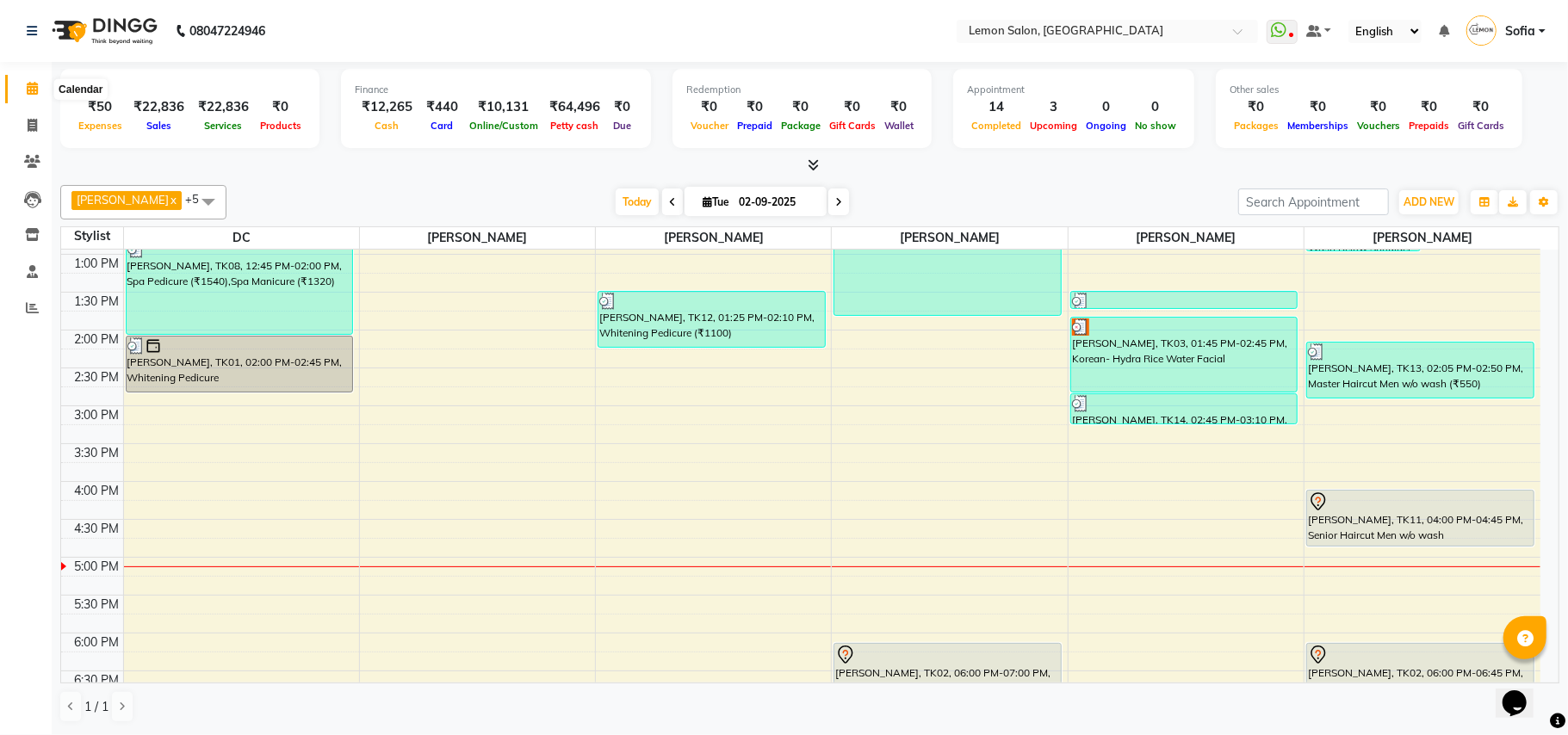
click at [35, 90] on icon at bounding box center [32, 88] width 11 height 13
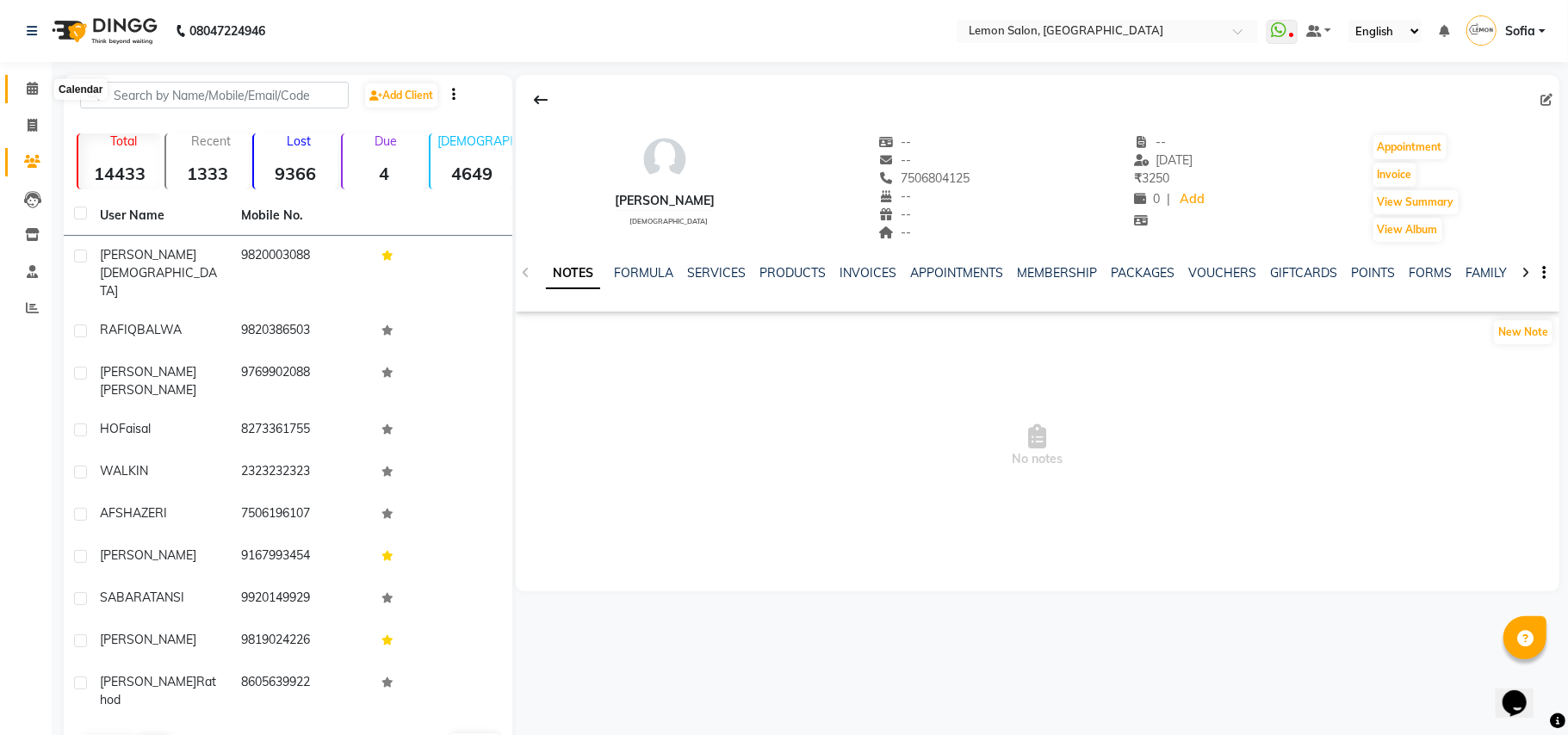
click at [24, 84] on span at bounding box center [32, 89] width 30 height 20
